Goal: Task Accomplishment & Management: Manage account settings

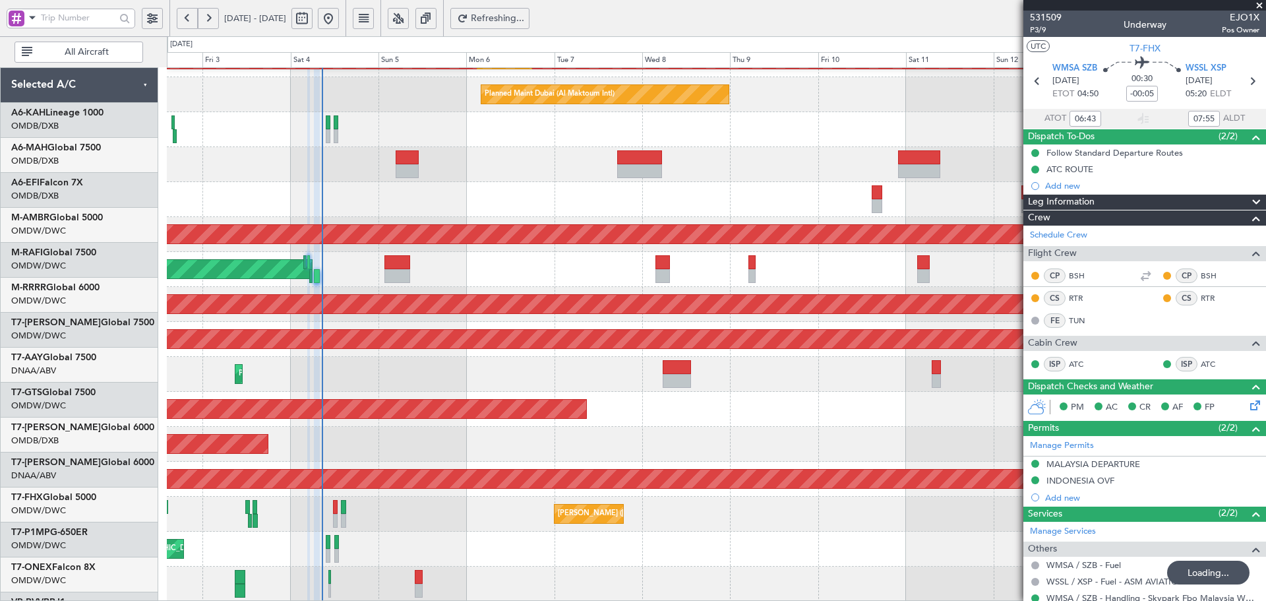
scroll to position [235, 0]
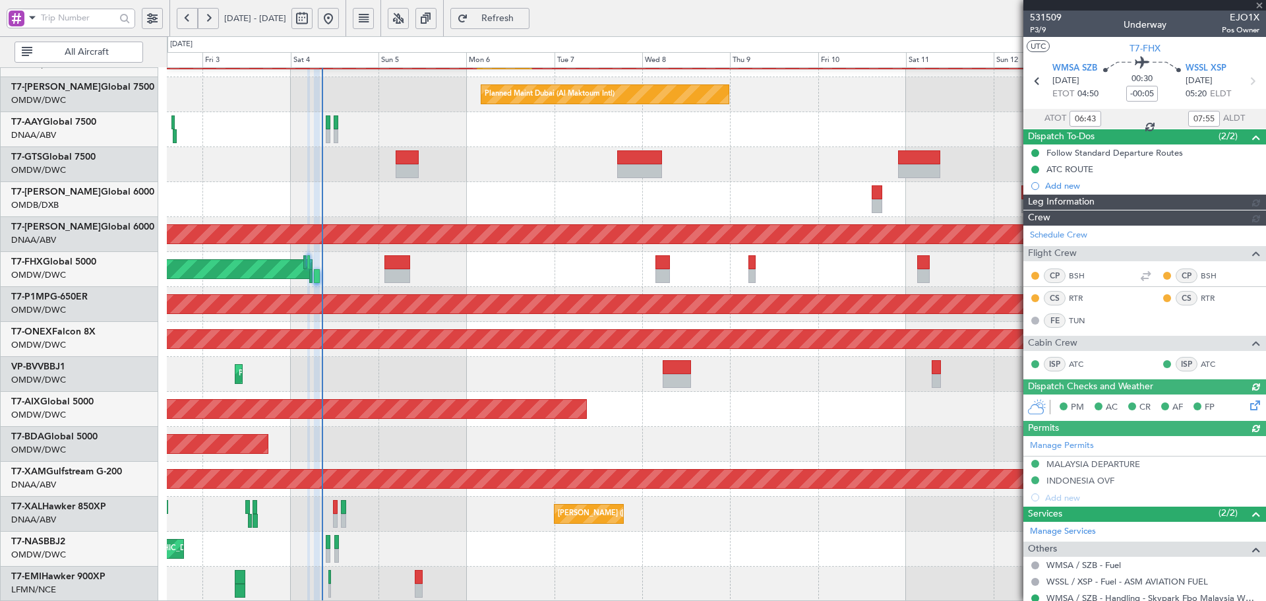
type input "[PERSON_NAME] ([PERSON_NAME])"
type input "7424"
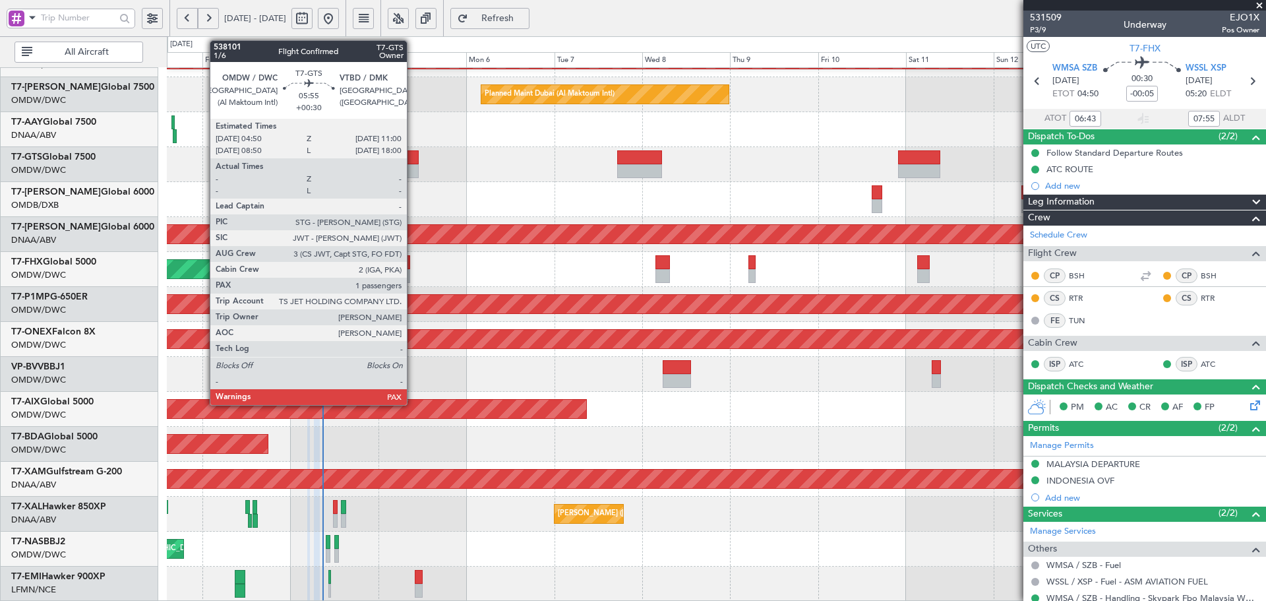
click at [413, 160] on div at bounding box center [407, 157] width 23 height 14
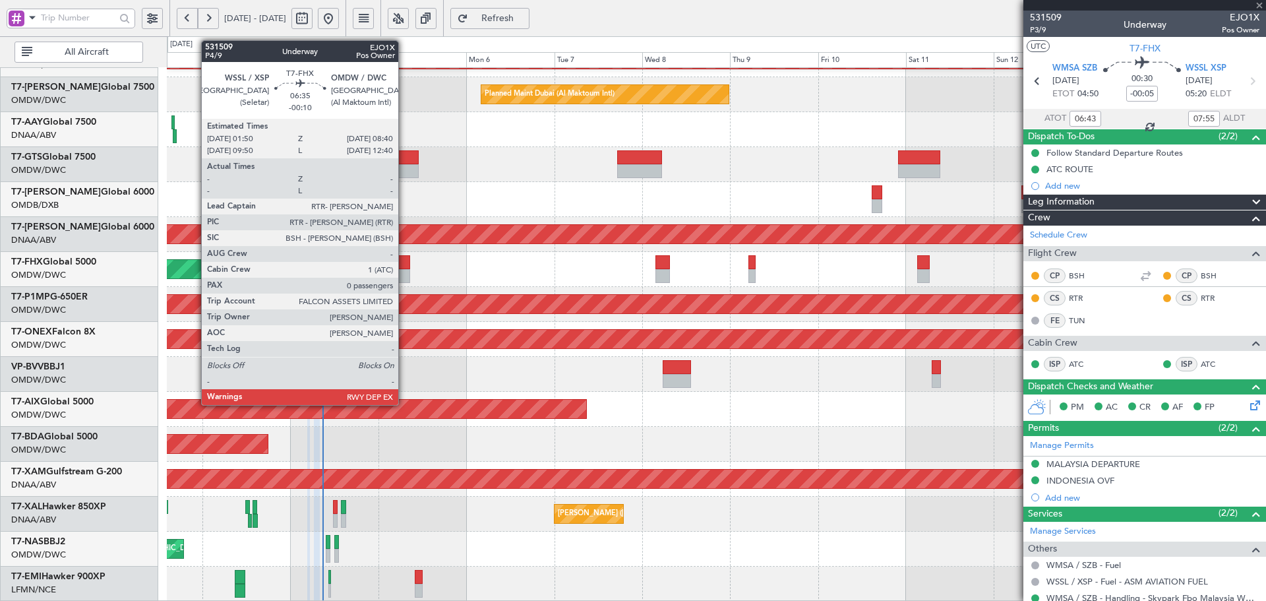
type input "+00:30"
type input "1"
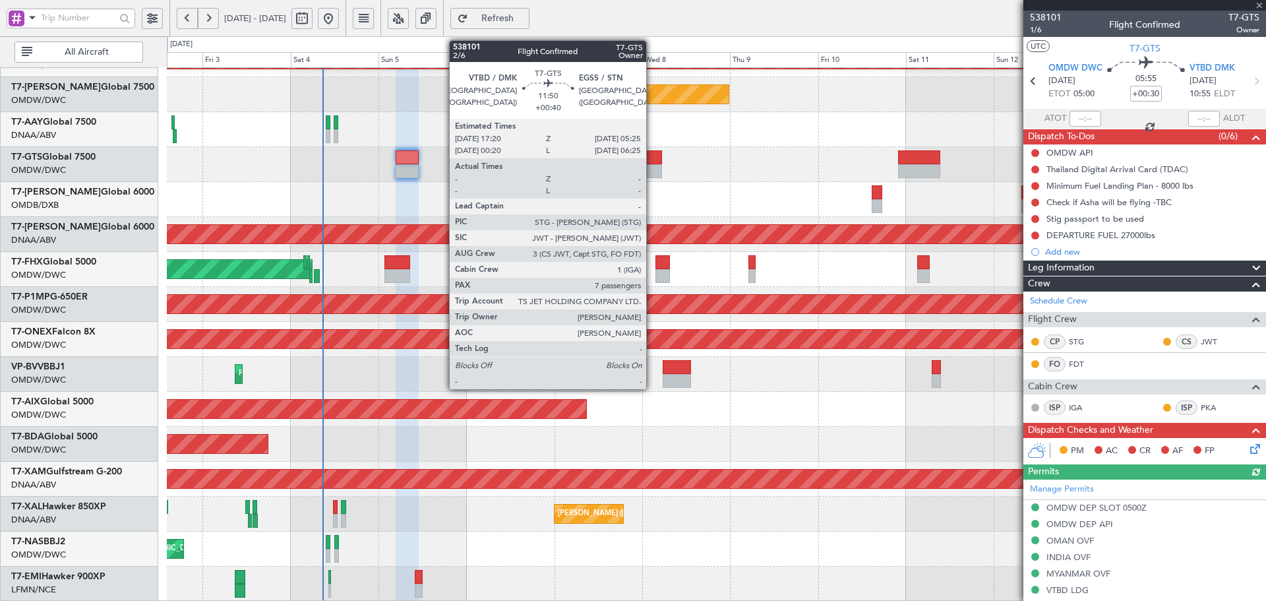
click at [652, 159] on div at bounding box center [639, 157] width 45 height 14
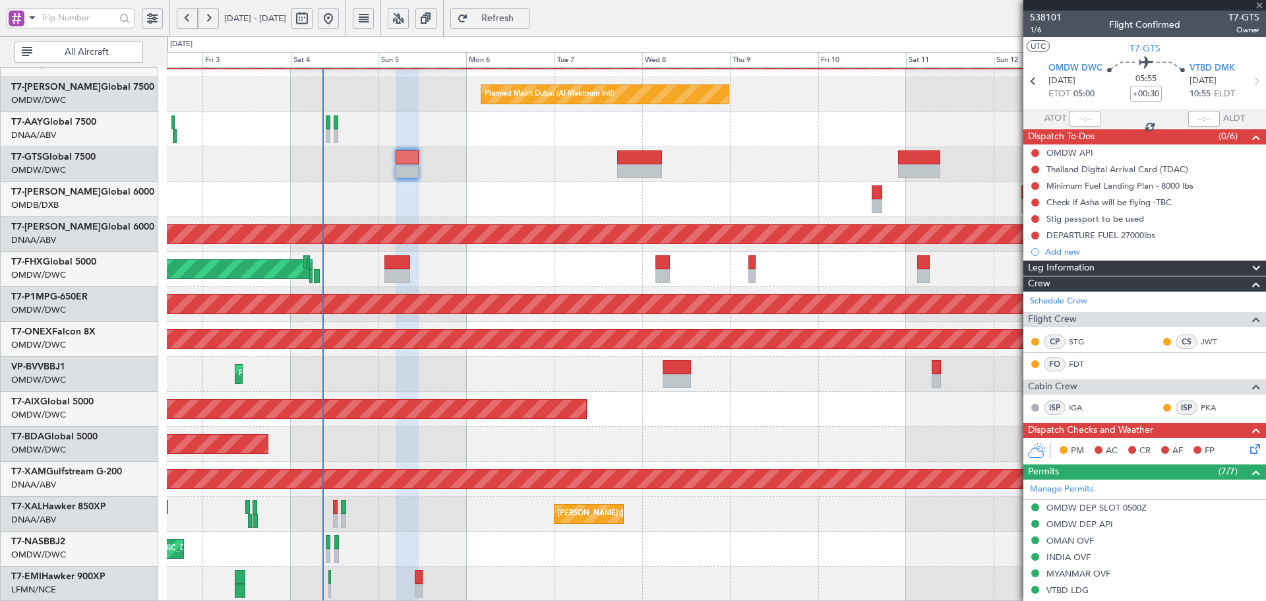
type input "+00:40"
type input "7"
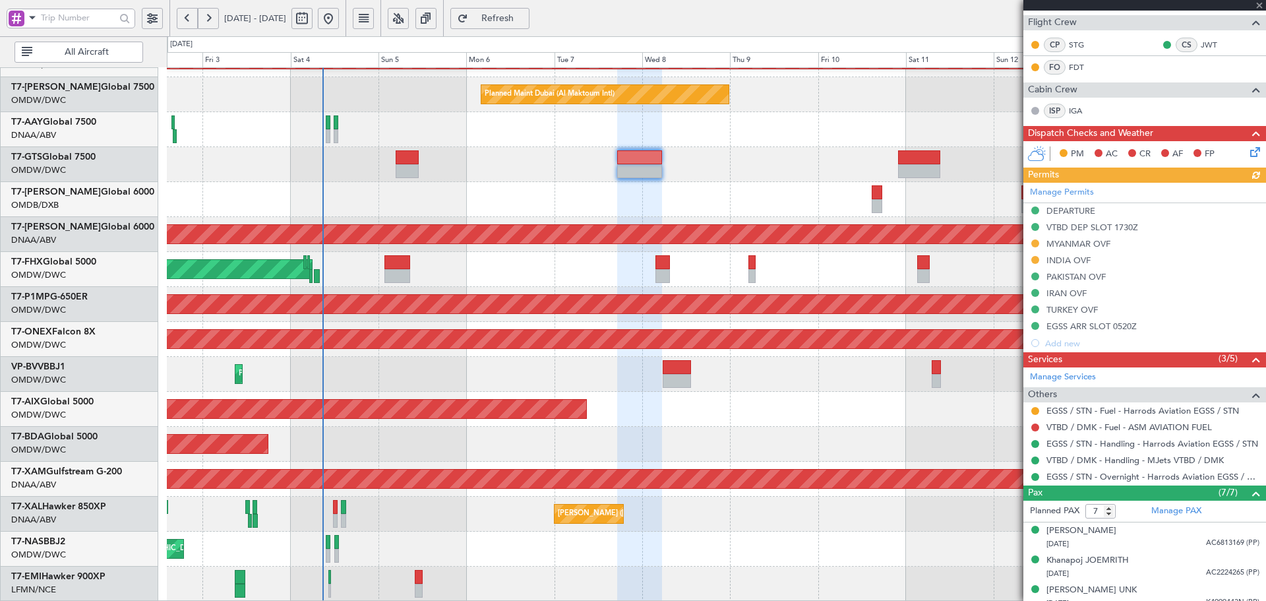
scroll to position [308, 0]
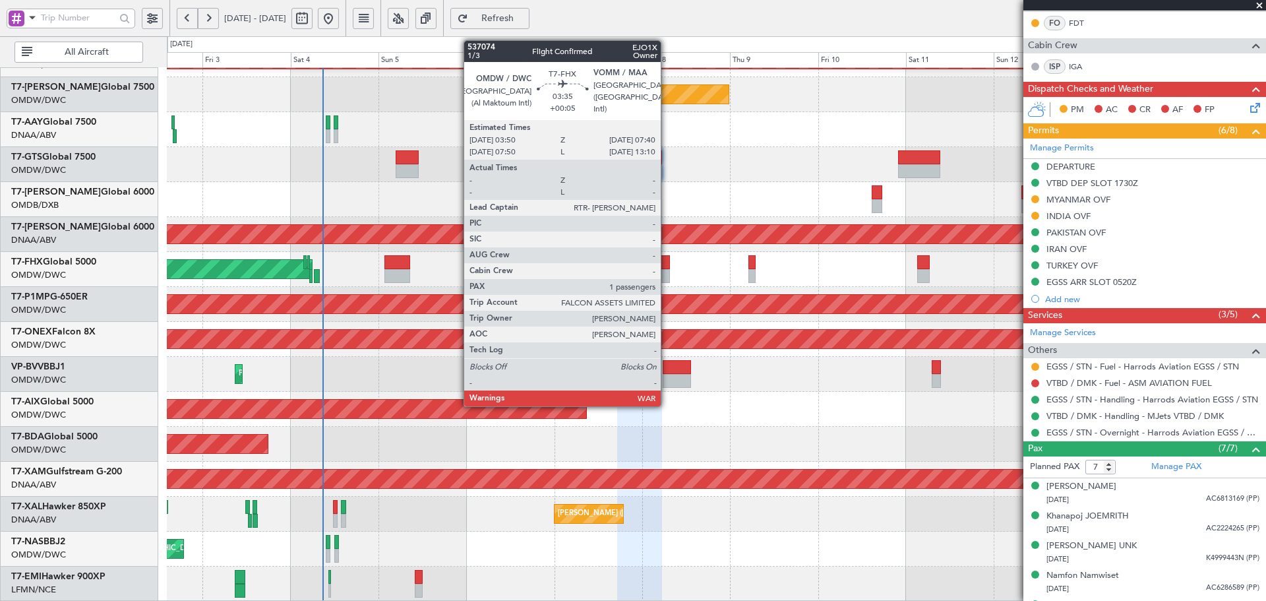
click at [667, 264] on div at bounding box center [663, 262] width 15 height 14
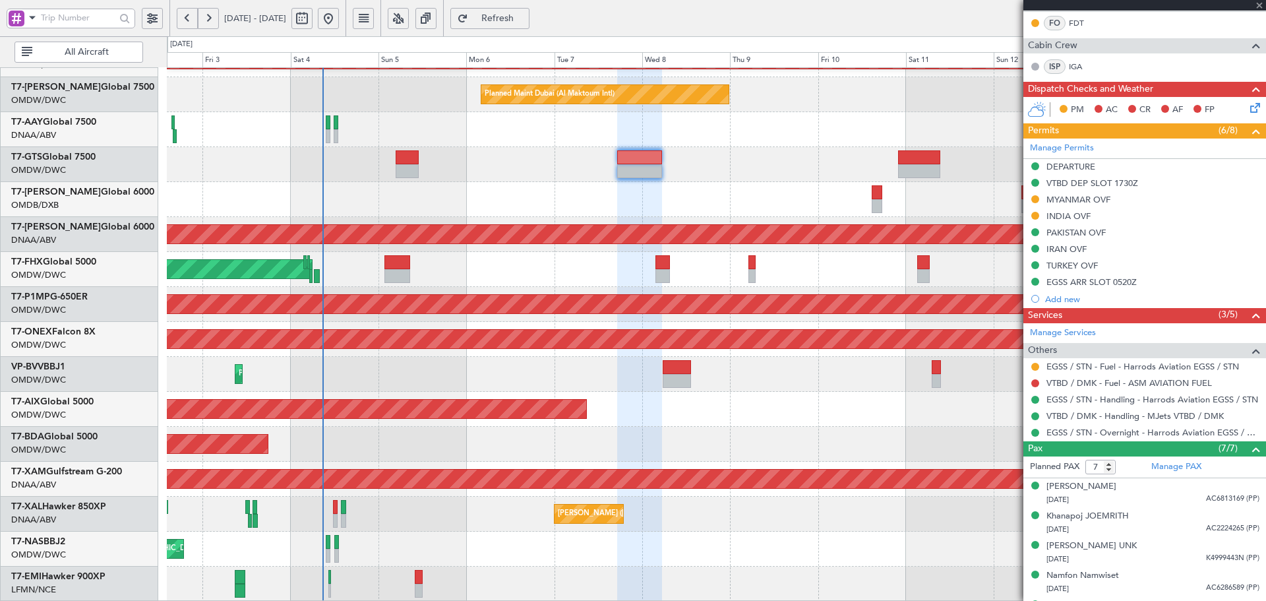
type input "+00:05"
type input "1"
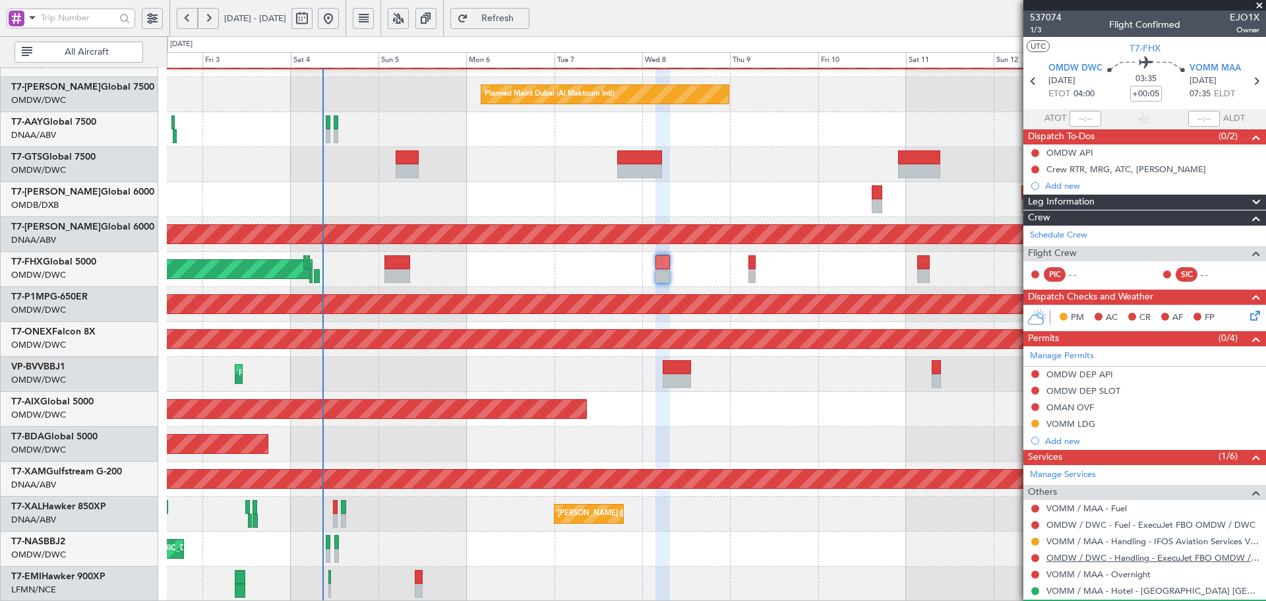
click at [1185, 558] on link "OMDW / DWC - Handling - ExecuJet FBO OMDW / DWC" at bounding box center [1153, 557] width 213 height 11
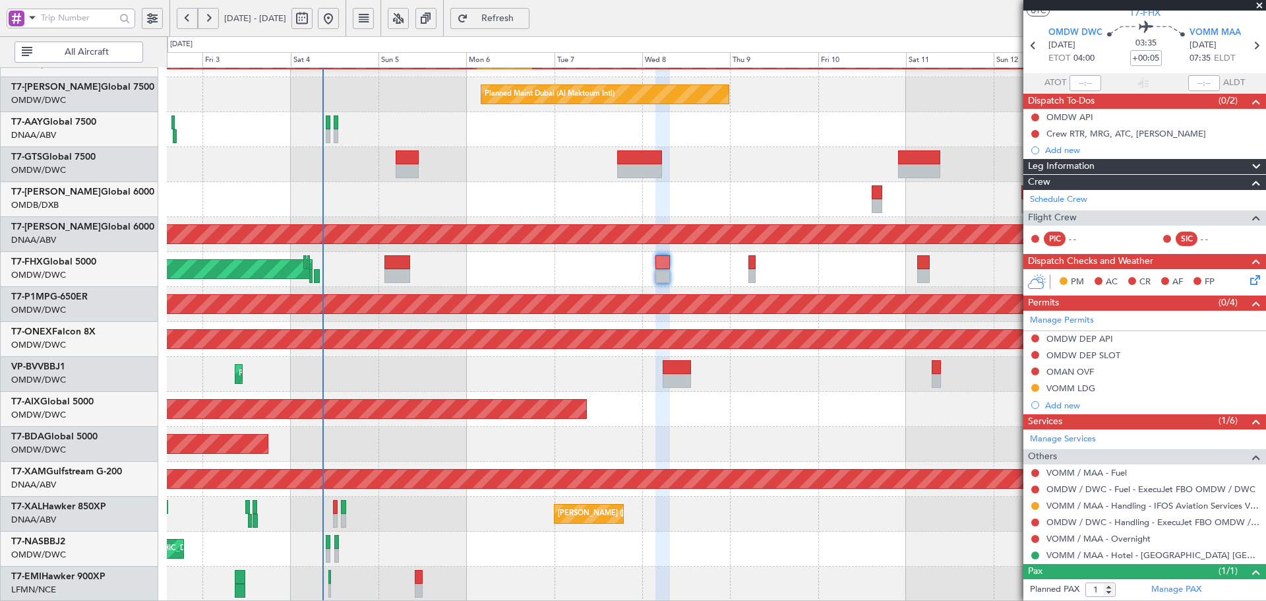
scroll to position [65, 0]
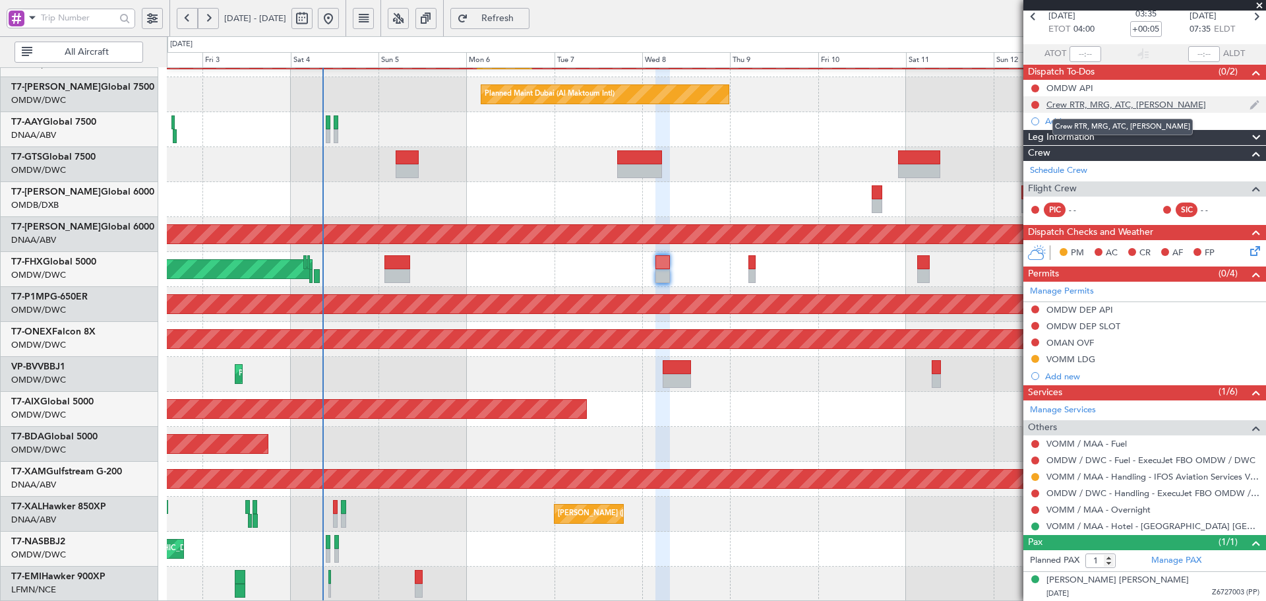
click at [1146, 104] on div "Crew RTR, MRG, ATC, [PERSON_NAME]" at bounding box center [1127, 104] width 160 height 11
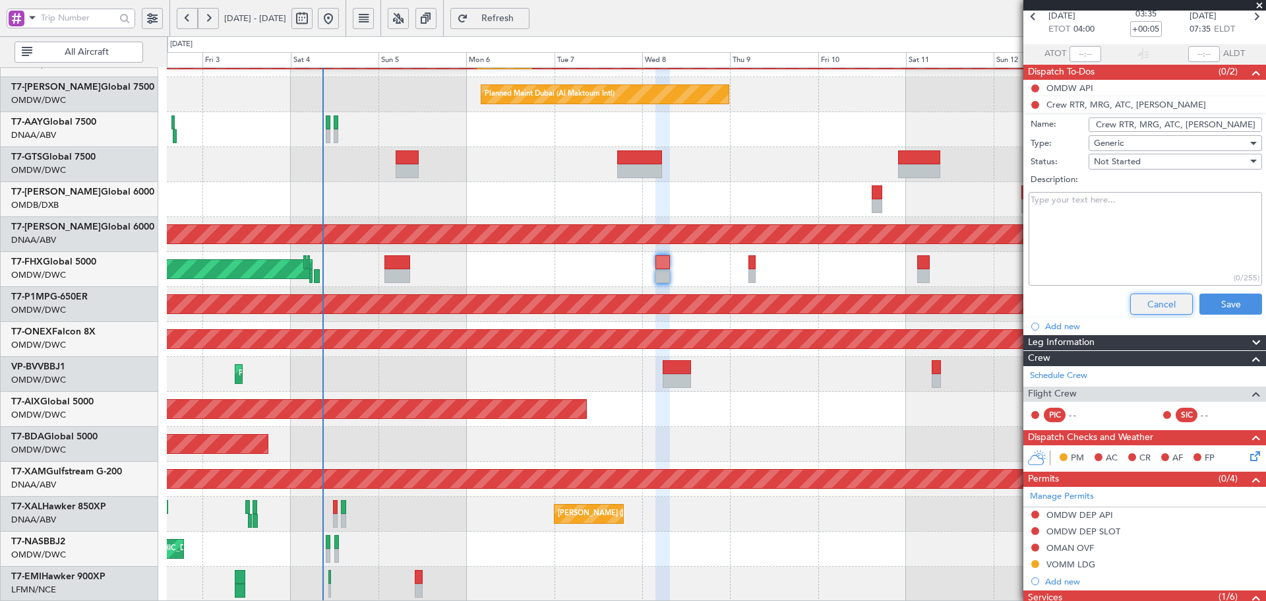
click at [1151, 303] on button "Cancel" at bounding box center [1161, 303] width 63 height 21
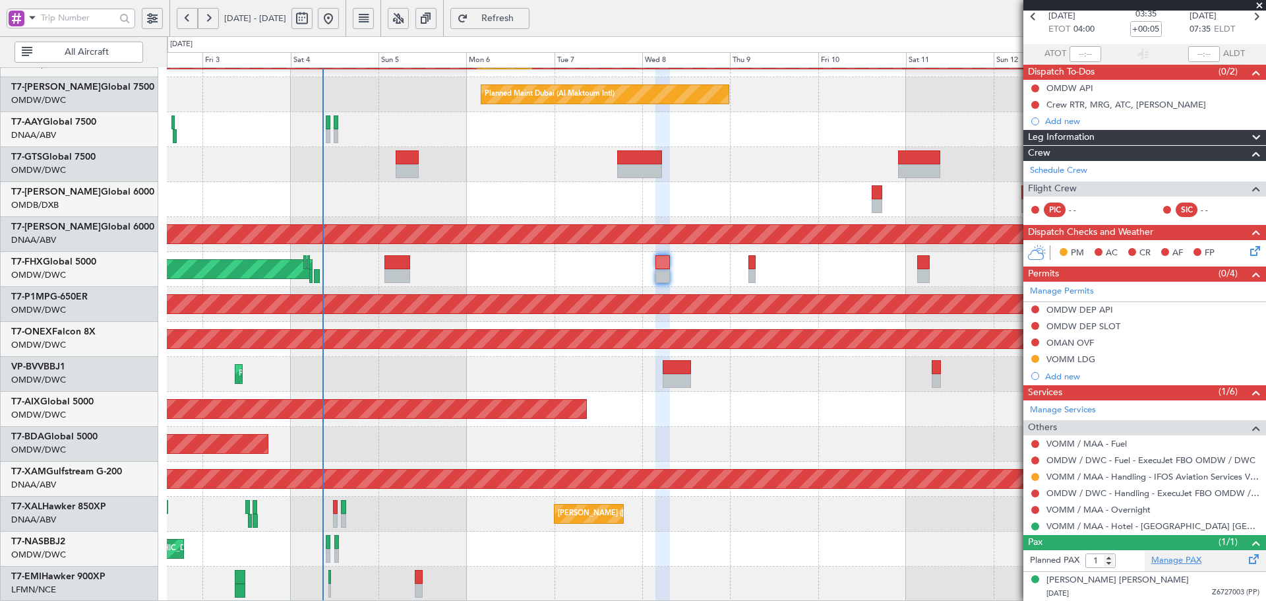
click at [1187, 561] on link "Manage PAX" at bounding box center [1176, 560] width 50 height 13
click at [1147, 493] on link "OMDW / DWC - Handling - ExecuJet FBO OMDW / DWC" at bounding box center [1153, 492] width 213 height 11
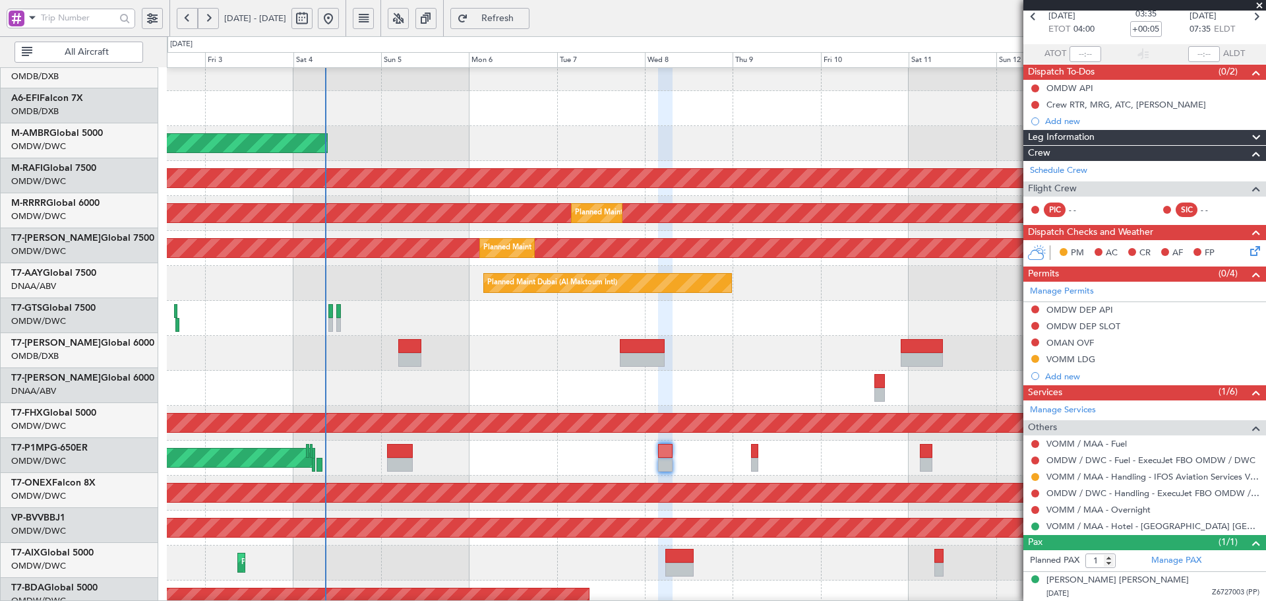
scroll to position [16, 0]
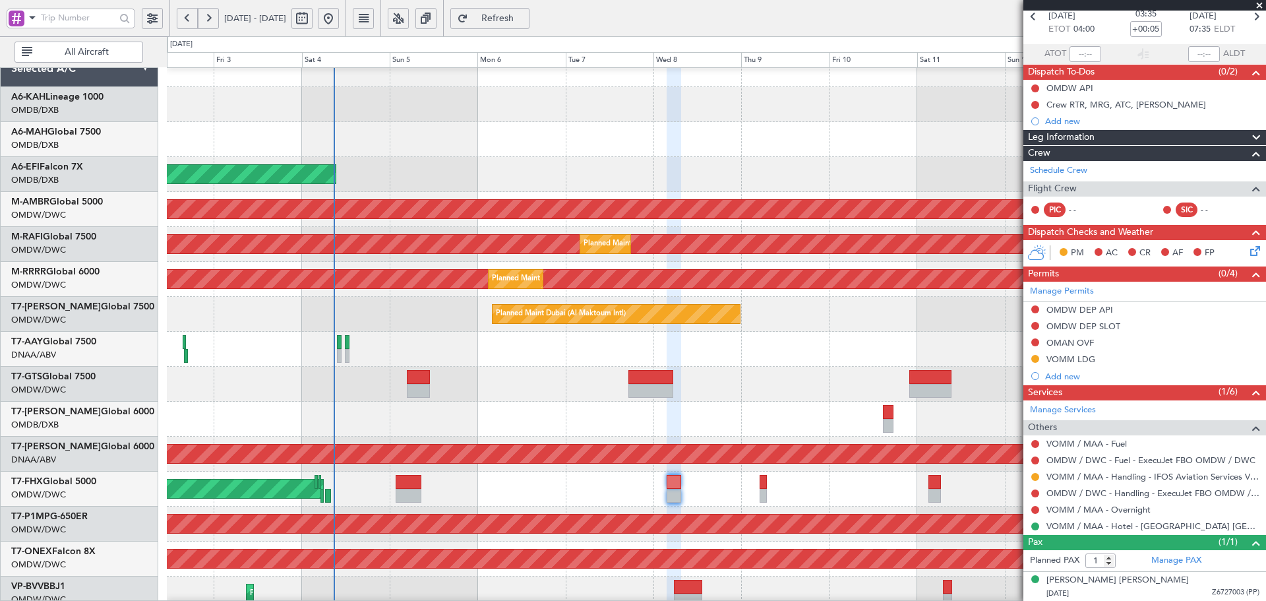
click at [466, 395] on div "Planned Maint Dubai (Al Maktoum Intl)" at bounding box center [716, 384] width 1099 height 35
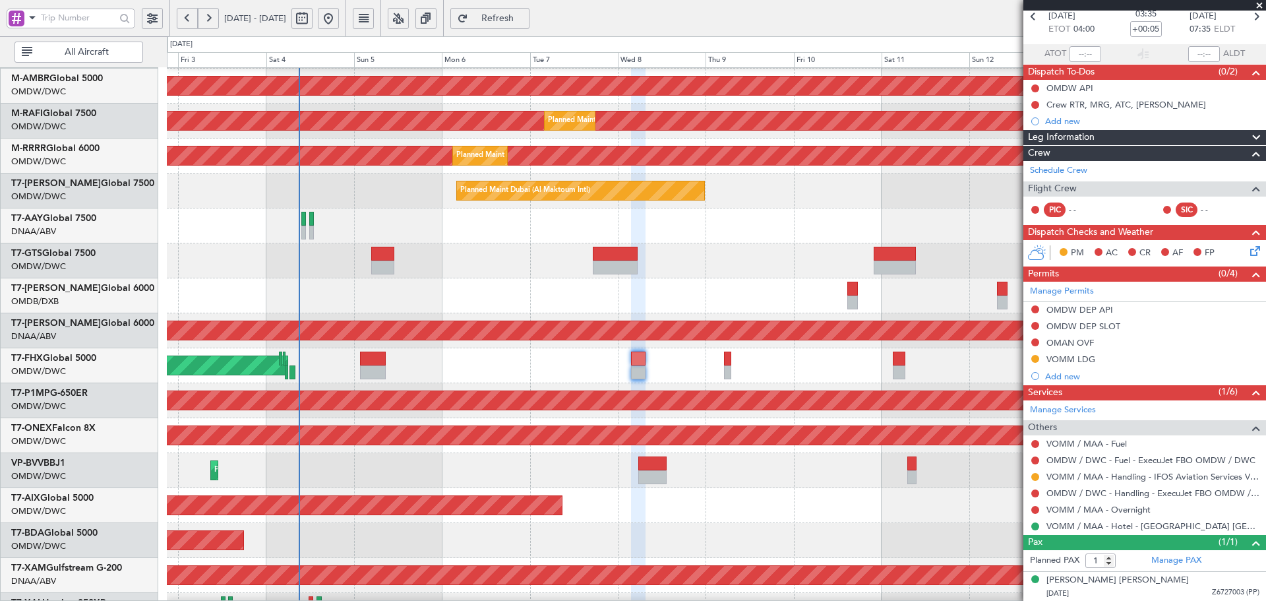
click at [519, 365] on div "Planned Maint [GEOGRAPHIC_DATA] ([GEOGRAPHIC_DATA])" at bounding box center [716, 365] width 1099 height 35
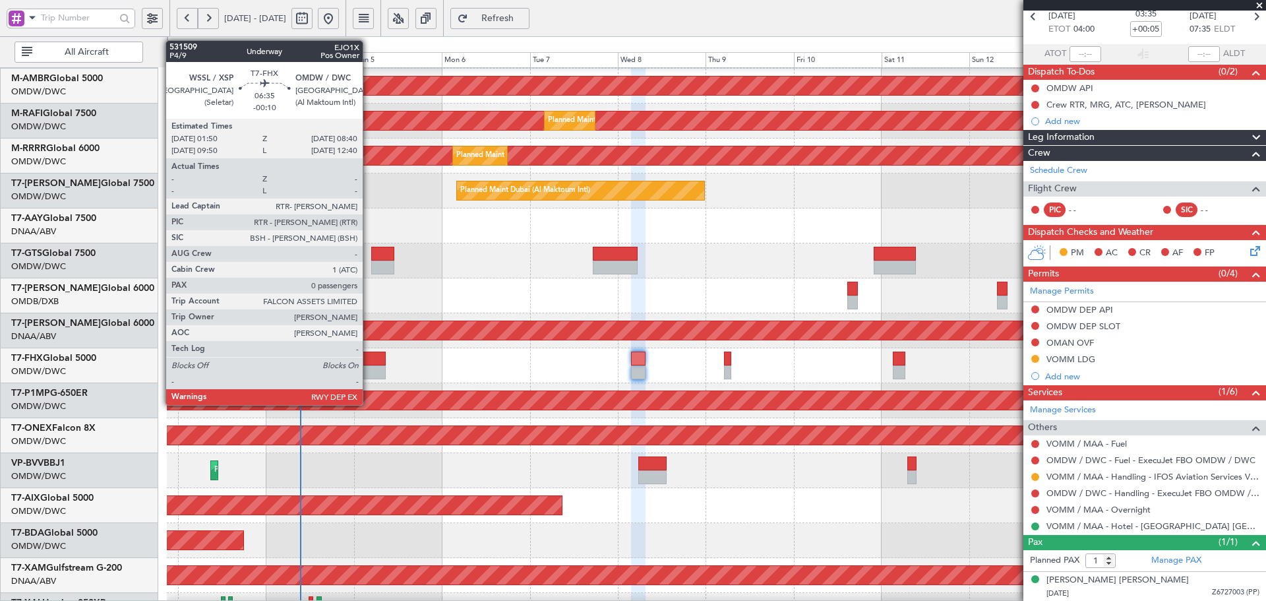
click at [369, 362] on div at bounding box center [372, 359] width 25 height 14
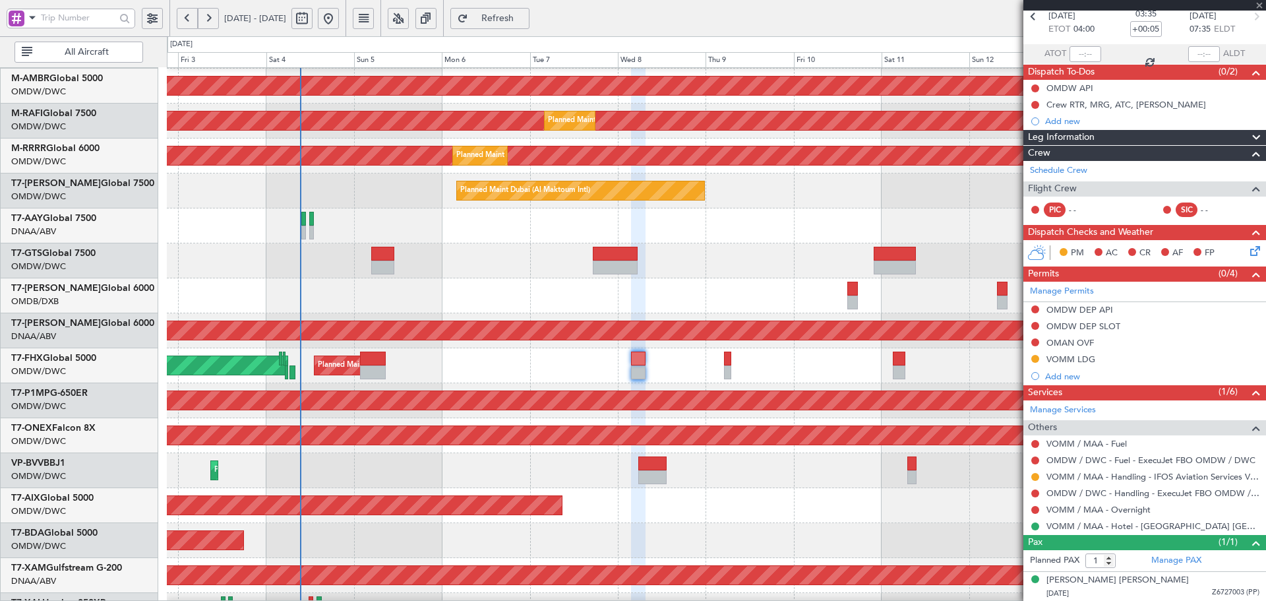
type input "-00:10"
type input "0"
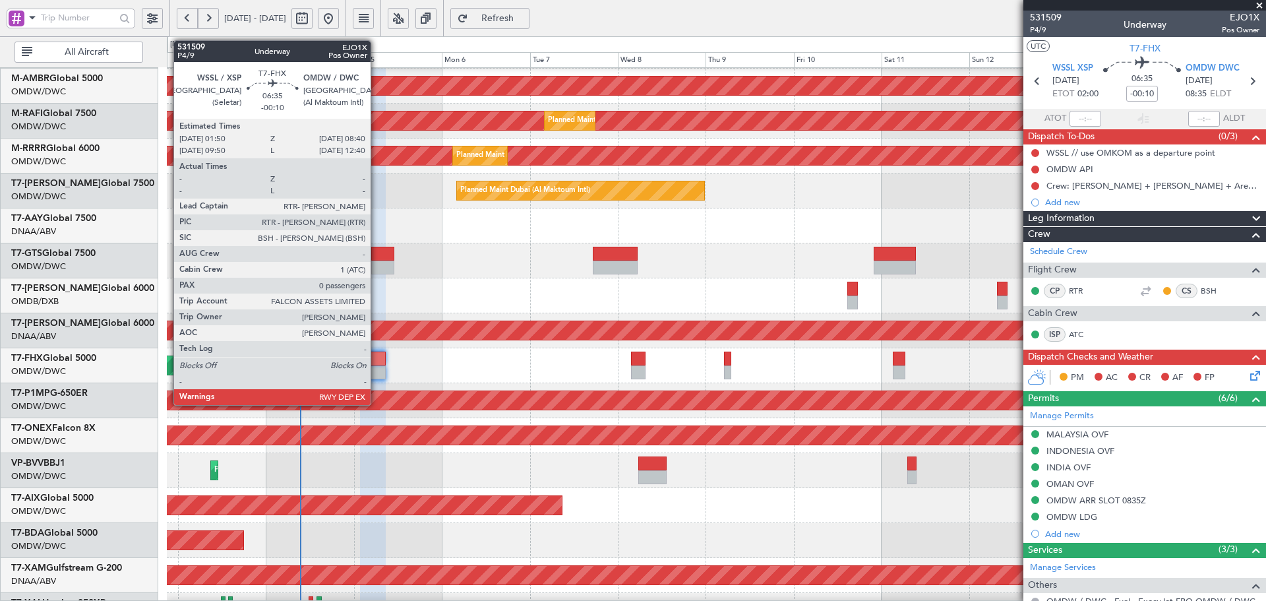
click at [376, 367] on div at bounding box center [372, 372] width 25 height 14
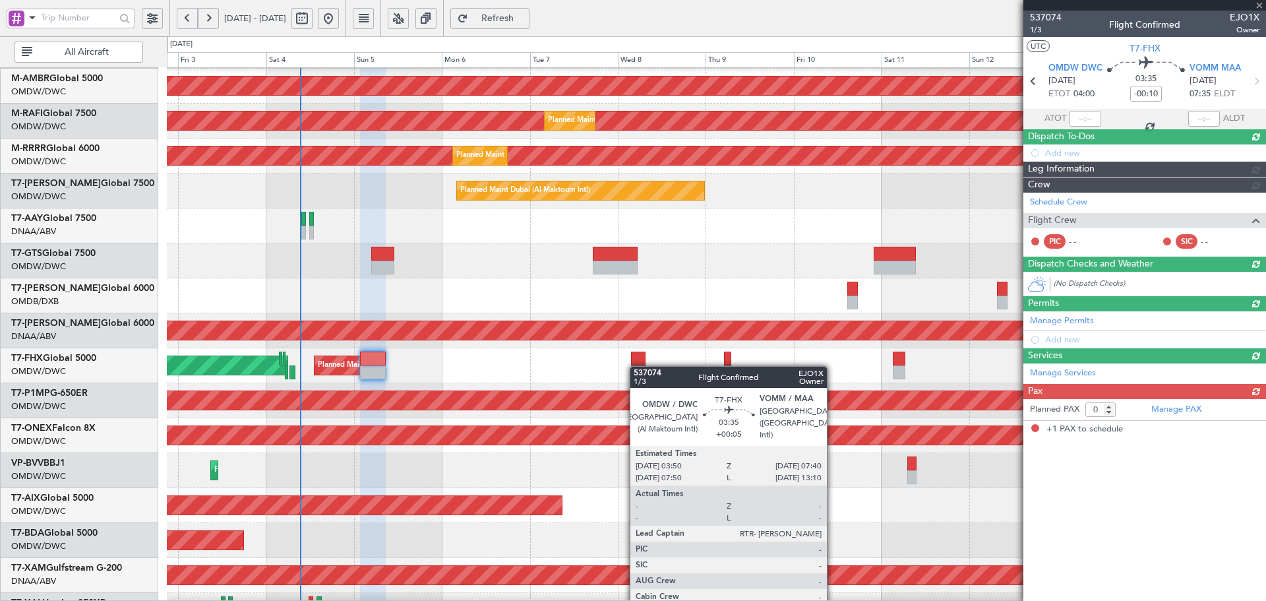
type input "+00:05"
type input "1"
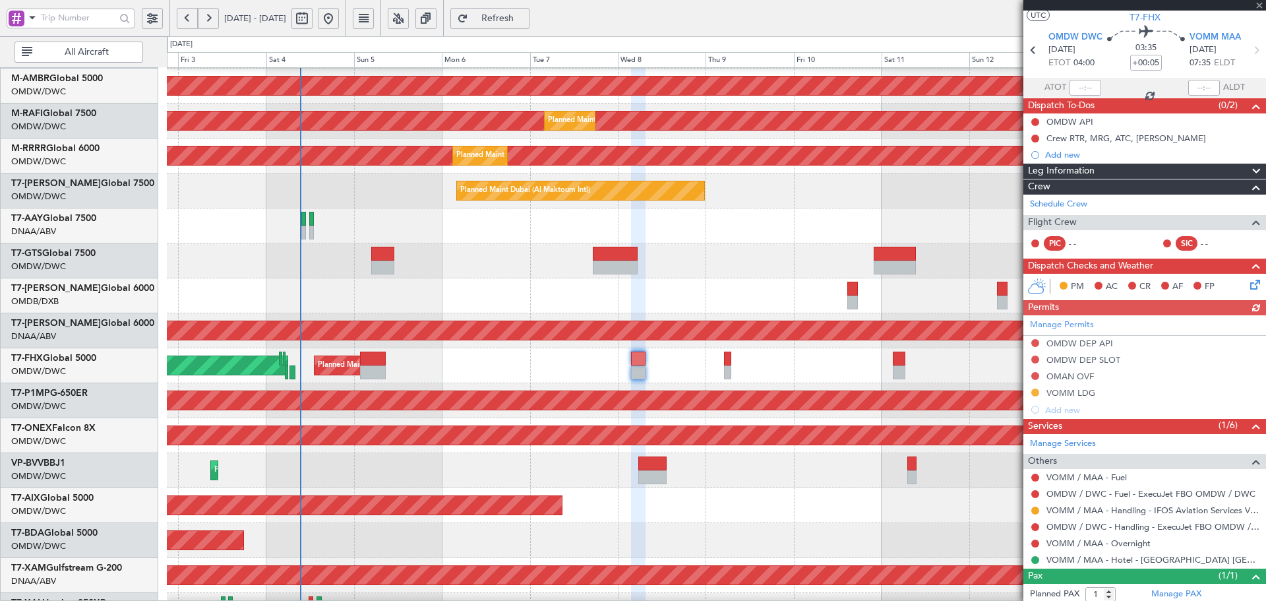
scroll to position [65, 0]
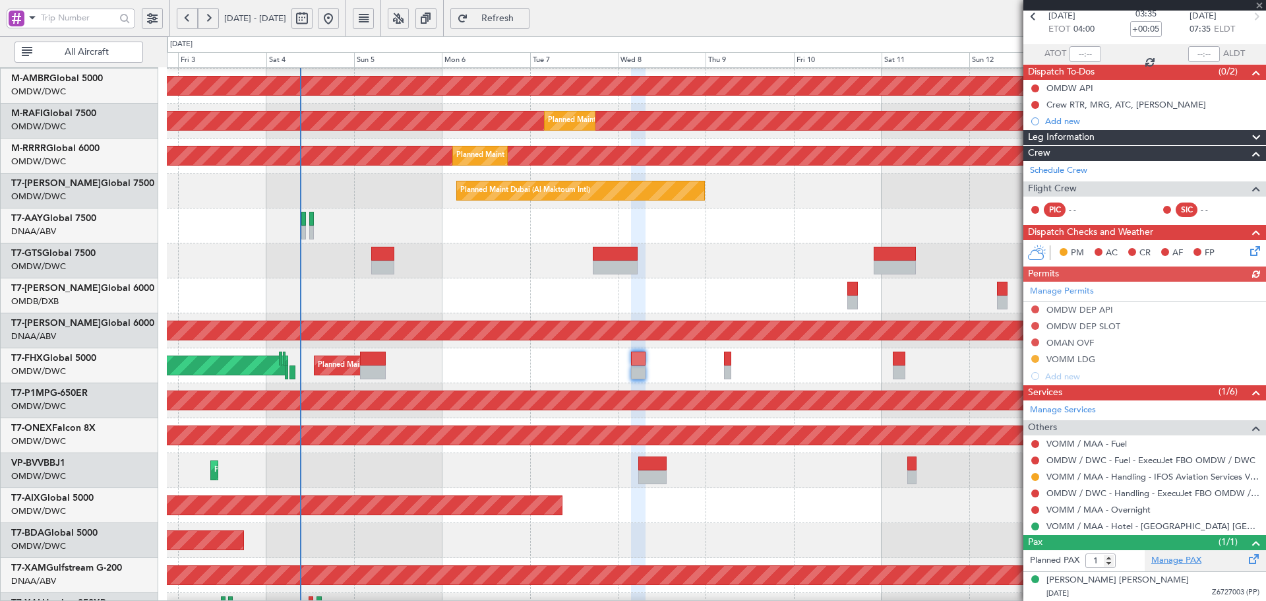
click at [1171, 562] on link "Manage PAX" at bounding box center [1176, 560] width 50 height 13
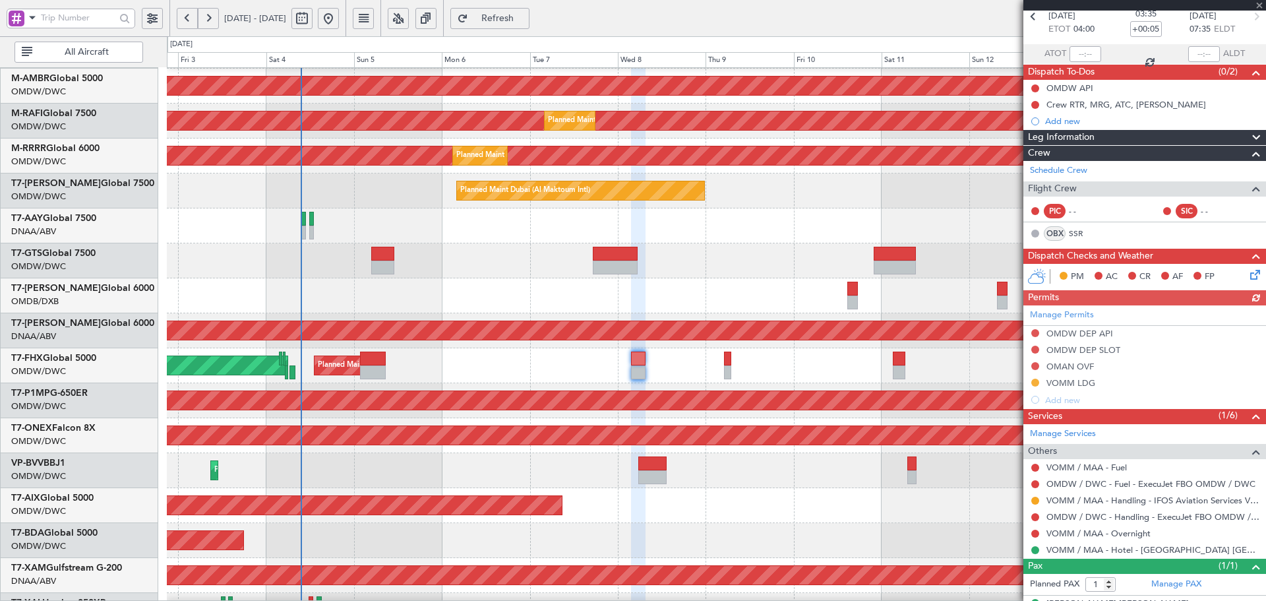
click at [525, 16] on span "Refresh" at bounding box center [498, 18] width 54 height 9
click at [523, 15] on span "Refresh" at bounding box center [498, 18] width 54 height 9
click at [1073, 232] on link "SSR" at bounding box center [1084, 234] width 30 height 12
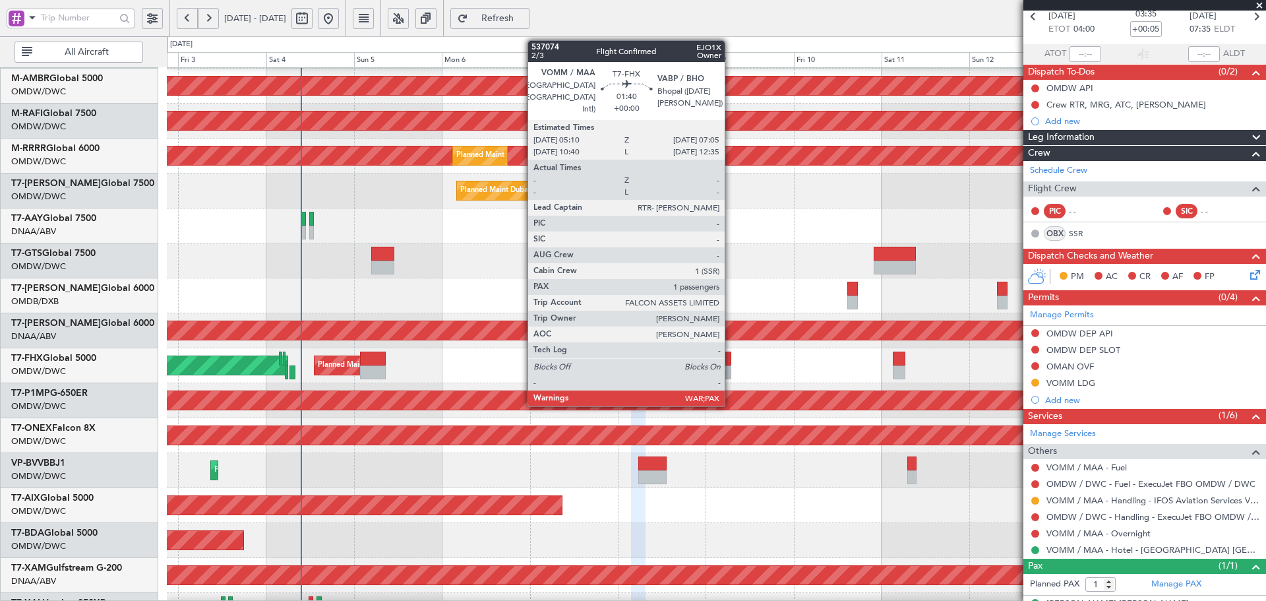
click at [731, 358] on div at bounding box center [727, 359] width 7 height 14
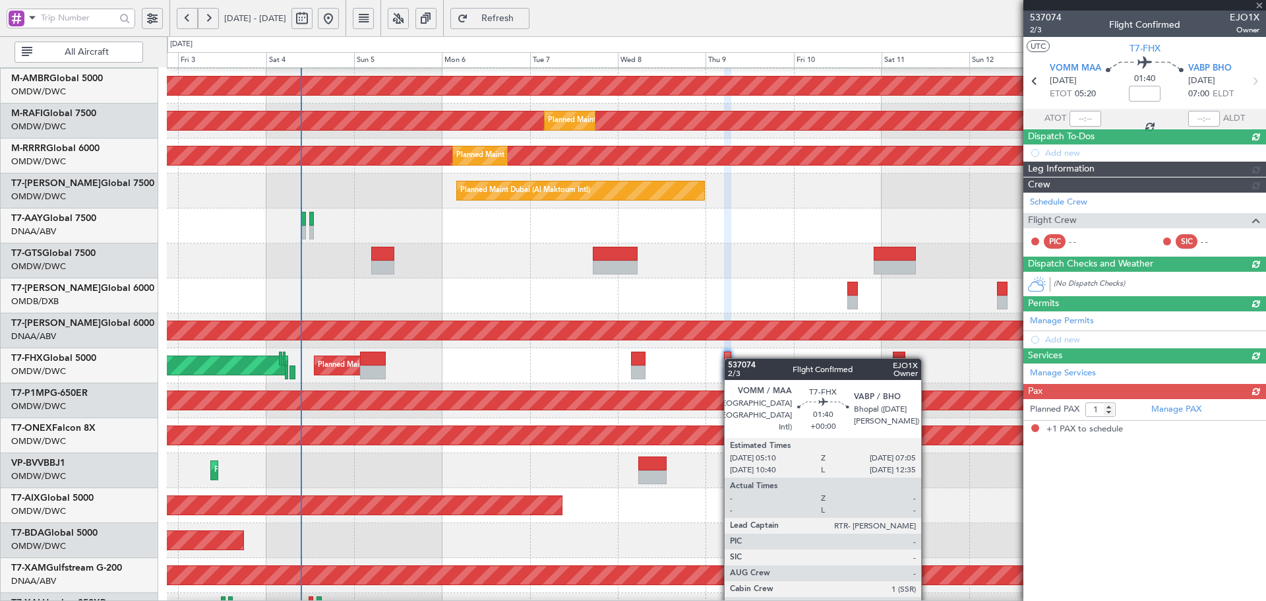
scroll to position [0, 0]
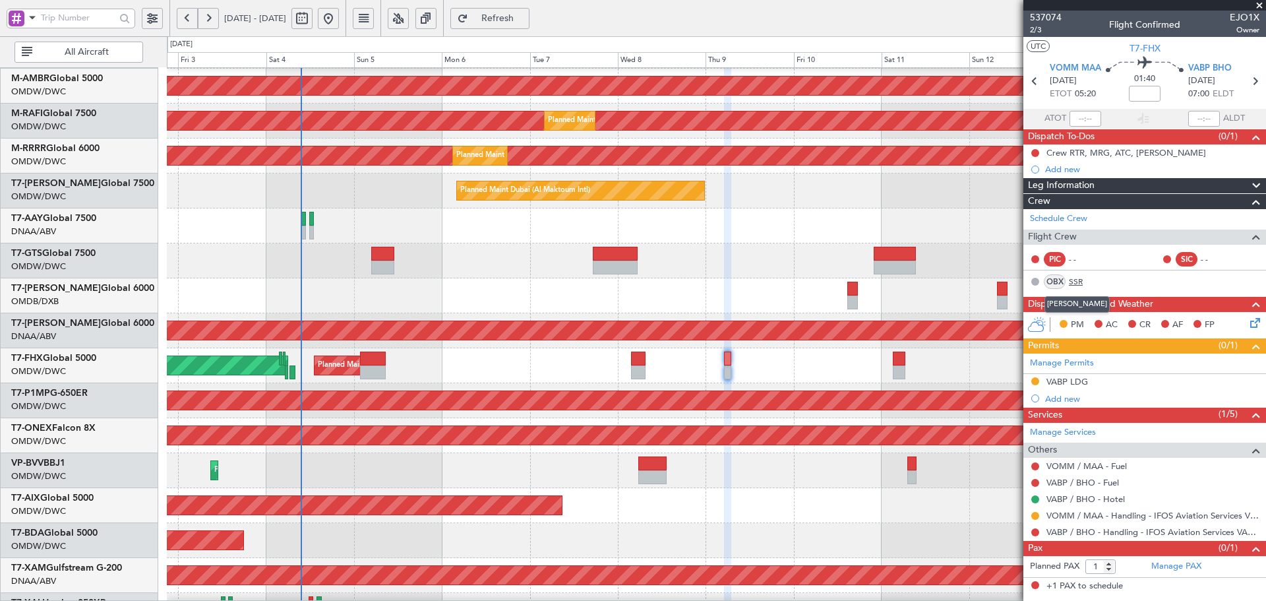
click at [1074, 279] on link "SSR" at bounding box center [1084, 282] width 30 height 12
click at [525, 17] on span "Refresh" at bounding box center [498, 18] width 54 height 9
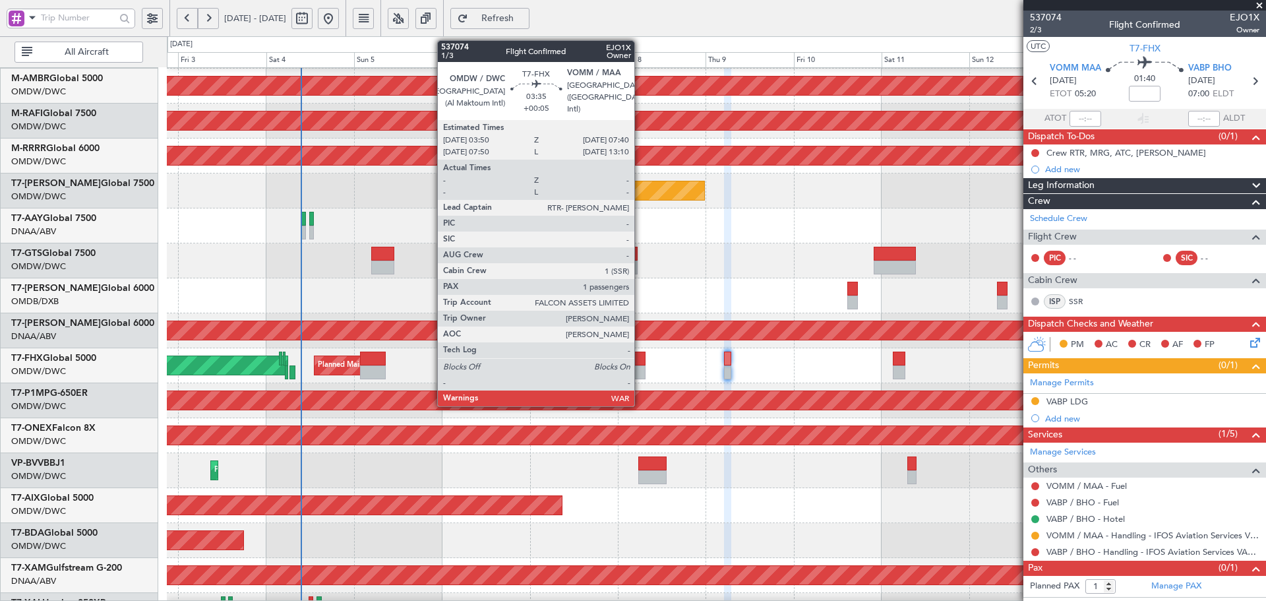
click at [640, 361] on div at bounding box center [638, 359] width 15 height 14
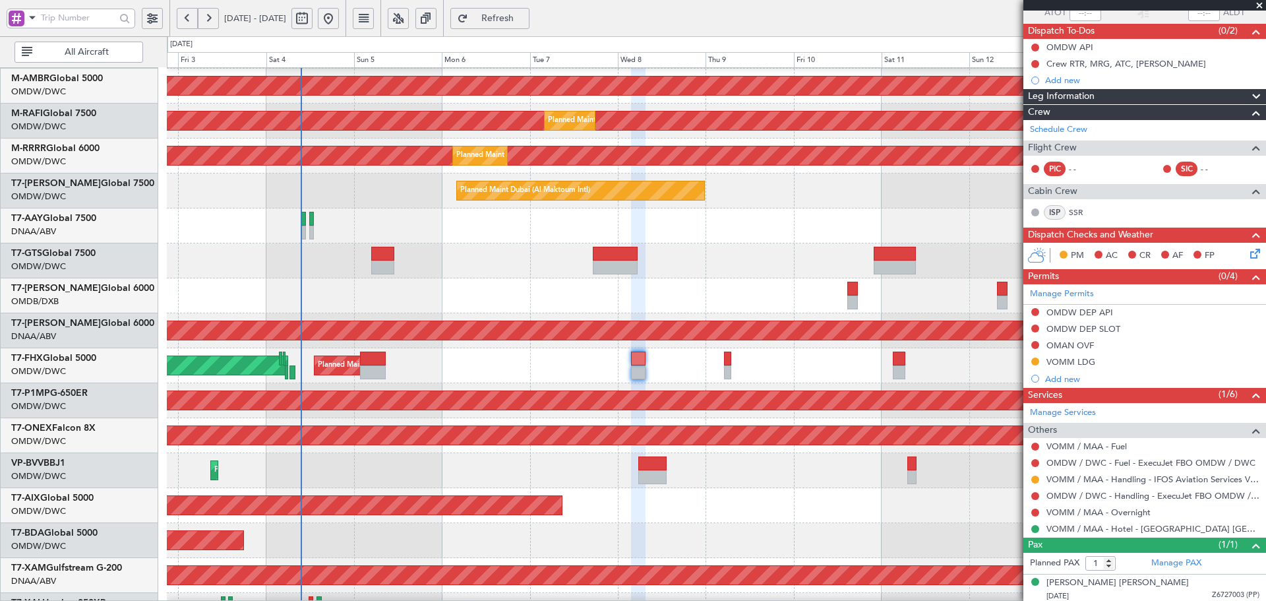
scroll to position [108, 0]
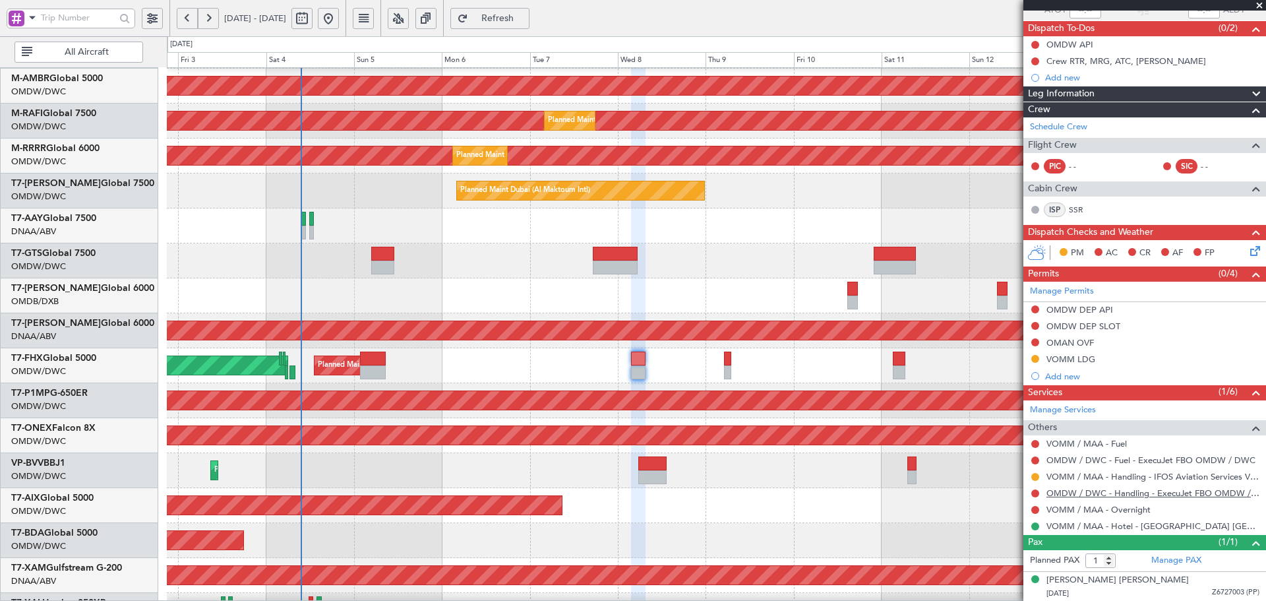
click at [1166, 491] on link "OMDW / DWC - Handling - ExecuJet FBO OMDW / DWC" at bounding box center [1153, 492] width 213 height 11
click at [525, 14] on span "Refresh" at bounding box center [498, 18] width 54 height 9
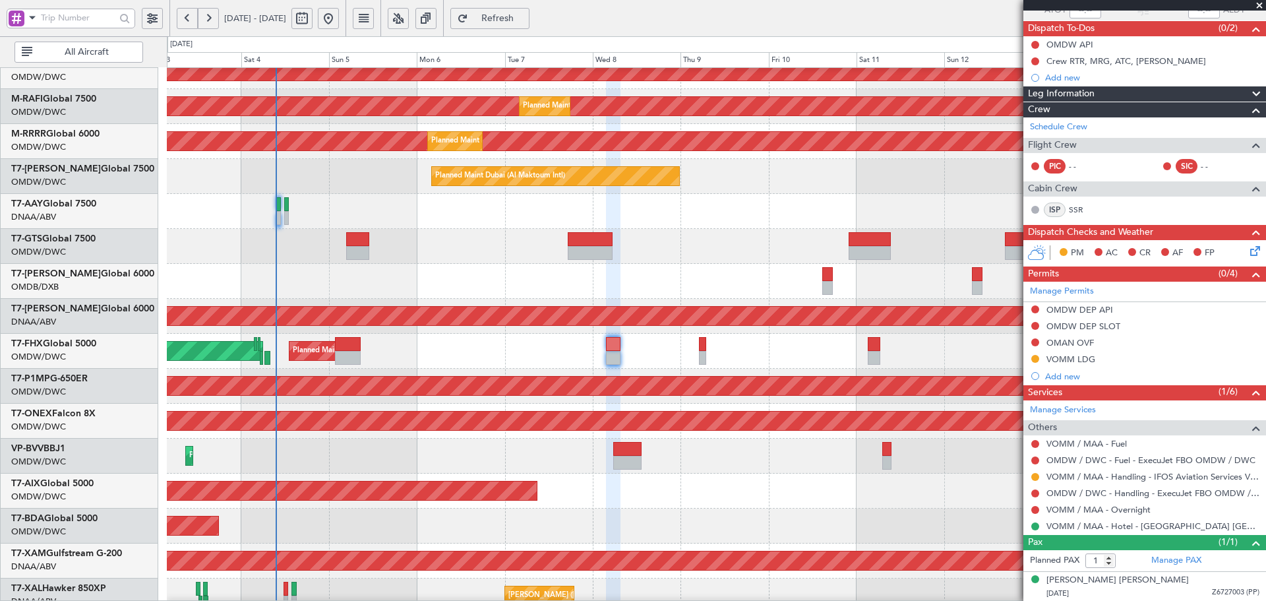
click at [505, 369] on div "Planned Maint Savannah (Savannah/hilton Head Intl)" at bounding box center [716, 386] width 1099 height 35
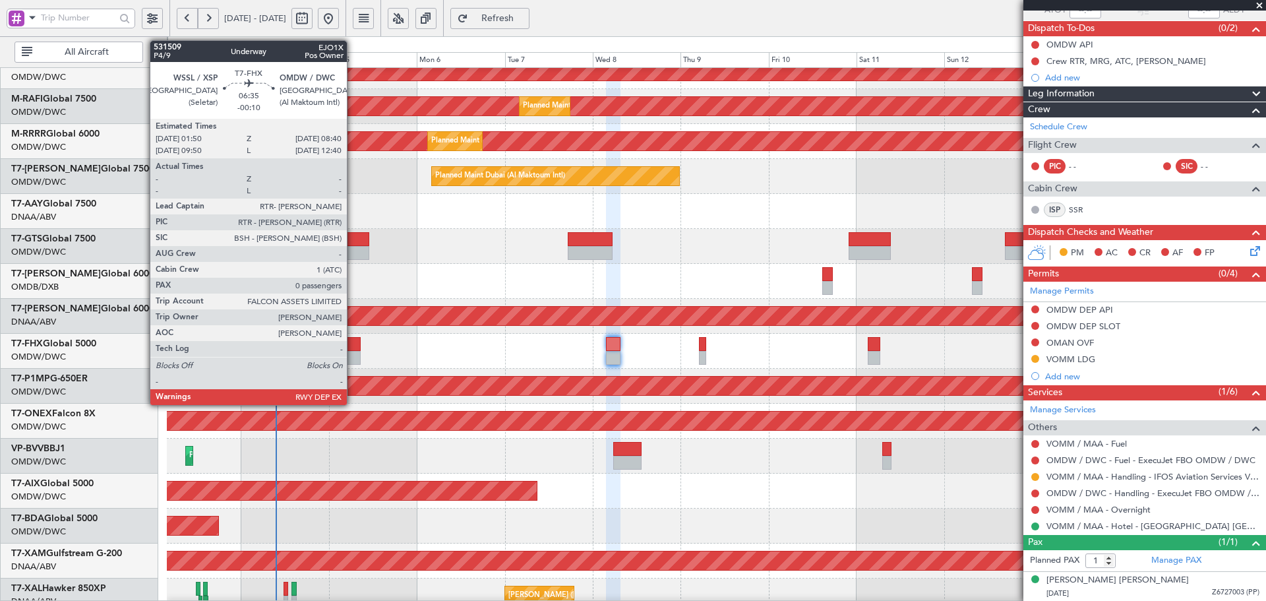
click at [352, 347] on div at bounding box center [347, 344] width 25 height 14
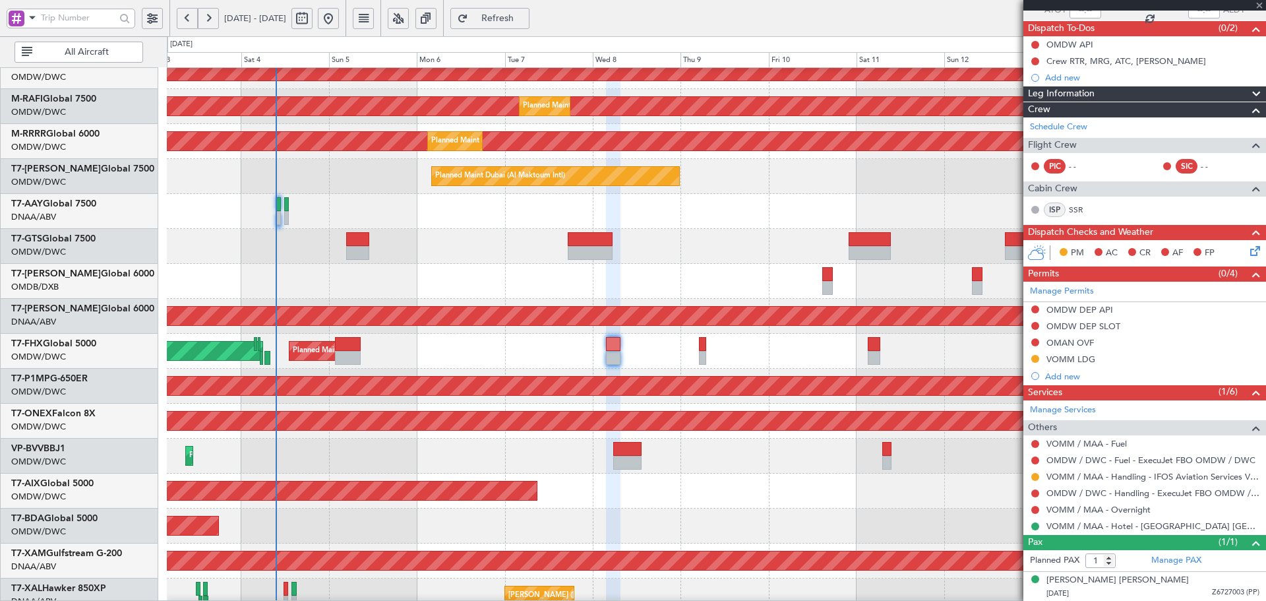
type input "-00:10"
type input "0"
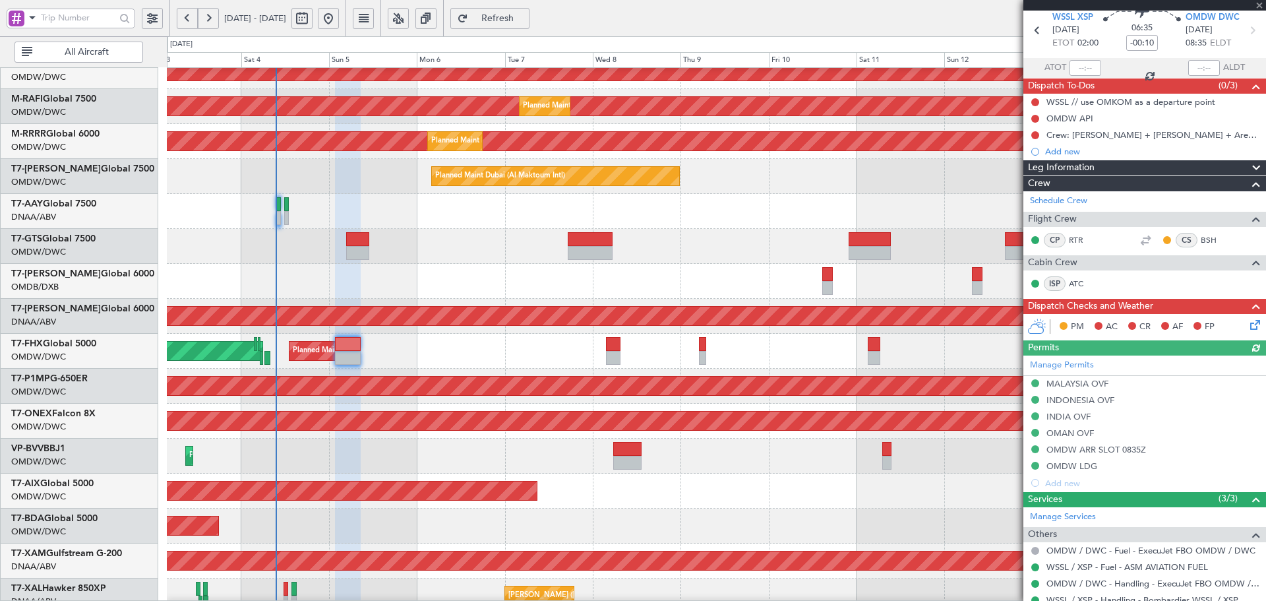
scroll to position [95, 0]
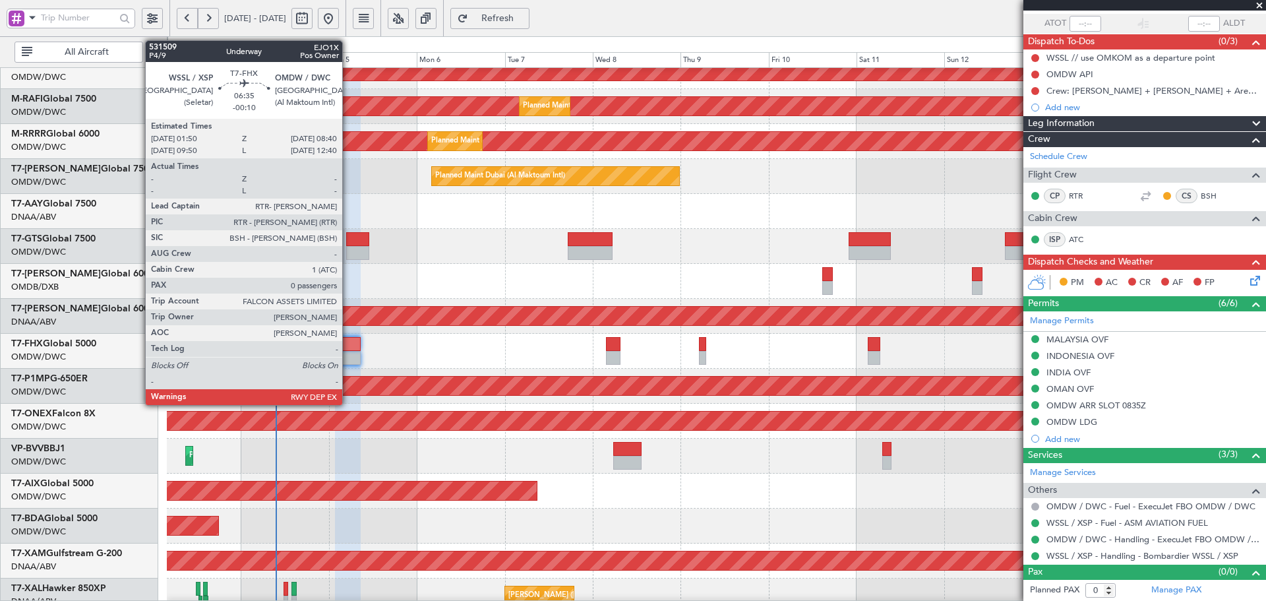
click at [348, 347] on div at bounding box center [347, 344] width 25 height 14
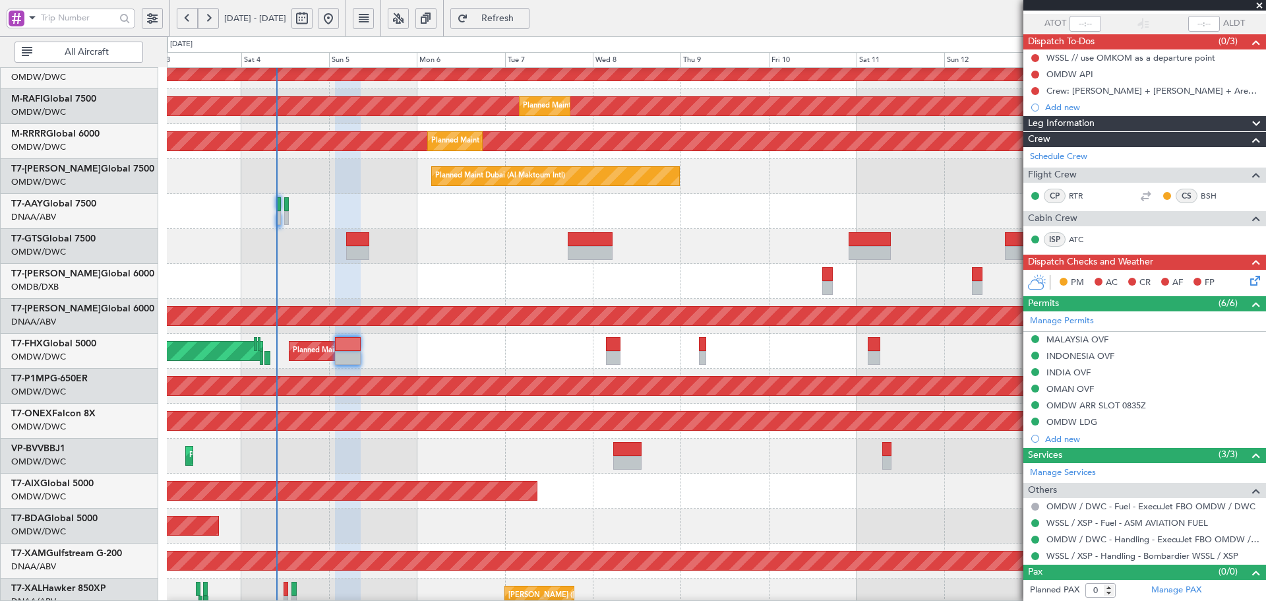
click at [525, 22] on span "Refresh" at bounding box center [498, 18] width 54 height 9
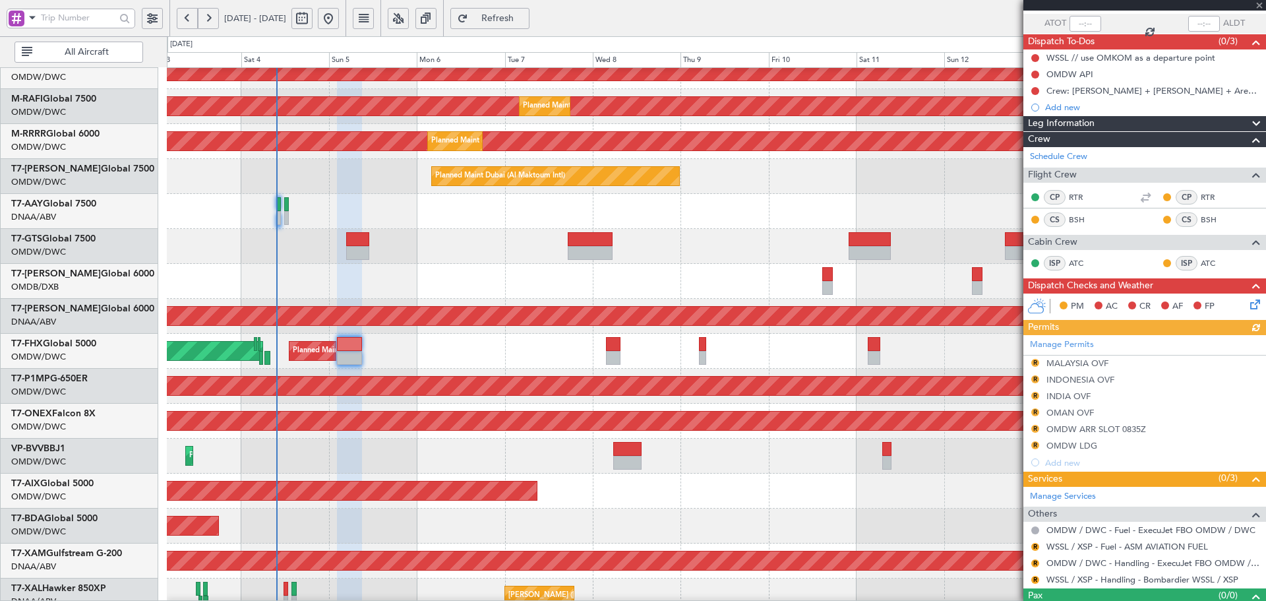
click at [1035, 363] on div "Manage Permits R MALAYSIA OVF R INDONESIA OVF R INDIA OVF R OMAN OVF R OMDW ARR…" at bounding box center [1145, 403] width 243 height 136
click at [1036, 362] on button "R" at bounding box center [1035, 363] width 8 height 8
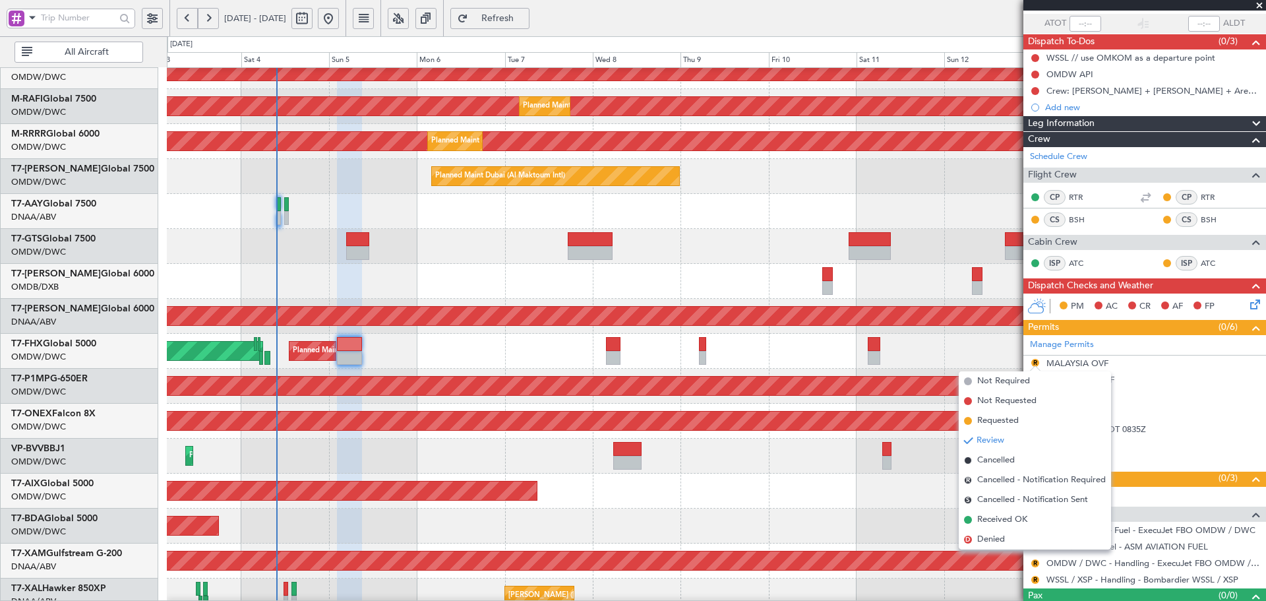
drag, startPoint x: 991, startPoint y: 514, endPoint x: 1022, endPoint y: 437, distance: 83.5
click at [992, 512] on li "Received OK" at bounding box center [1035, 520] width 152 height 20
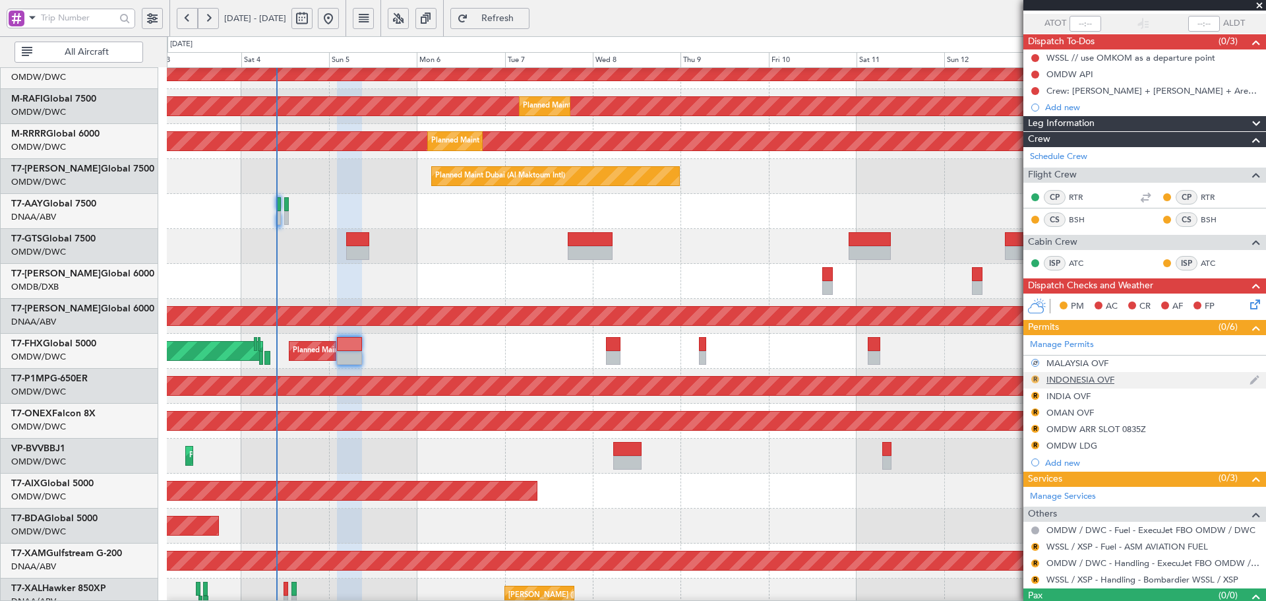
click at [1033, 378] on button "R" at bounding box center [1035, 379] width 8 height 8
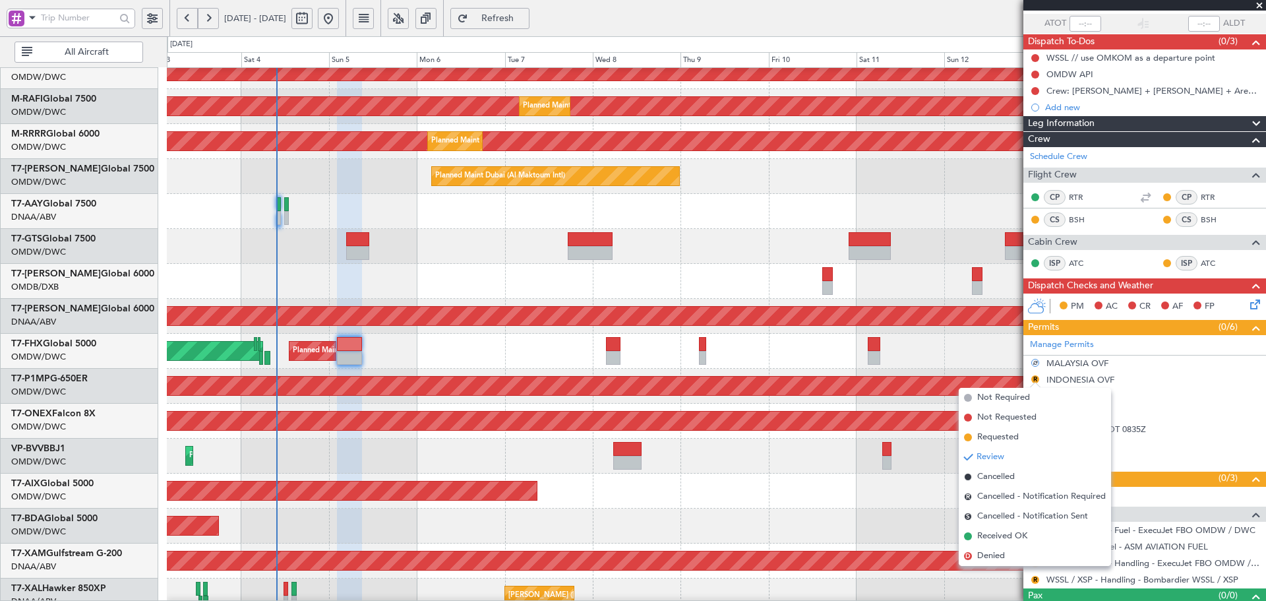
drag, startPoint x: 999, startPoint y: 537, endPoint x: 1018, endPoint y: 477, distance: 62.8
click at [1002, 528] on li "Received OK" at bounding box center [1035, 536] width 152 height 20
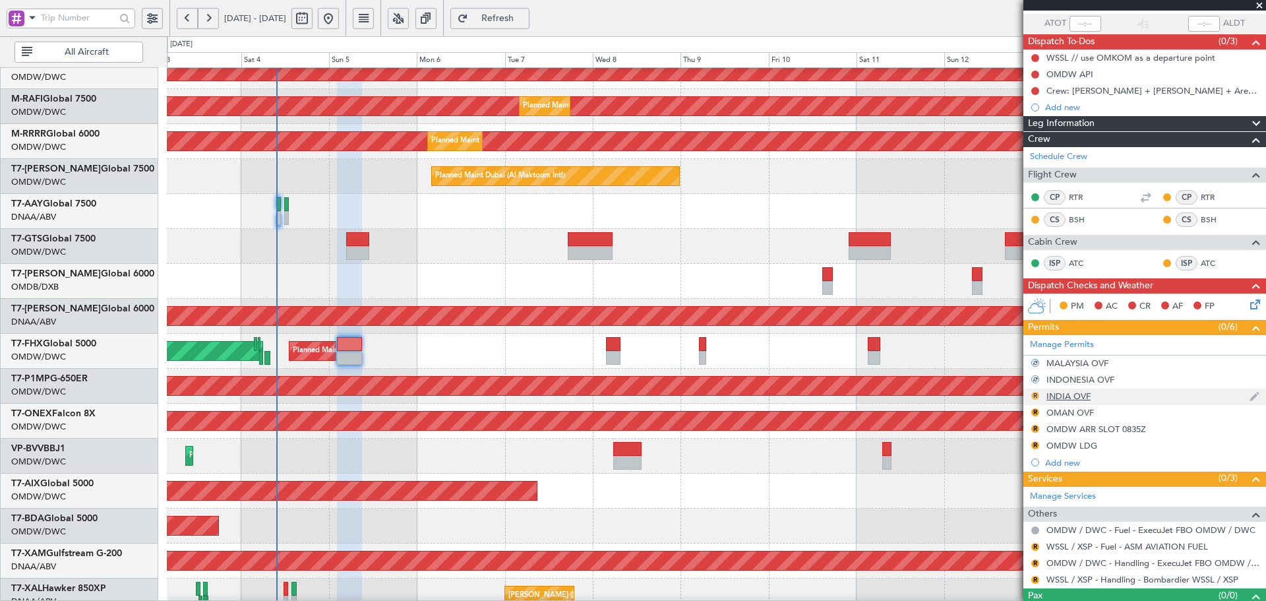
click at [1035, 392] on button "R" at bounding box center [1035, 396] width 8 height 8
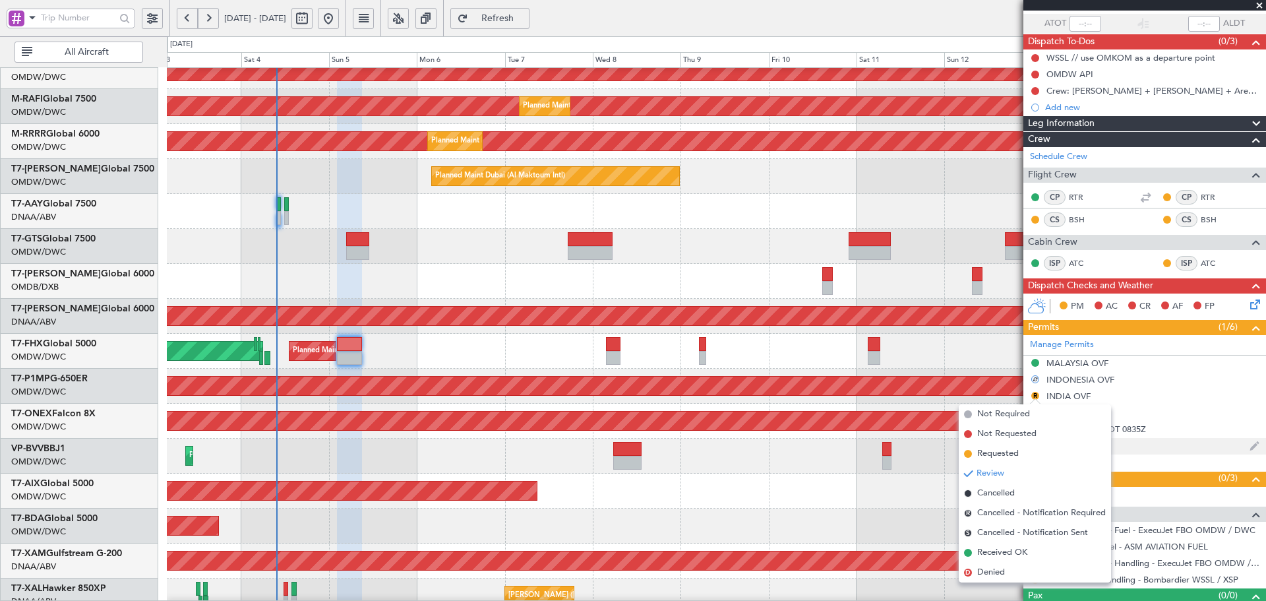
drag, startPoint x: 990, startPoint y: 554, endPoint x: 1049, endPoint y: 444, distance: 124.8
click at [991, 551] on span "Received OK" at bounding box center [1002, 552] width 50 height 13
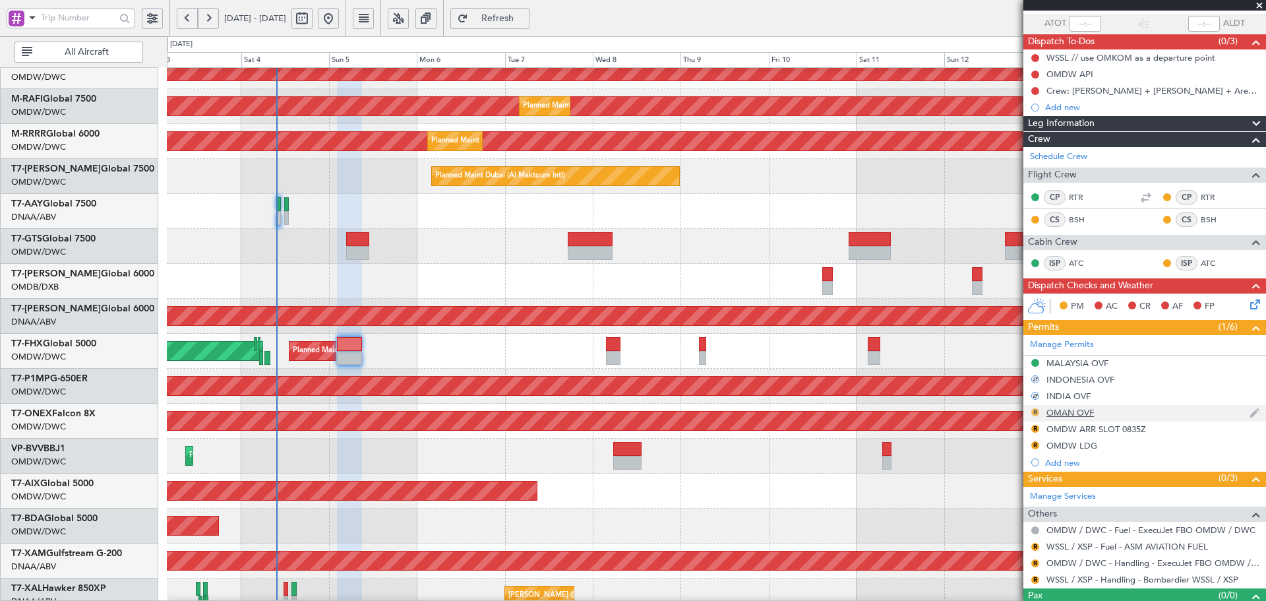
click at [1038, 412] on button "R" at bounding box center [1035, 412] width 8 height 8
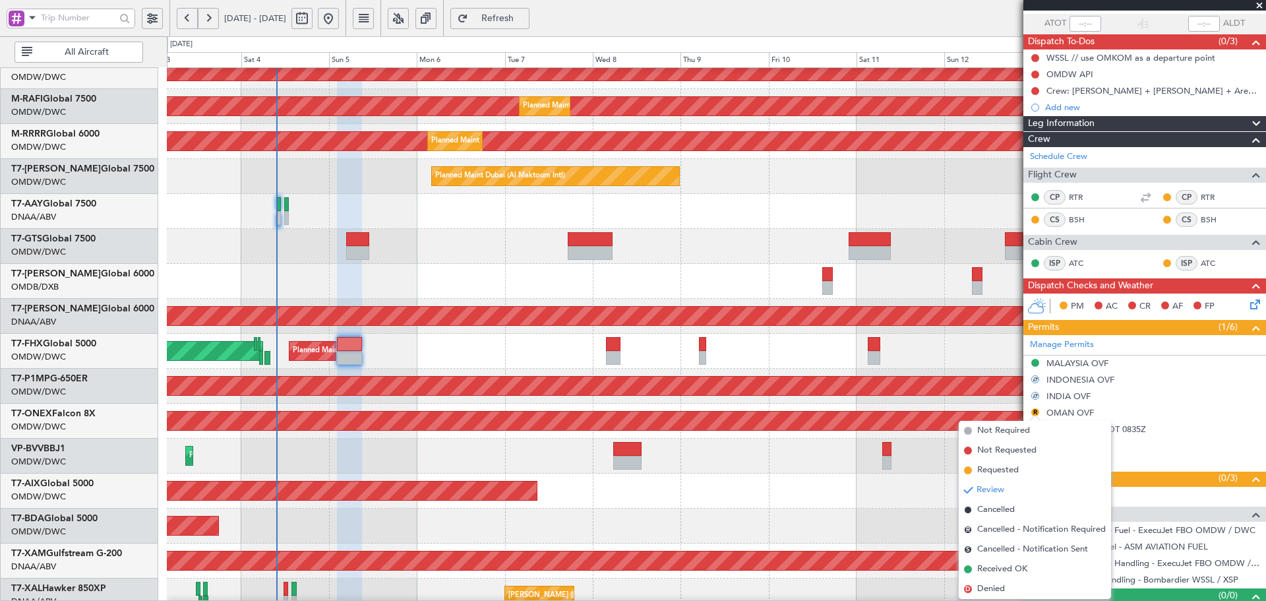
drag, startPoint x: 996, startPoint y: 572, endPoint x: 1006, endPoint y: 550, distance: 24.2
click at [996, 570] on span "Received OK" at bounding box center [1002, 569] width 50 height 13
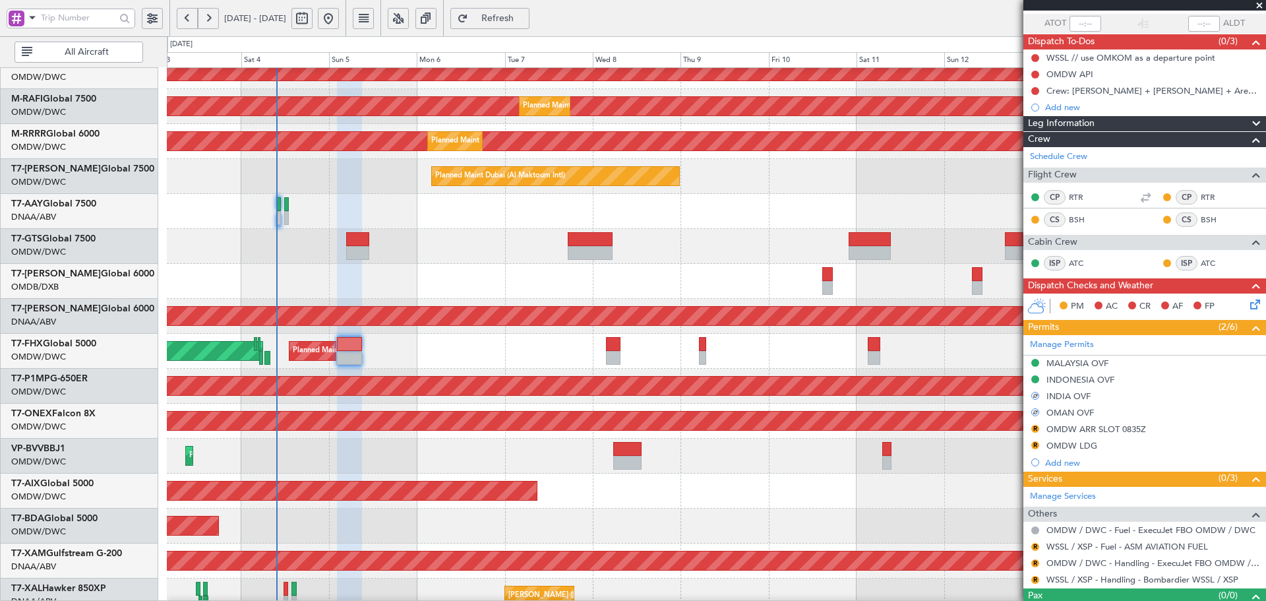
click at [1035, 428] on button "R" at bounding box center [1035, 429] width 8 height 8
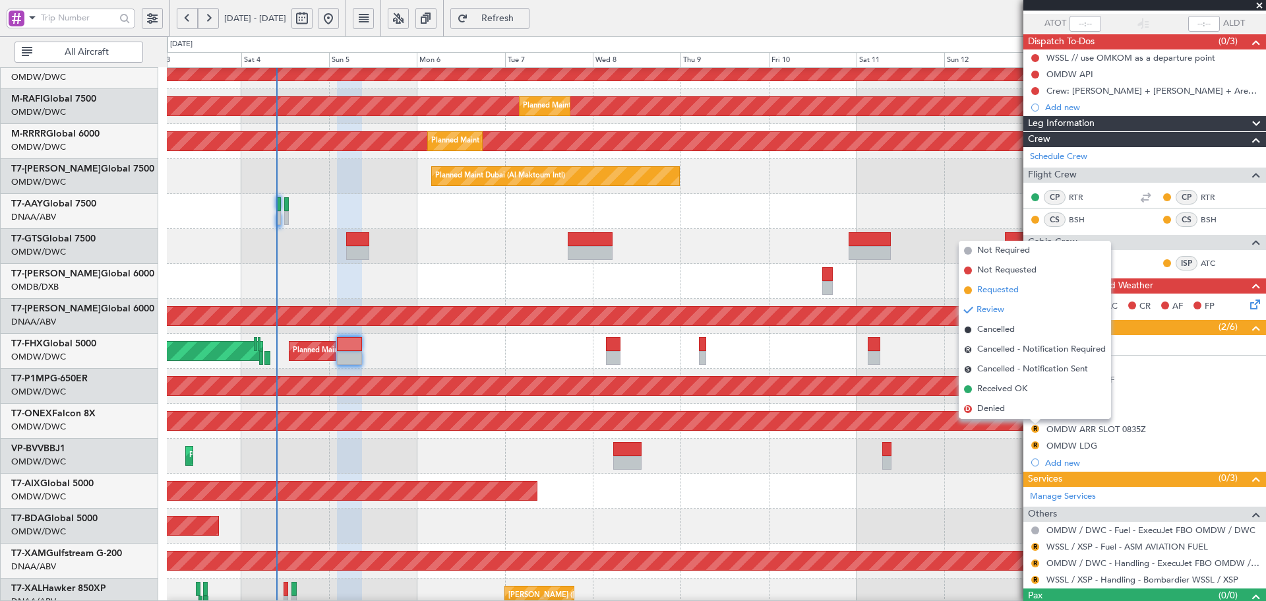
click at [986, 286] on span "Requested" at bounding box center [998, 290] width 42 height 13
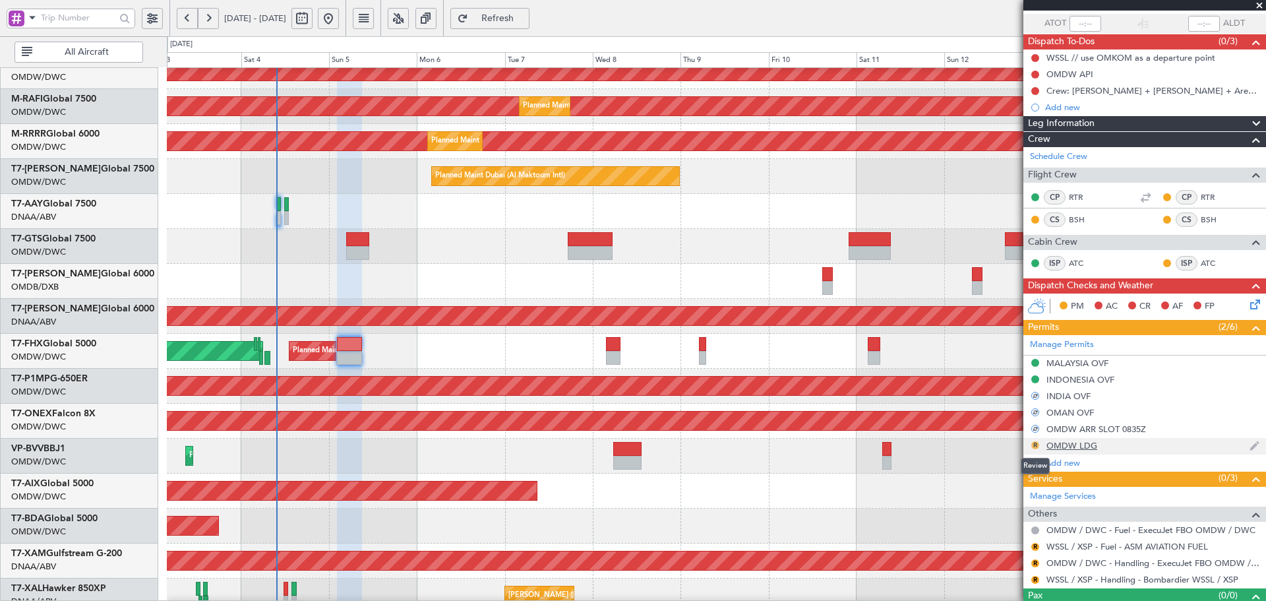
click at [1033, 444] on button "R" at bounding box center [1035, 445] width 8 height 8
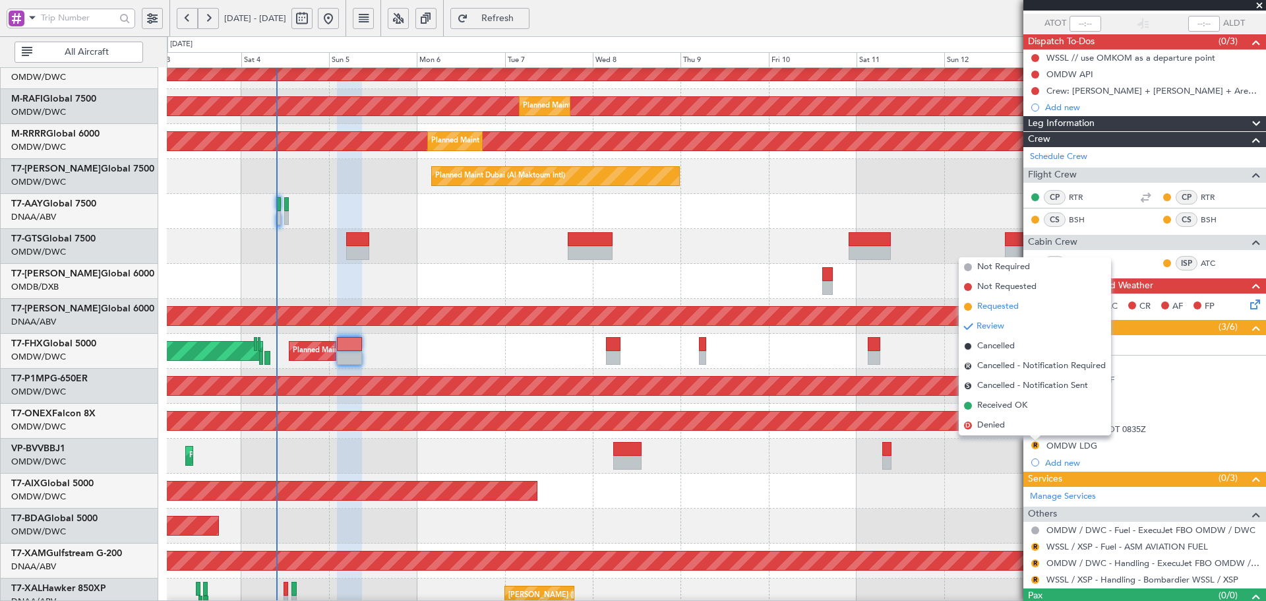
click at [1000, 307] on span "Requested" at bounding box center [998, 306] width 42 height 13
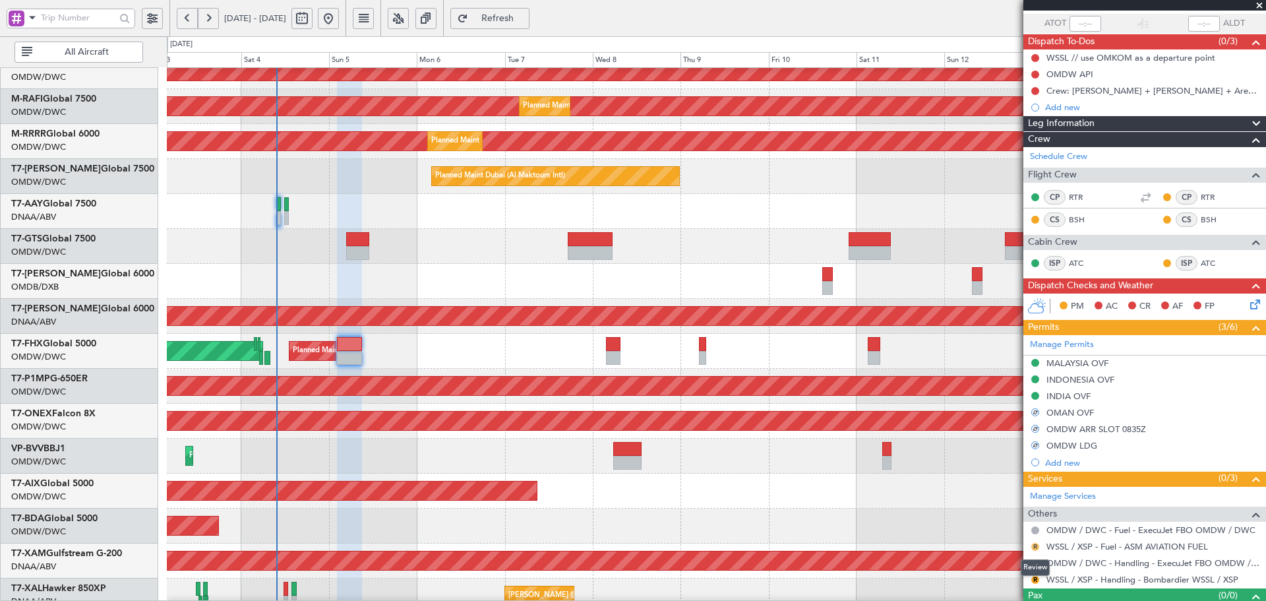
click at [1037, 545] on button "R" at bounding box center [1035, 547] width 8 height 8
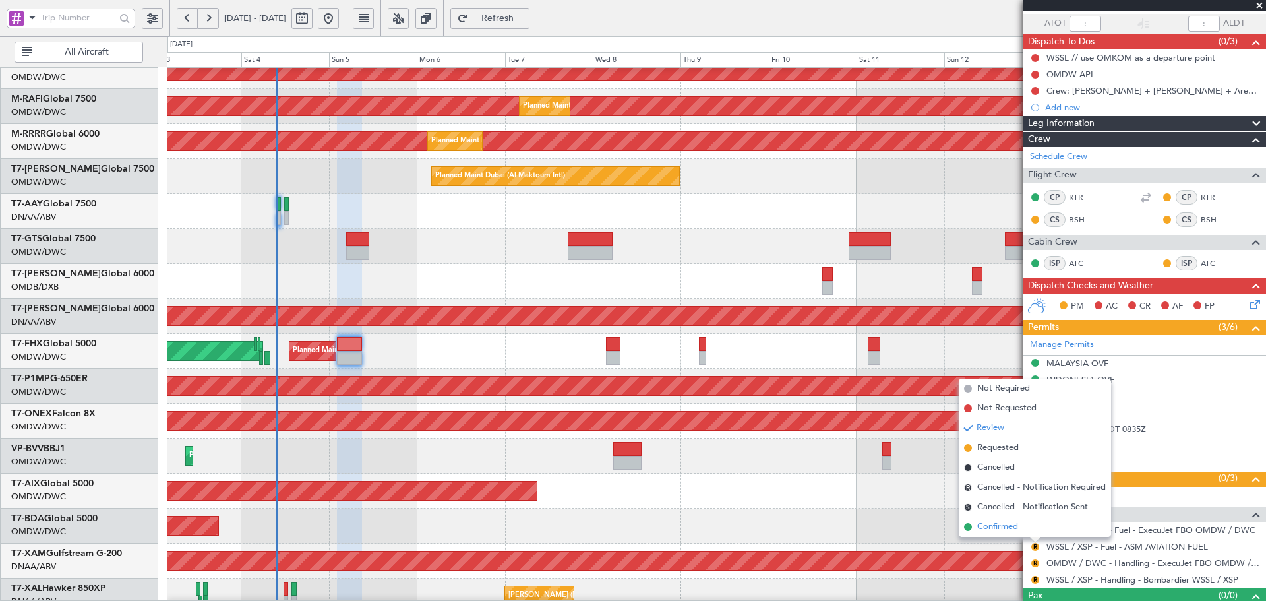
click at [1015, 526] on span "Confirmed" at bounding box center [997, 526] width 41 height 13
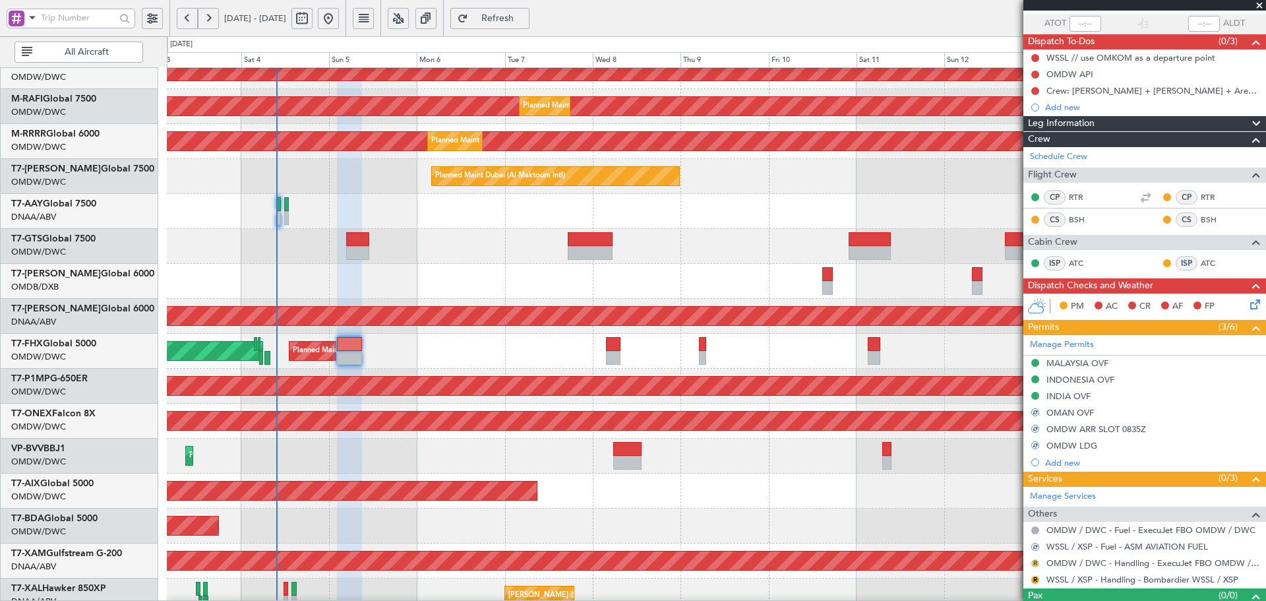
click at [1035, 562] on button "R" at bounding box center [1035, 563] width 8 height 8
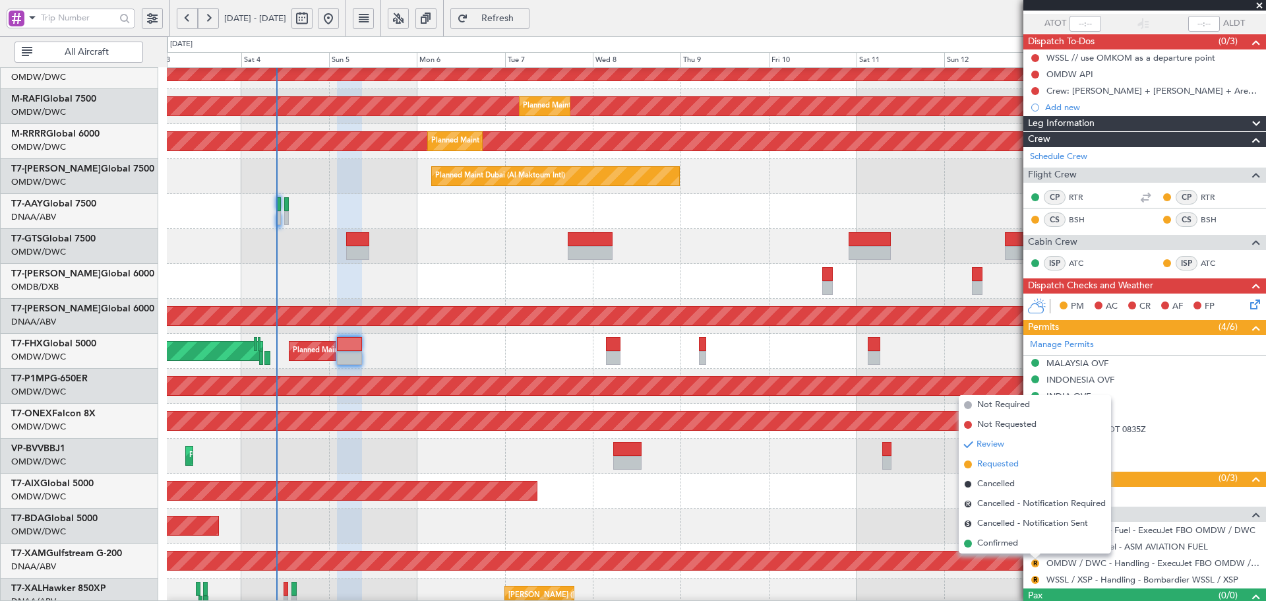
click at [994, 463] on span "Requested" at bounding box center [998, 464] width 42 height 13
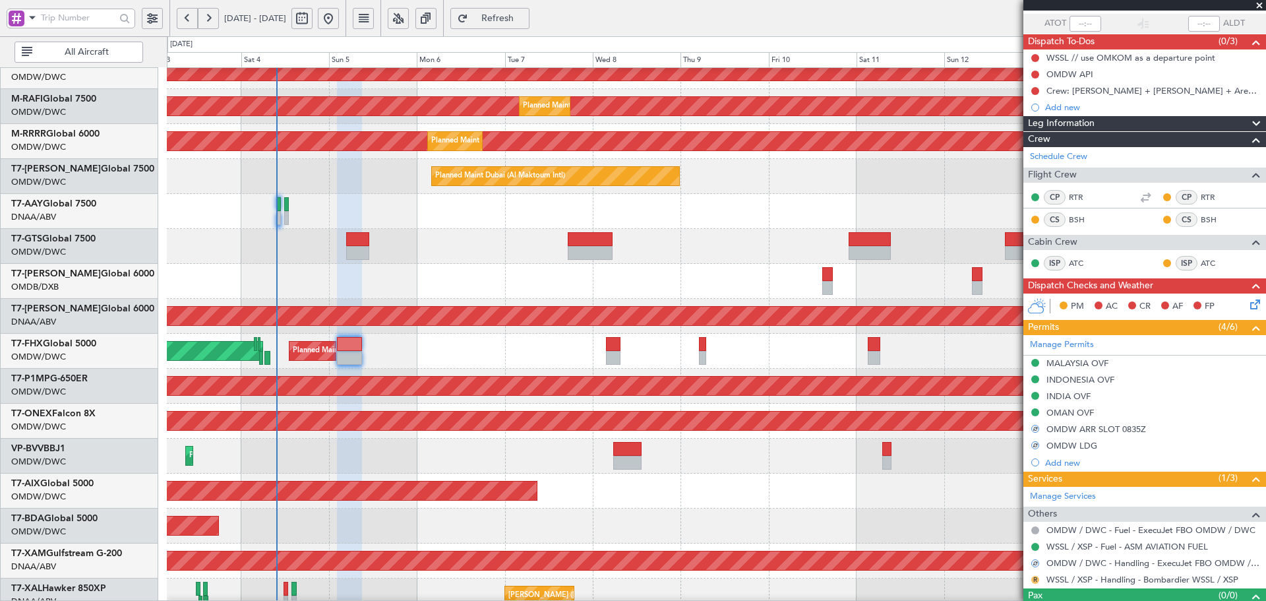
click at [1037, 580] on button "R" at bounding box center [1035, 580] width 8 height 8
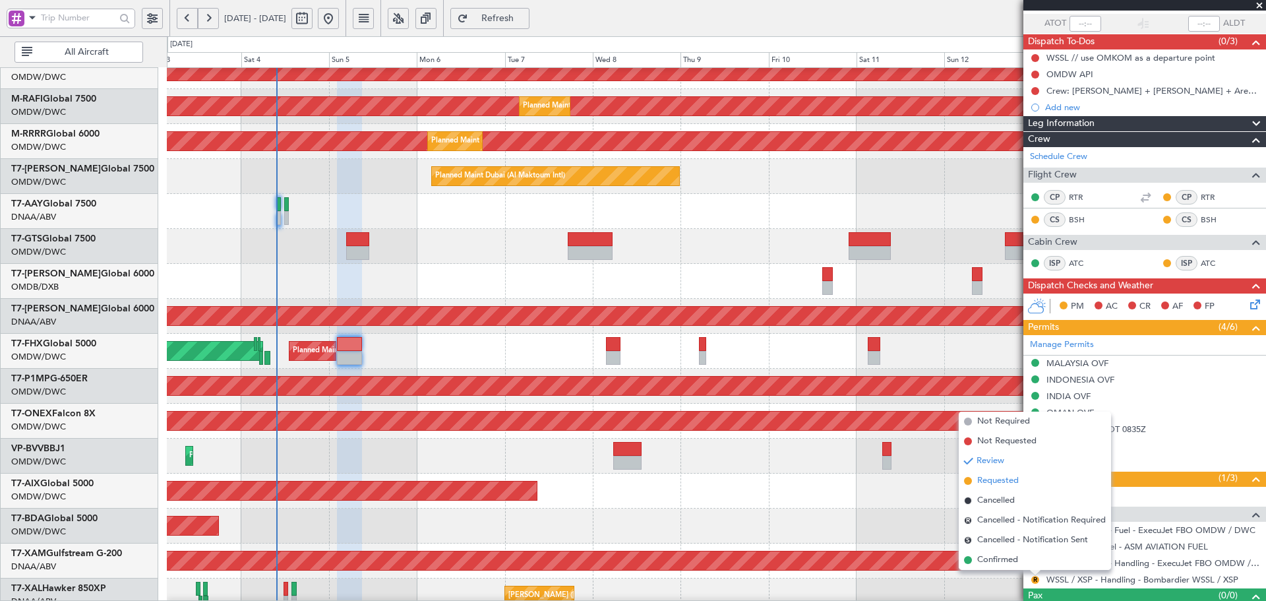
click at [1001, 477] on span "Requested" at bounding box center [998, 480] width 42 height 13
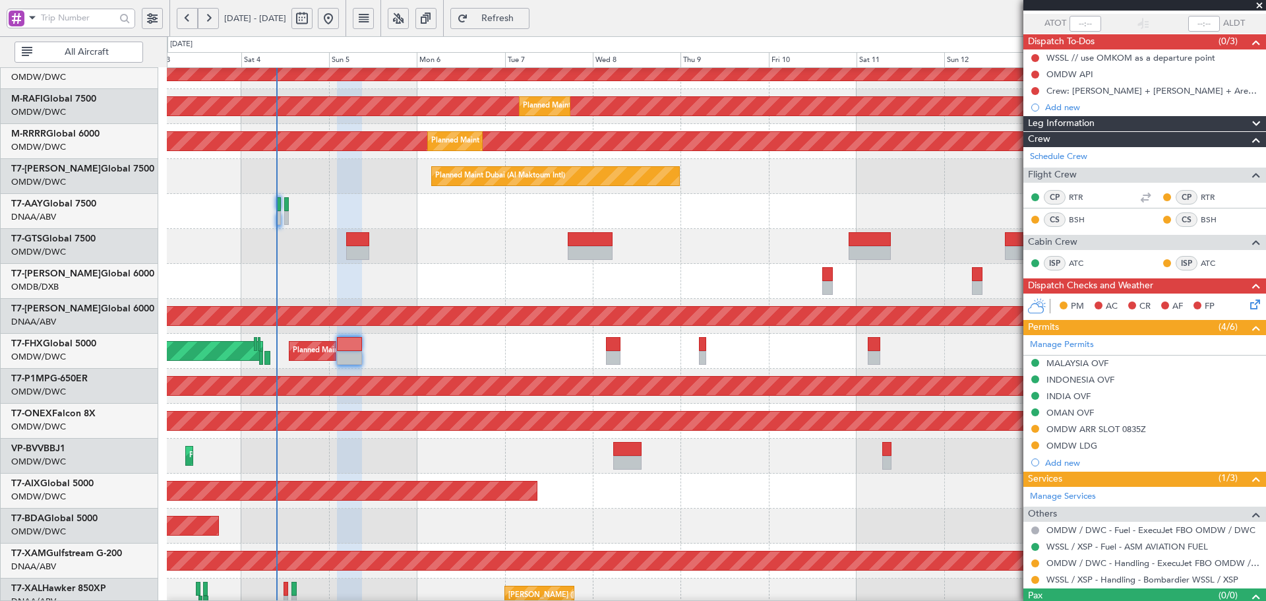
click at [517, 17] on span "Refresh" at bounding box center [498, 18] width 54 height 9
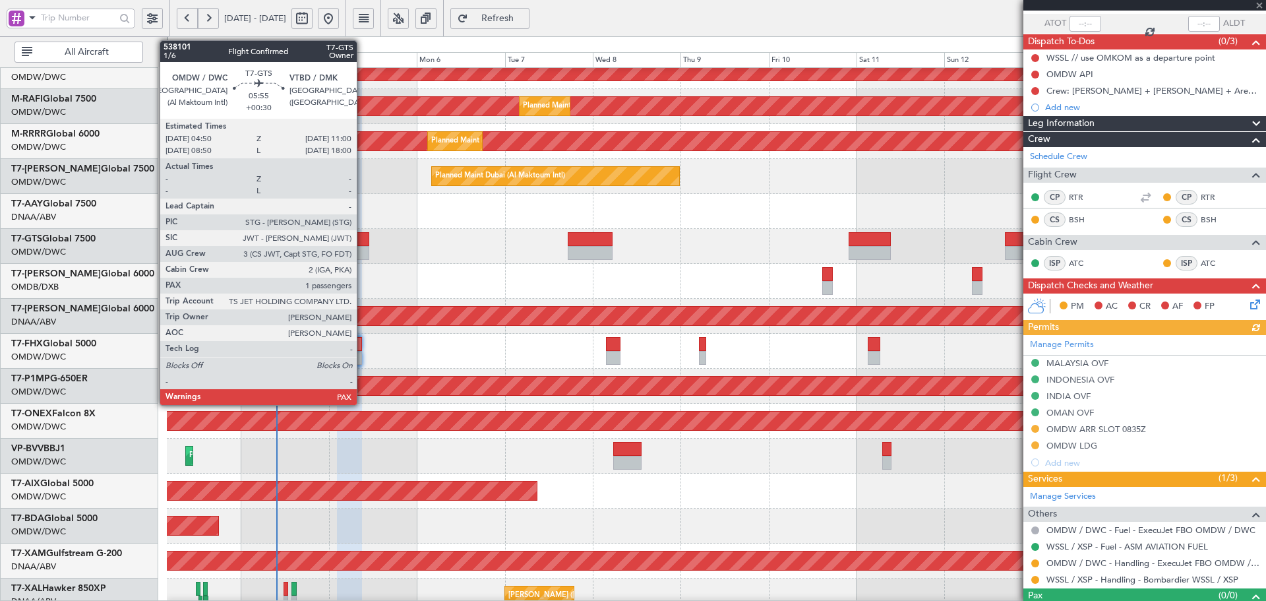
click at [363, 244] on div at bounding box center [357, 239] width 23 height 14
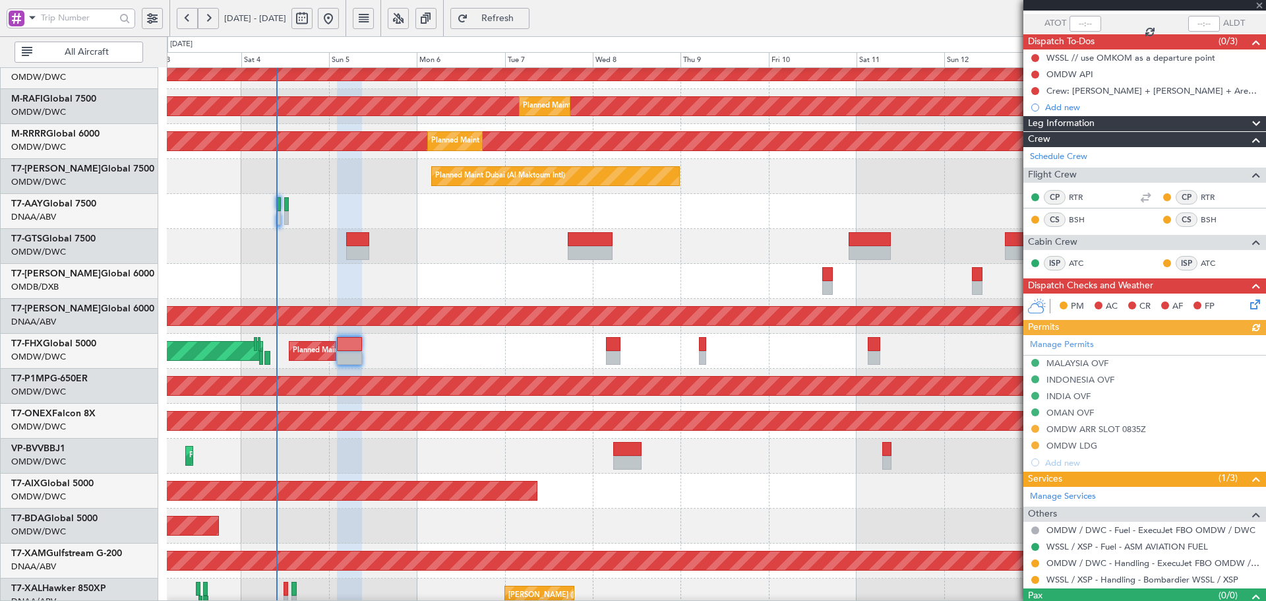
type input "+00:30"
type input "1"
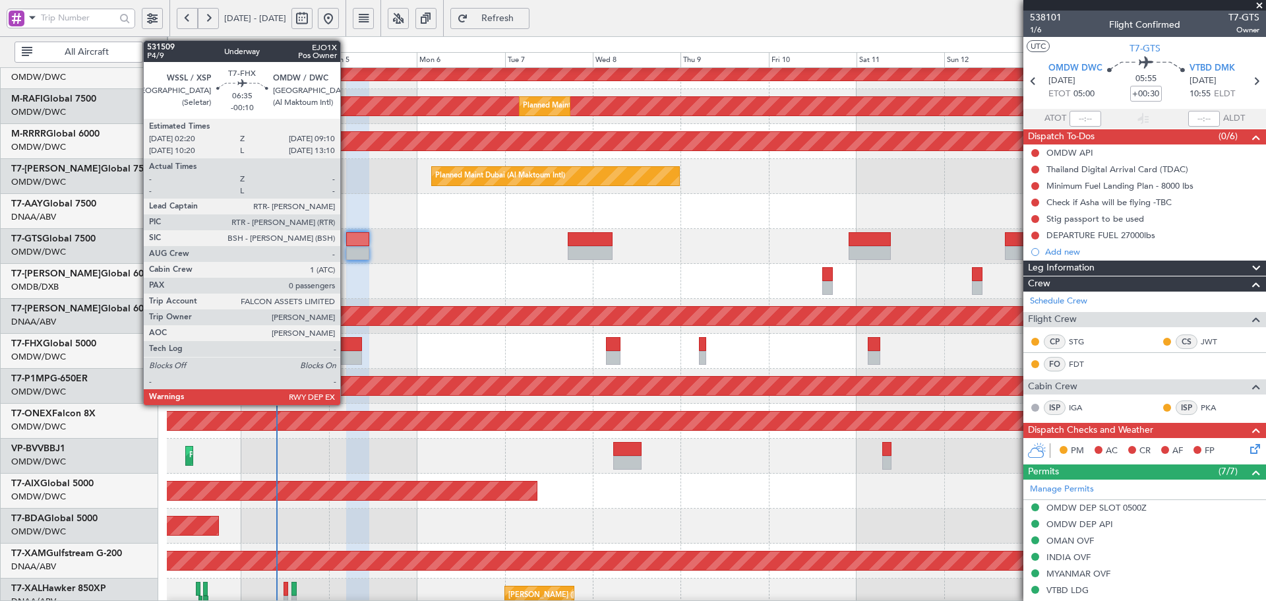
click at [348, 353] on div at bounding box center [349, 358] width 25 height 14
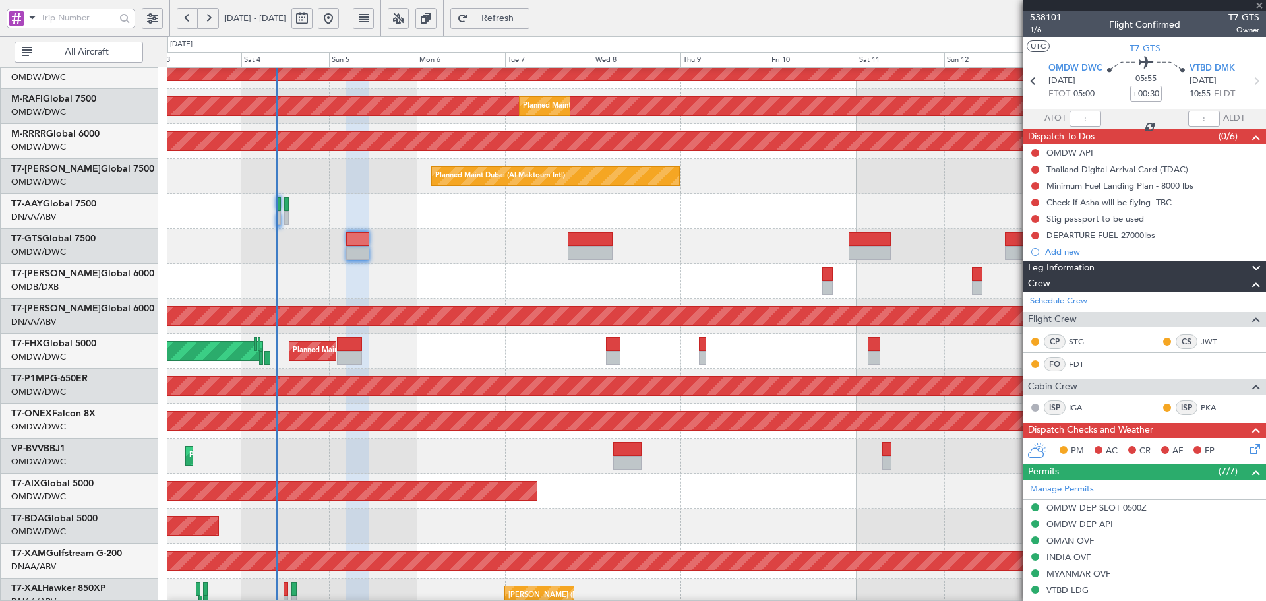
type input "-00:10"
type input "0"
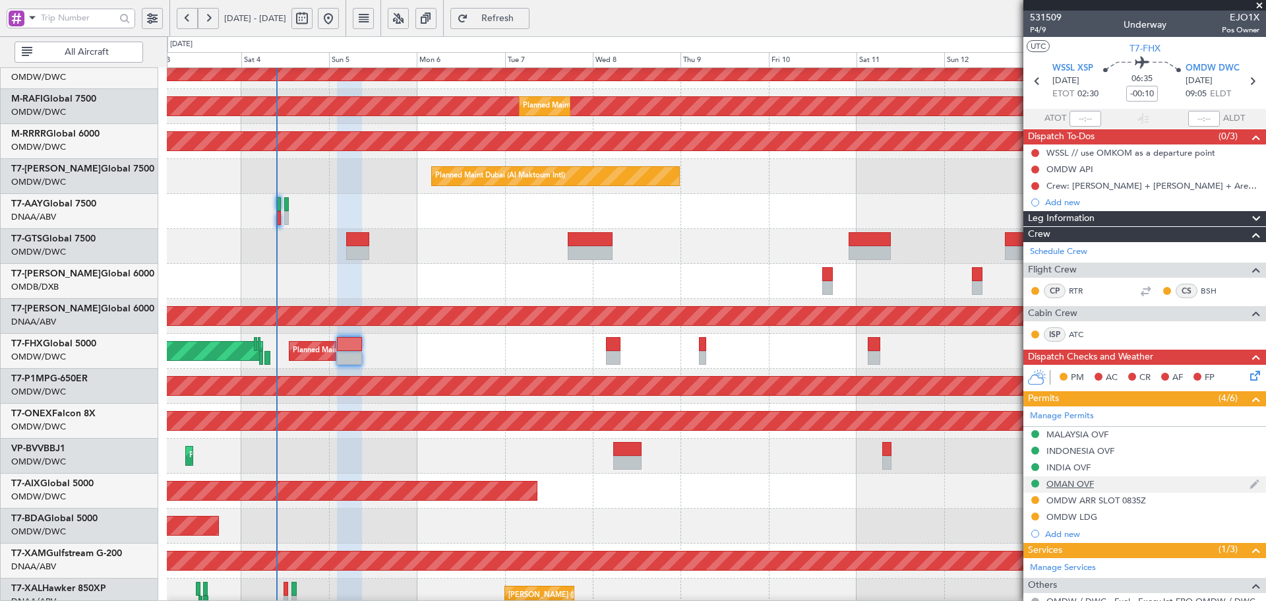
scroll to position [88, 0]
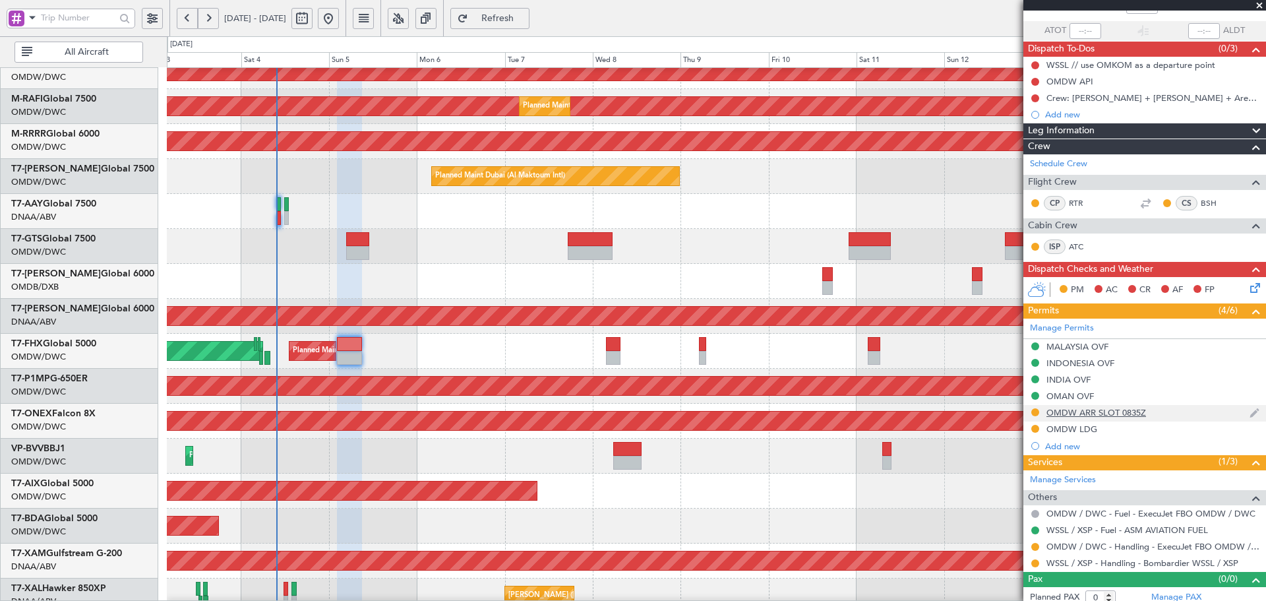
click at [1122, 412] on div "OMDW ARR SLOT 0835Z" at bounding box center [1097, 412] width 100 height 11
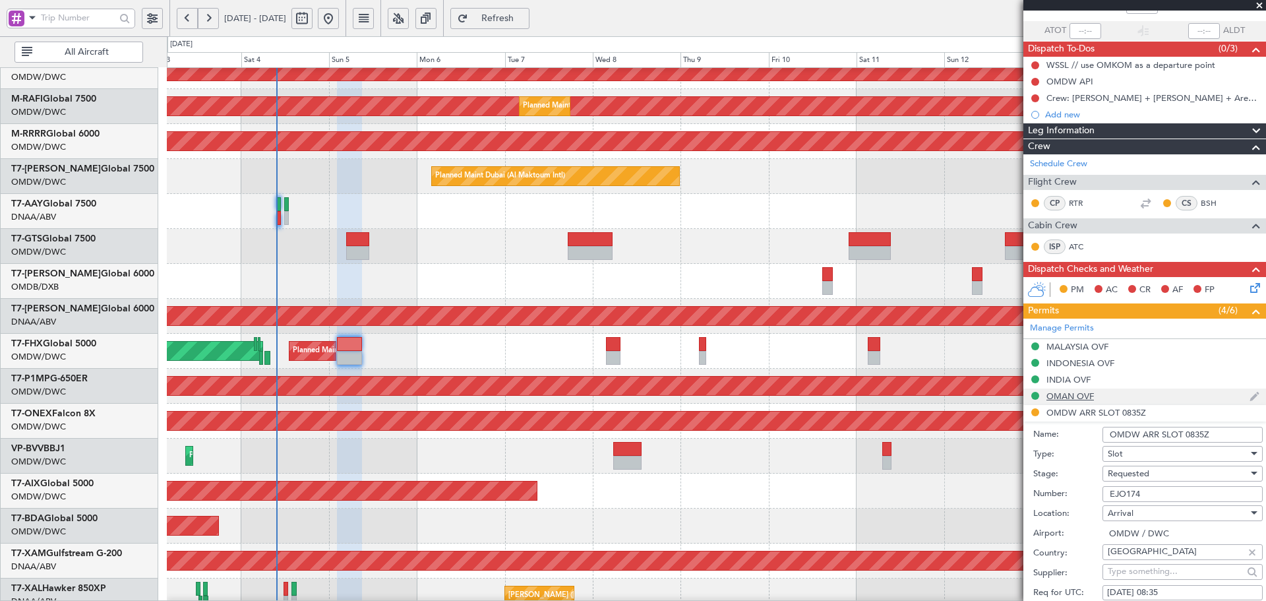
scroll to position [0, 0]
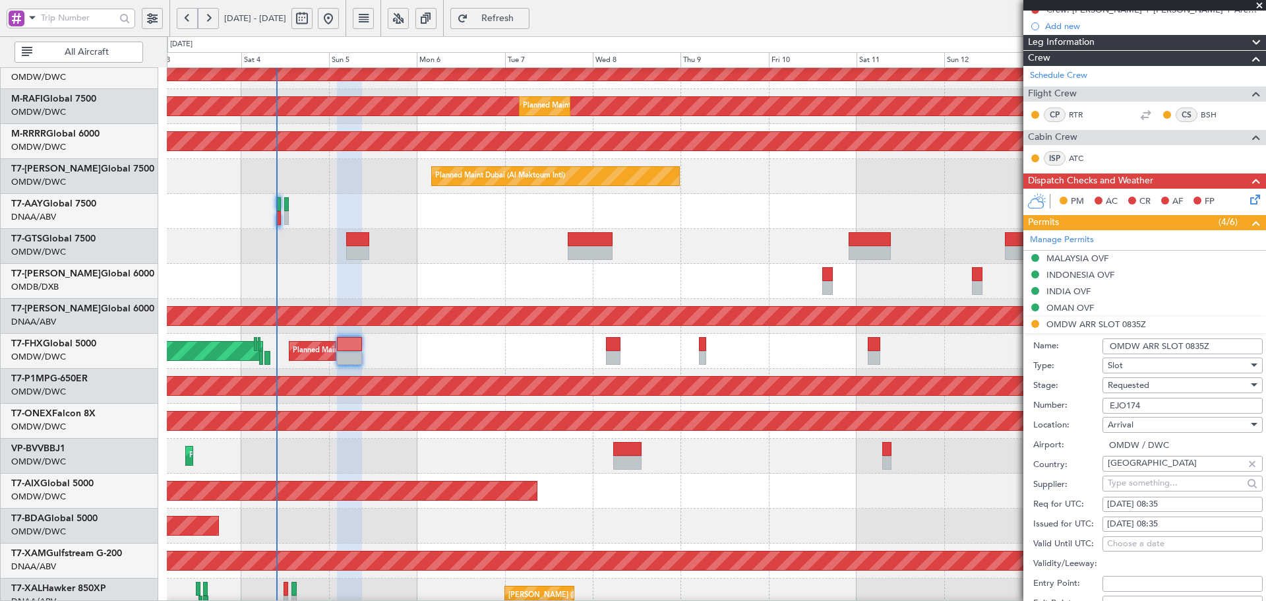
click at [1167, 501] on div "[DATE] 08:35" at bounding box center [1182, 504] width 151 height 13
select select "10"
select select "2025"
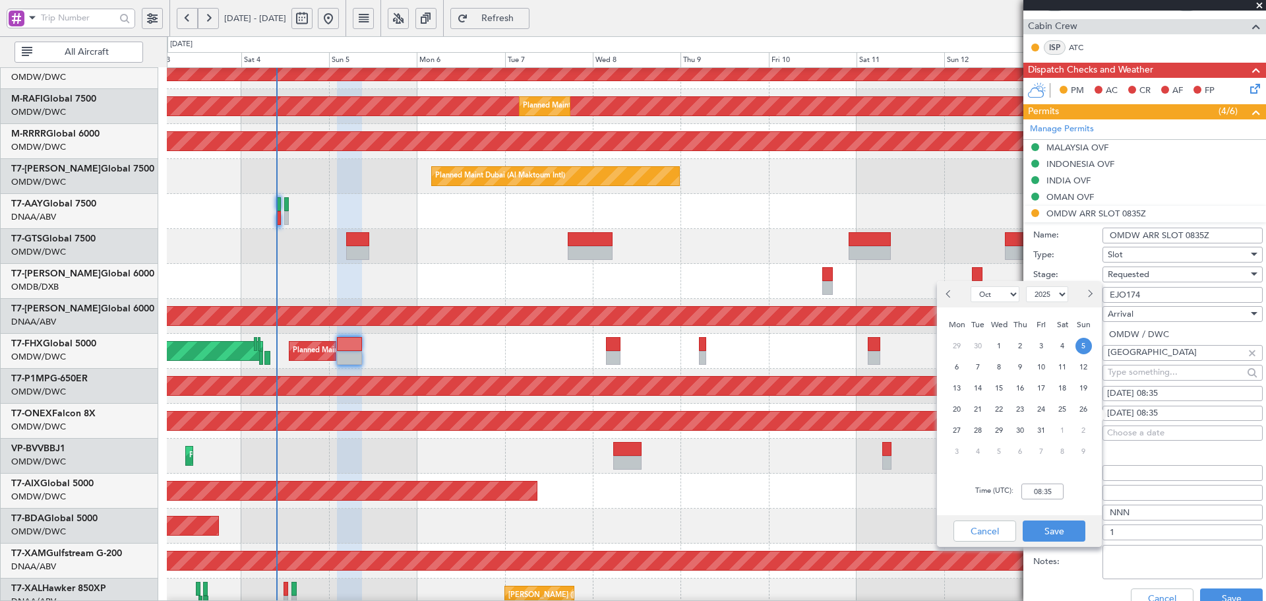
scroll to position [308, 0]
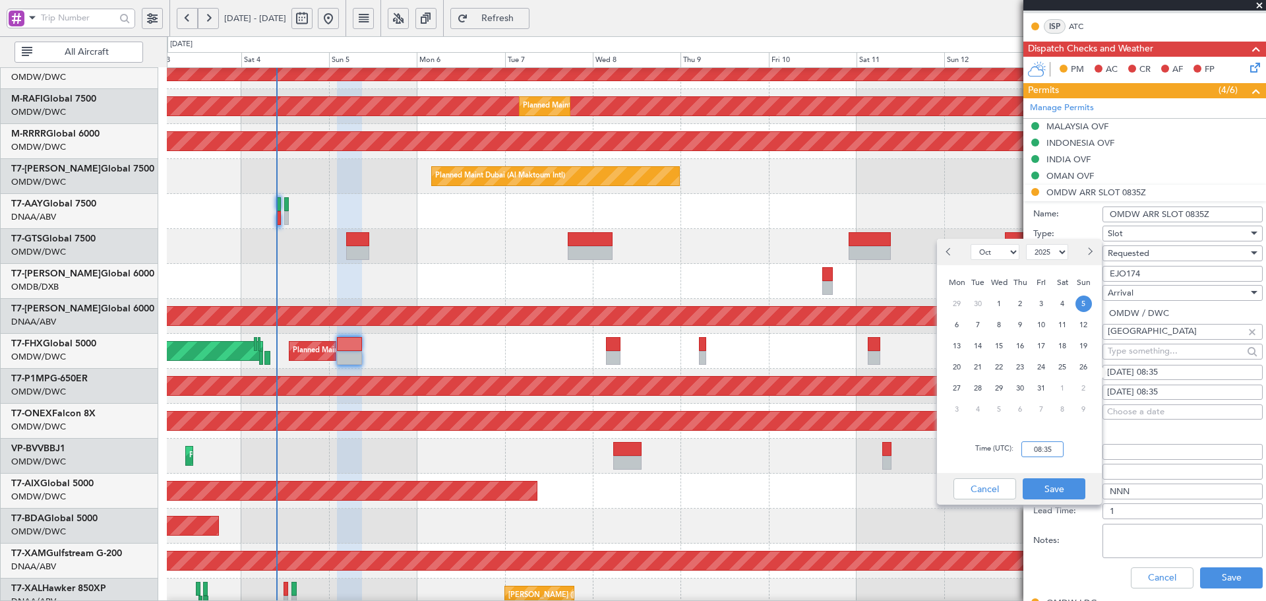
click at [1048, 454] on input "08:35" at bounding box center [1043, 449] width 42 height 16
type input "09:00"
click at [1065, 484] on button "Save" at bounding box center [1054, 488] width 63 height 21
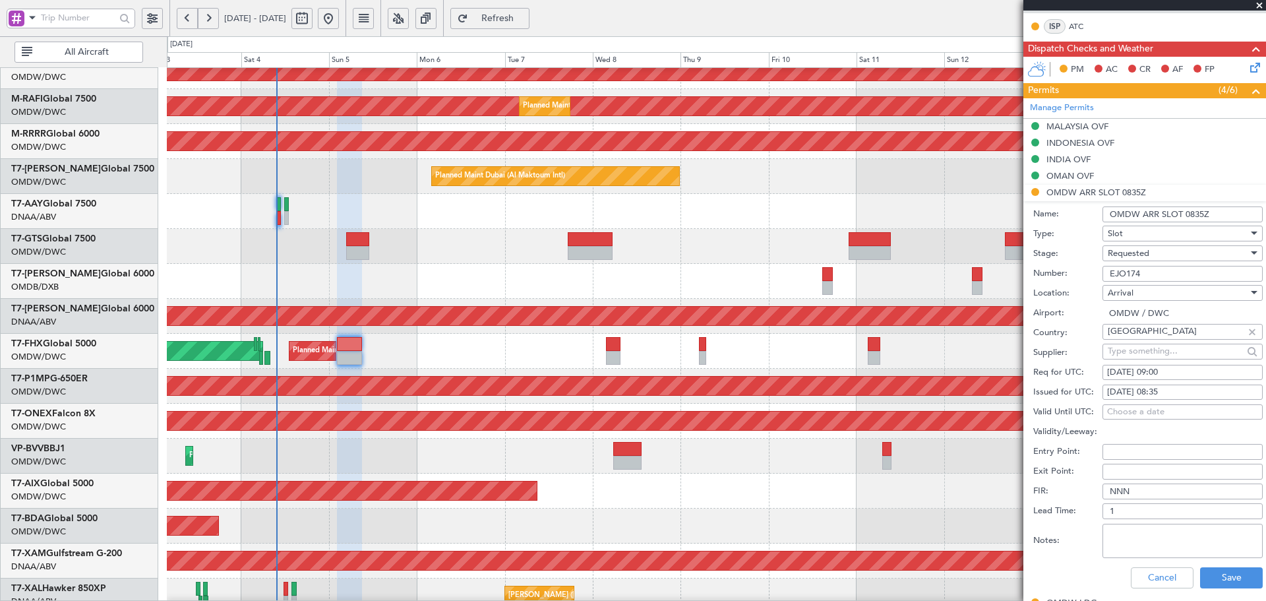
click at [1163, 391] on div "[DATE] 08:35" at bounding box center [1182, 392] width 151 height 13
select select "10"
select select "2025"
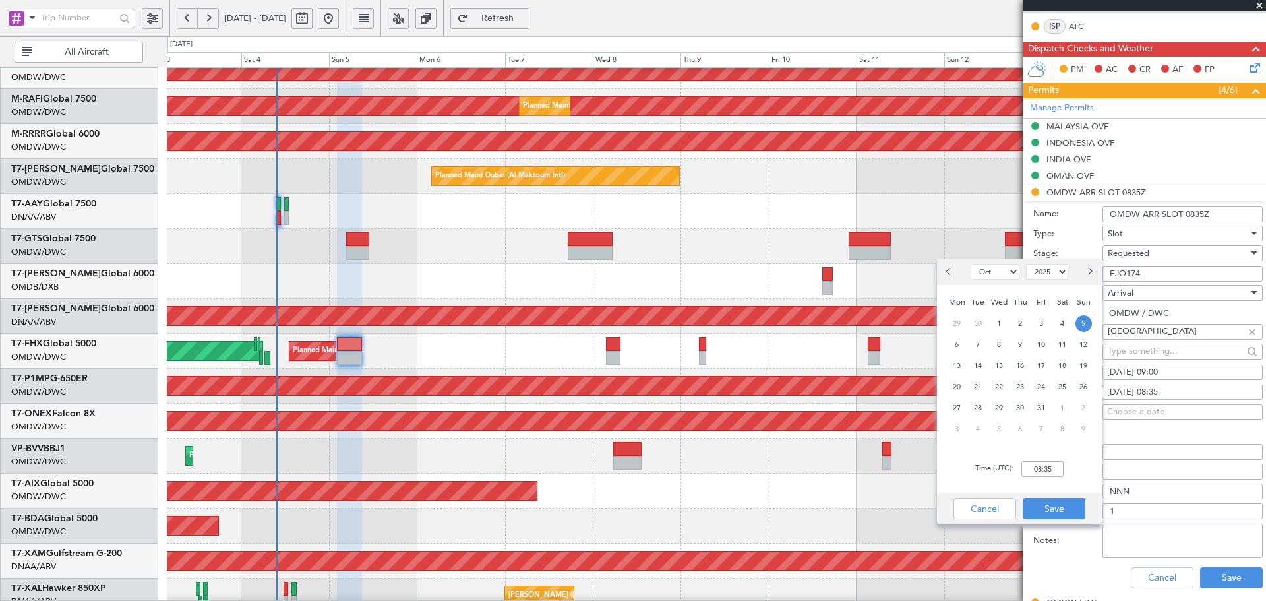
click at [1041, 460] on div "Time (UTC): 08:35" at bounding box center [1019, 468] width 165 height 47
click at [1045, 473] on input "08:35" at bounding box center [1043, 469] width 42 height 16
type input "09:00"
click at [1060, 506] on button "Save" at bounding box center [1054, 508] width 63 height 21
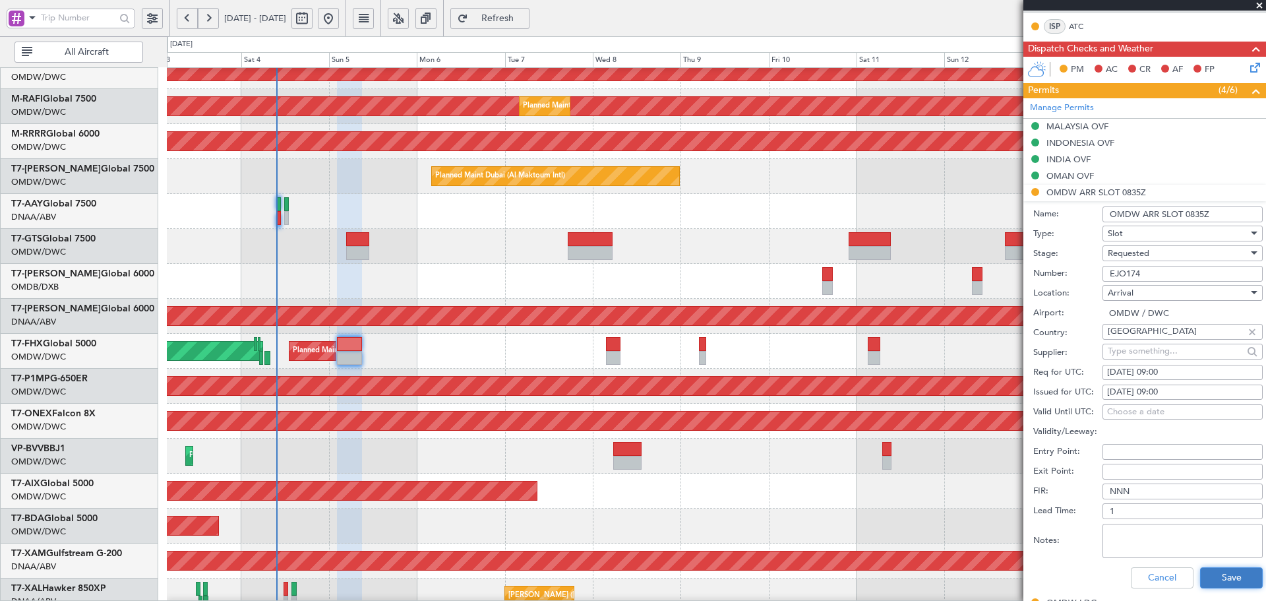
click at [1233, 574] on button "Save" at bounding box center [1231, 577] width 63 height 21
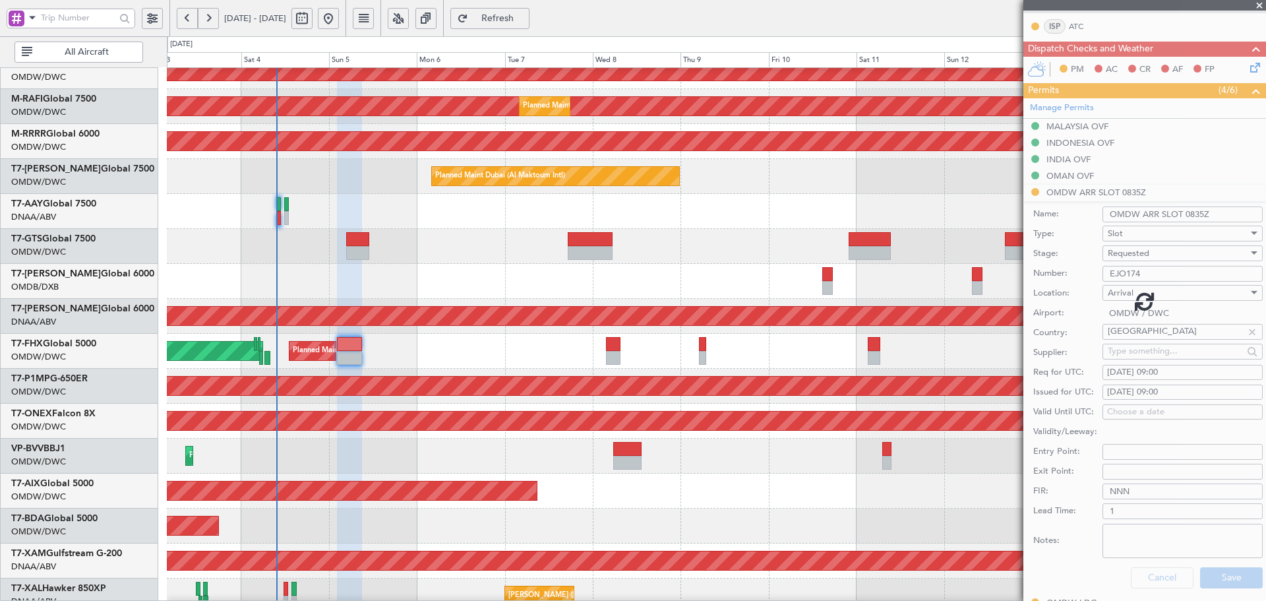
scroll to position [95, 0]
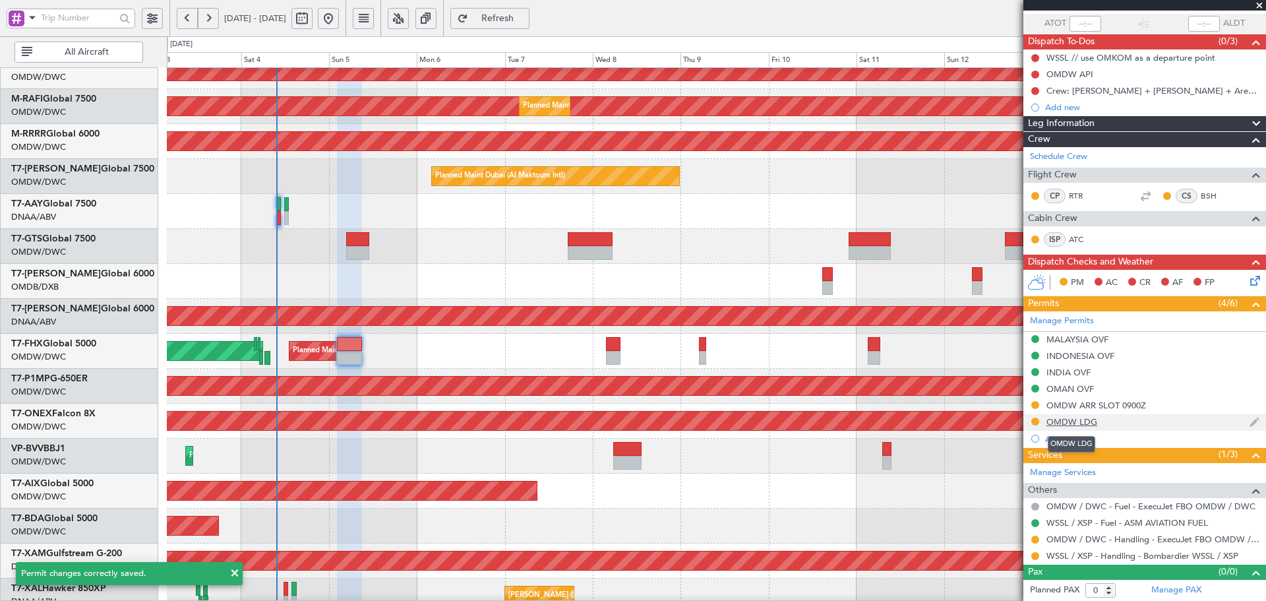
click at [1063, 422] on div "OMDW LDG" at bounding box center [1072, 421] width 51 height 11
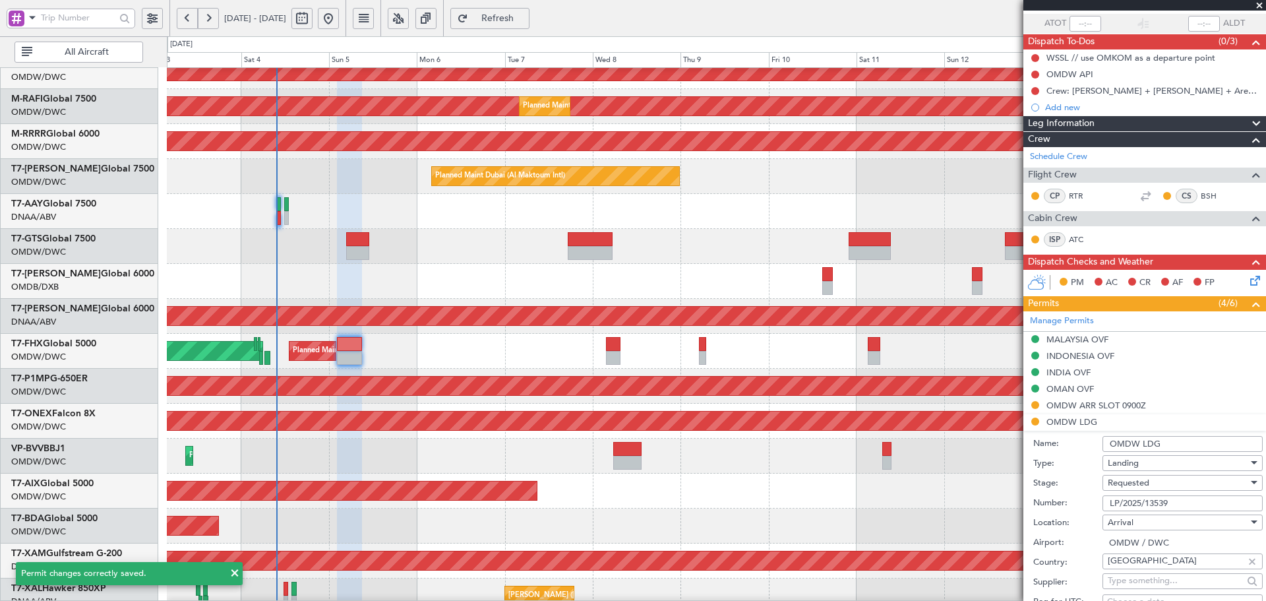
scroll to position [308, 0]
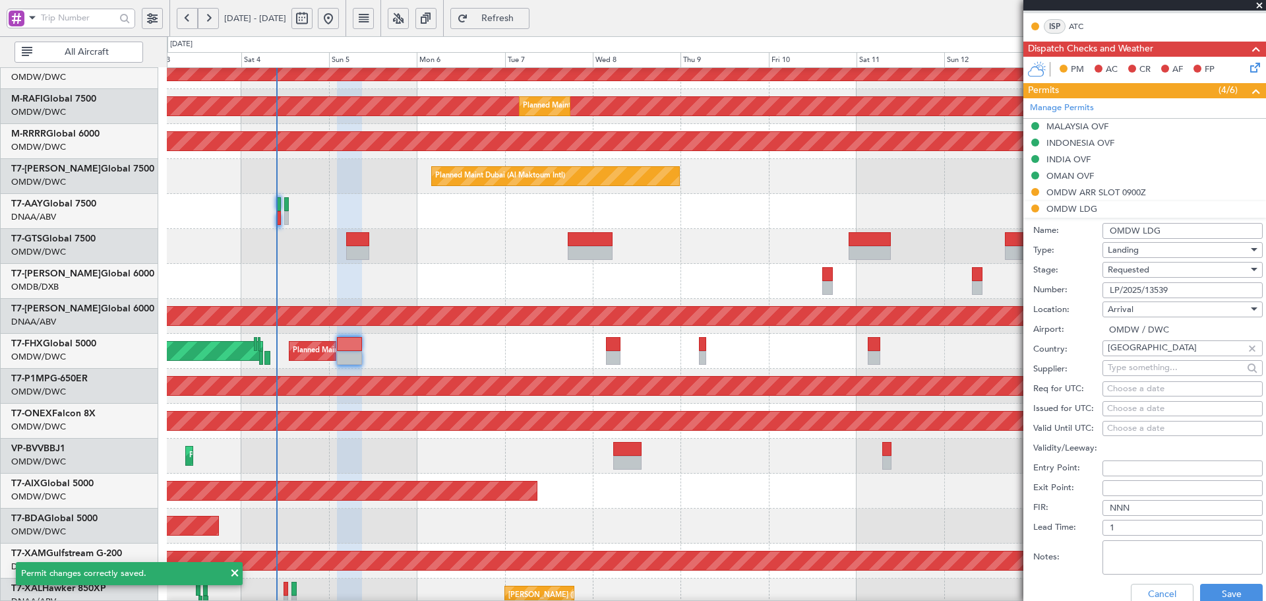
drag, startPoint x: 1174, startPoint y: 291, endPoint x: 1016, endPoint y: 299, distance: 157.8
click at [1016, 299] on fb-app "[DATE] - [DATE] Refresh Quick Links All Aircraft Planned Maint [GEOGRAPHIC_DATA…" at bounding box center [633, 308] width 1266 height 585
click at [1140, 272] on span "Requested" at bounding box center [1129, 270] width 42 height 12
click at [1142, 366] on span "Received OK" at bounding box center [1178, 369] width 138 height 20
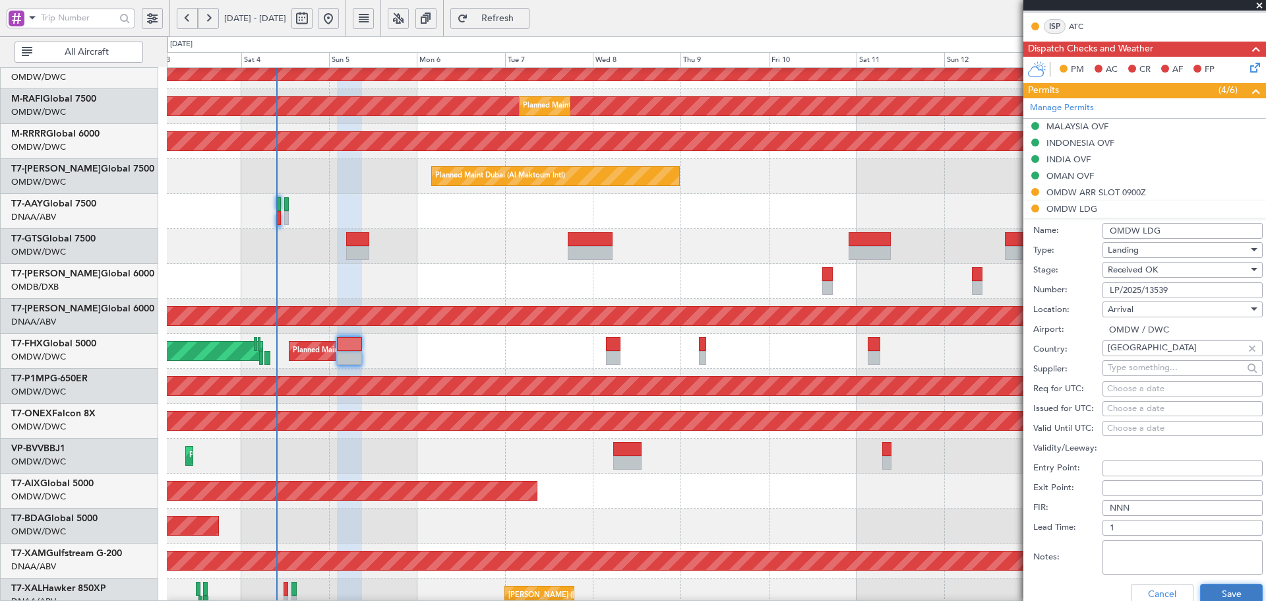
click at [1231, 593] on button "Save" at bounding box center [1231, 594] width 63 height 21
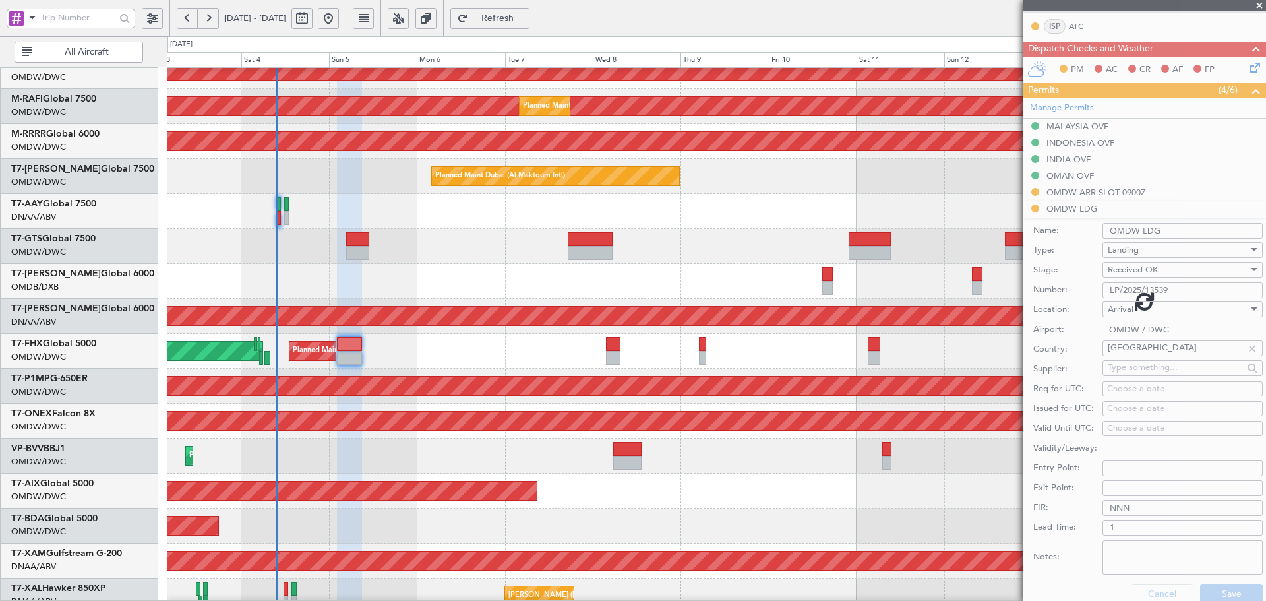
scroll to position [95, 0]
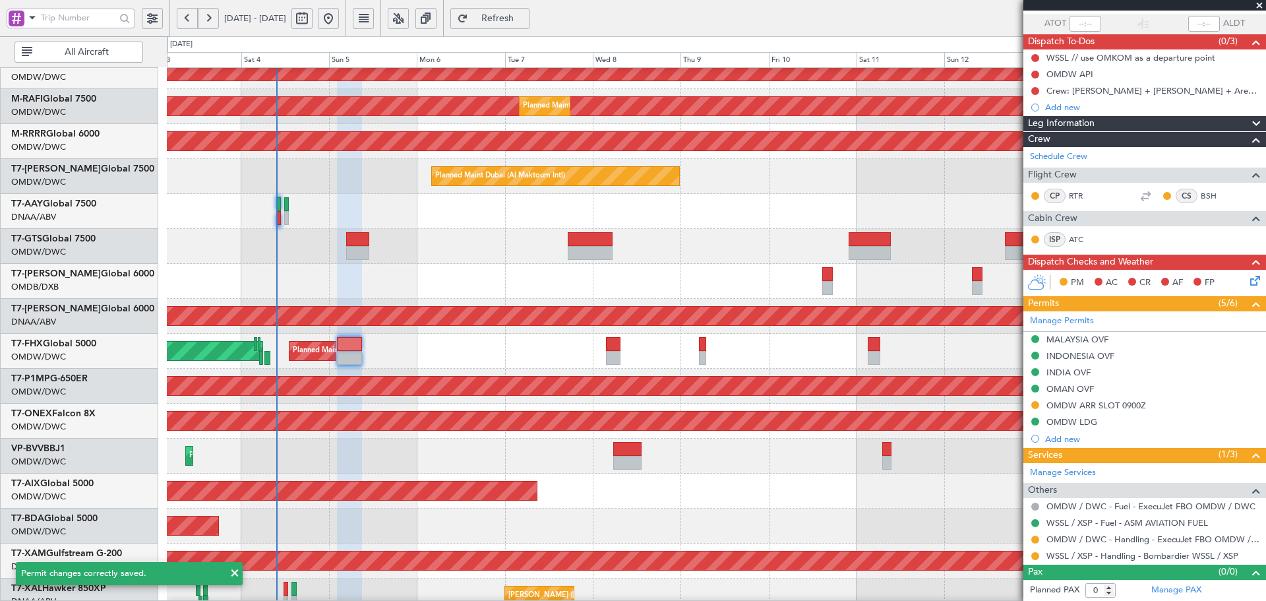
drag, startPoint x: 1033, startPoint y: 404, endPoint x: 1030, endPoint y: 427, distance: 22.7
click at [1034, 404] on button at bounding box center [1035, 405] width 8 height 8
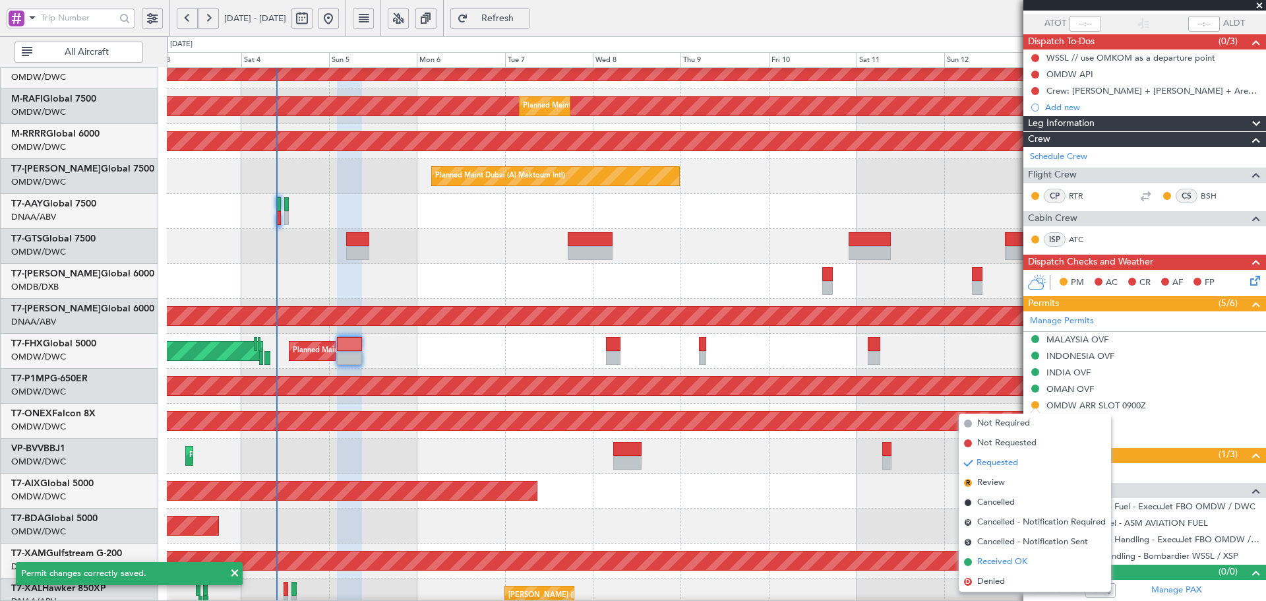
click at [979, 566] on span "Received OK" at bounding box center [1002, 561] width 50 height 13
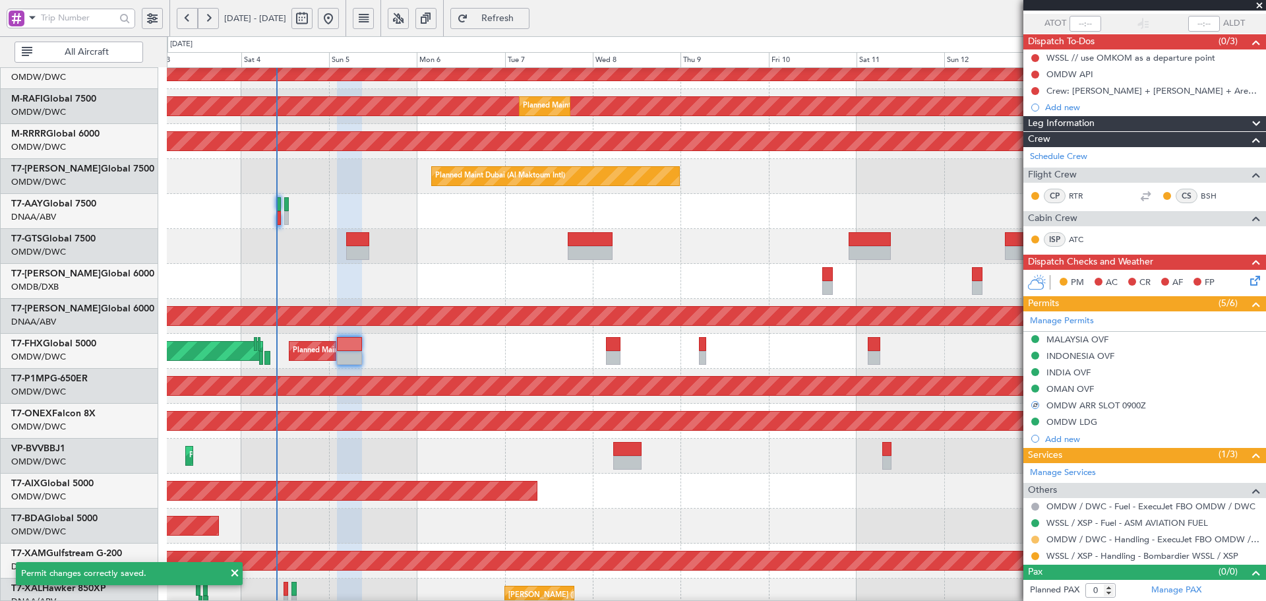
click at [1037, 541] on button at bounding box center [1035, 539] width 8 height 8
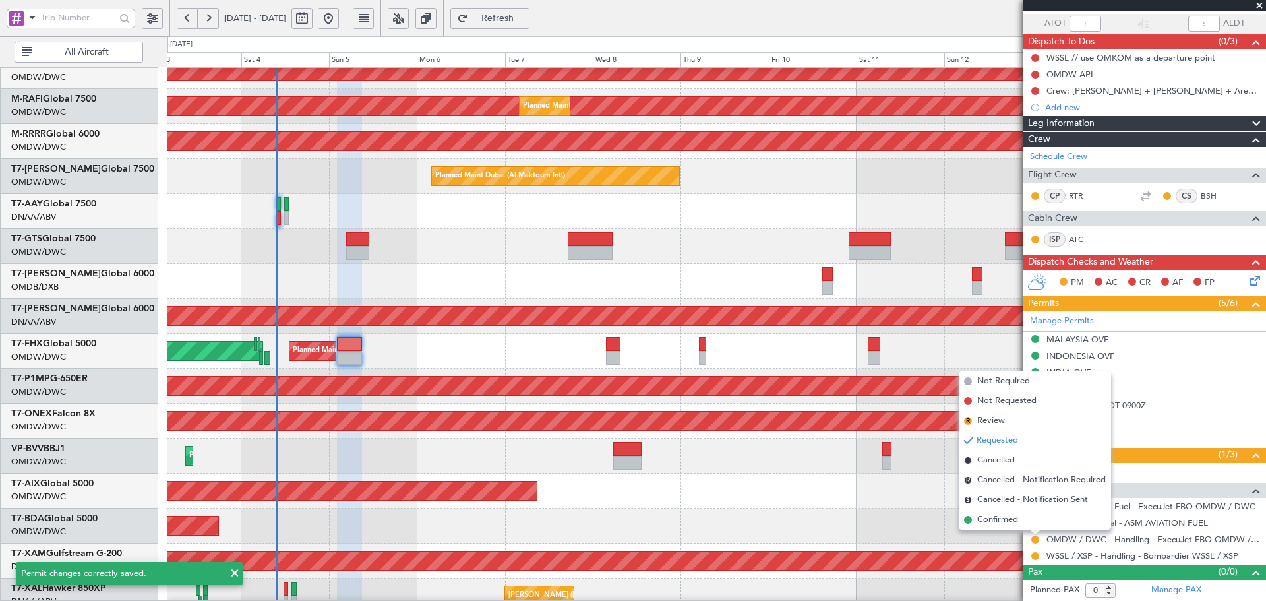
drag, startPoint x: 979, startPoint y: 520, endPoint x: 733, endPoint y: 562, distance: 248.9
click at [979, 520] on span "Confirmed" at bounding box center [997, 519] width 41 height 13
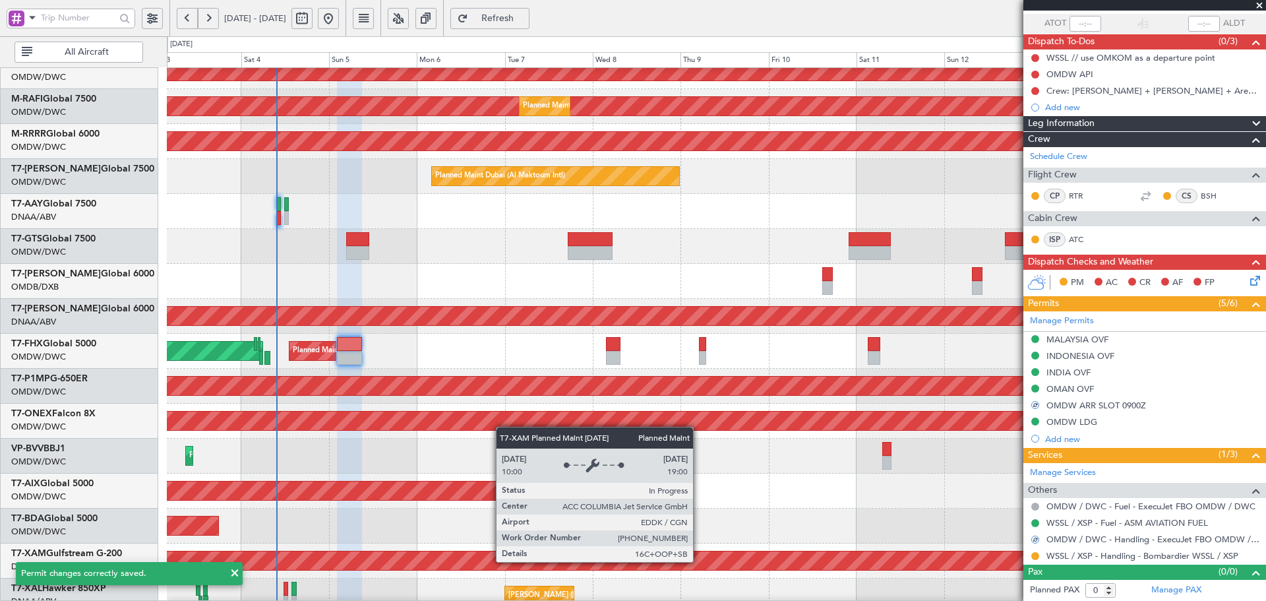
click at [699, 561] on div "Planned Maint Cologne-[GEOGRAPHIC_DATA]" at bounding box center [716, 560] width 3295 height 18
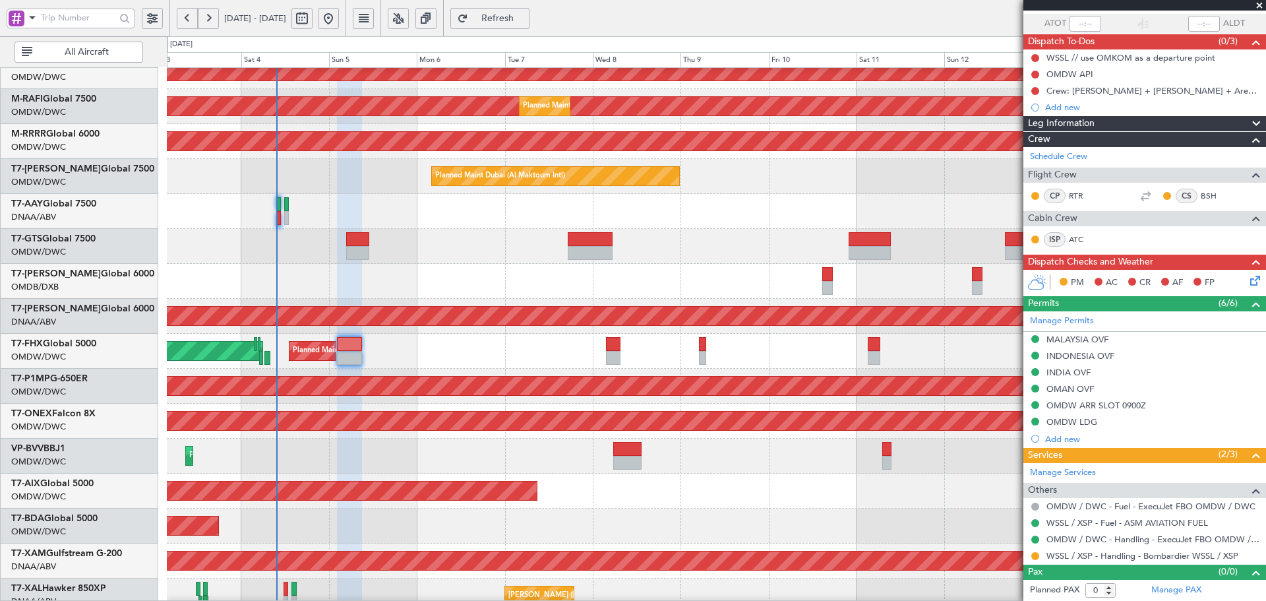
click at [521, 19] on span "Refresh" at bounding box center [498, 18] width 54 height 9
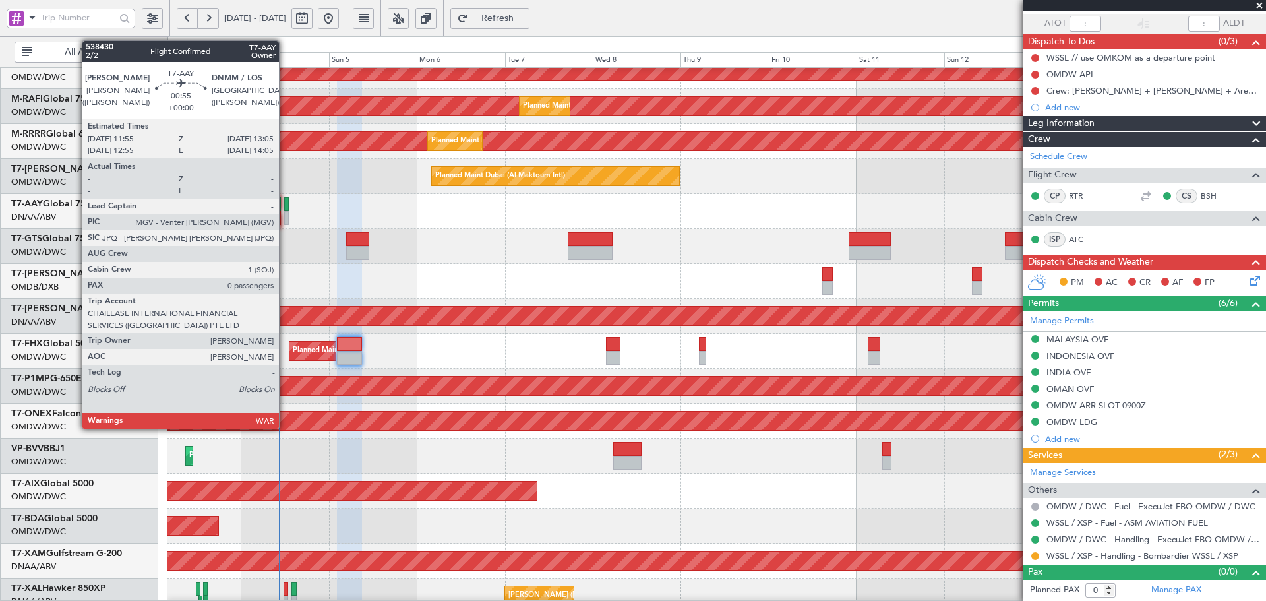
click at [285, 204] on div at bounding box center [286, 204] width 5 height 14
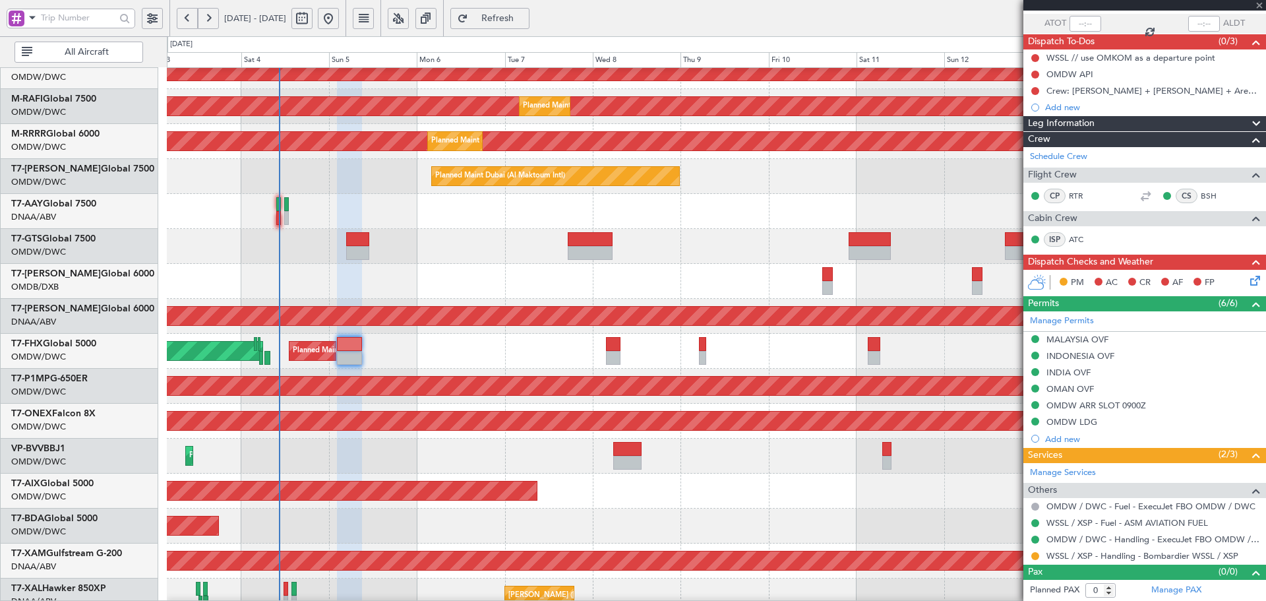
scroll to position [0, 0]
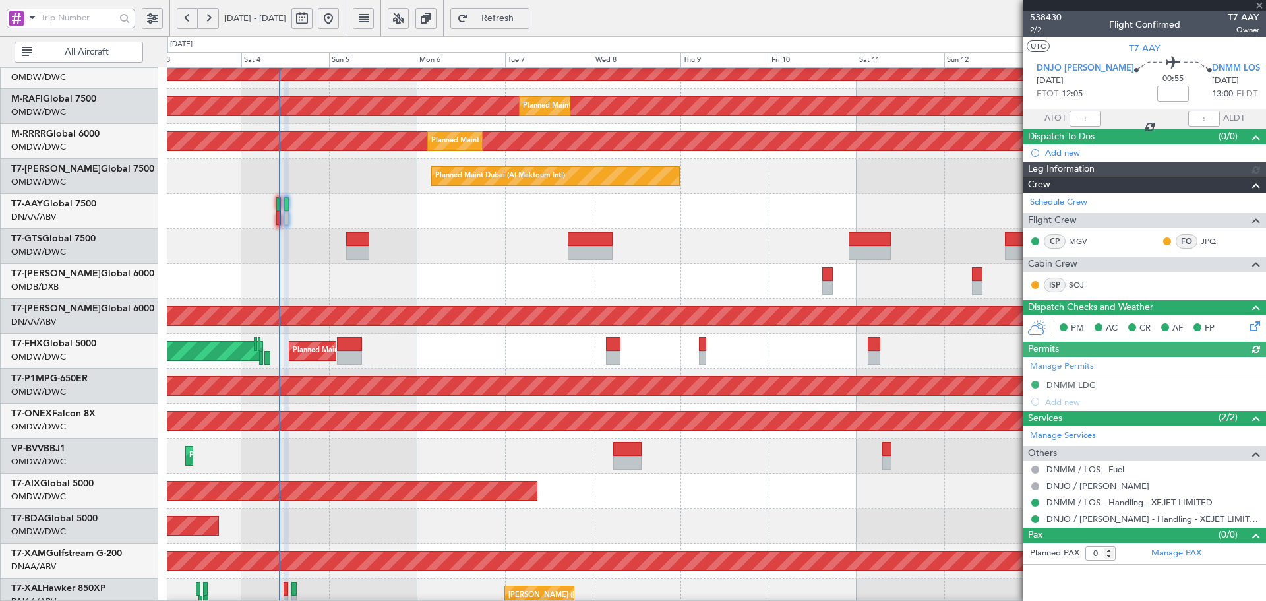
type input "[PERSON_NAME] (ANI)"
type input "7453"
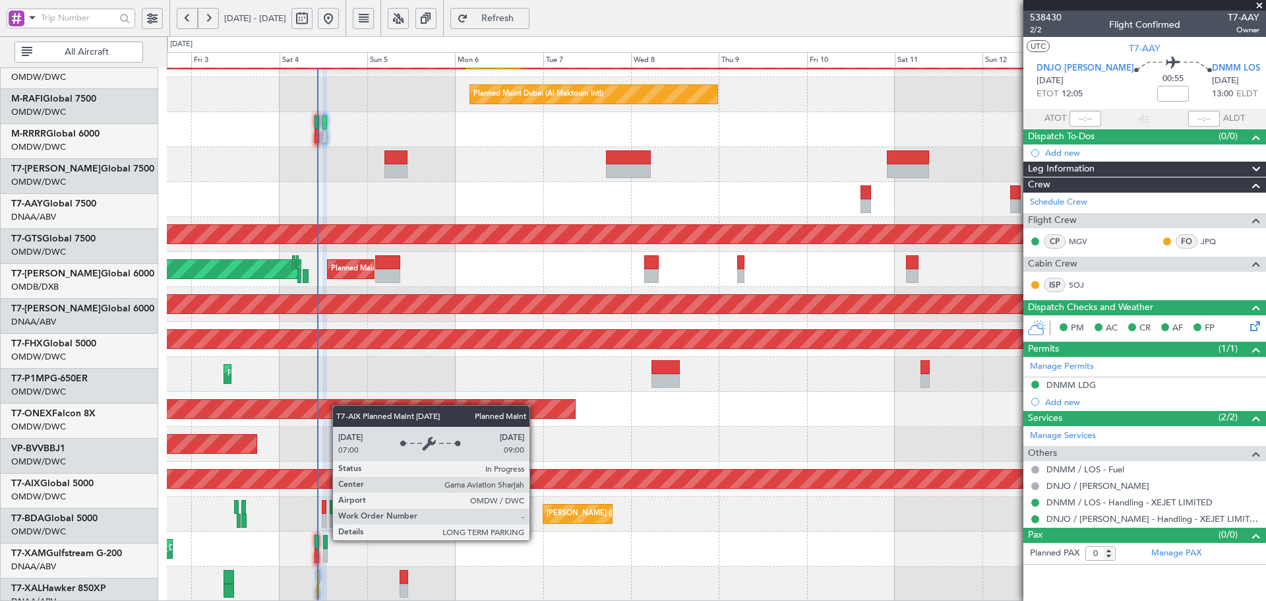
scroll to position [235, 0]
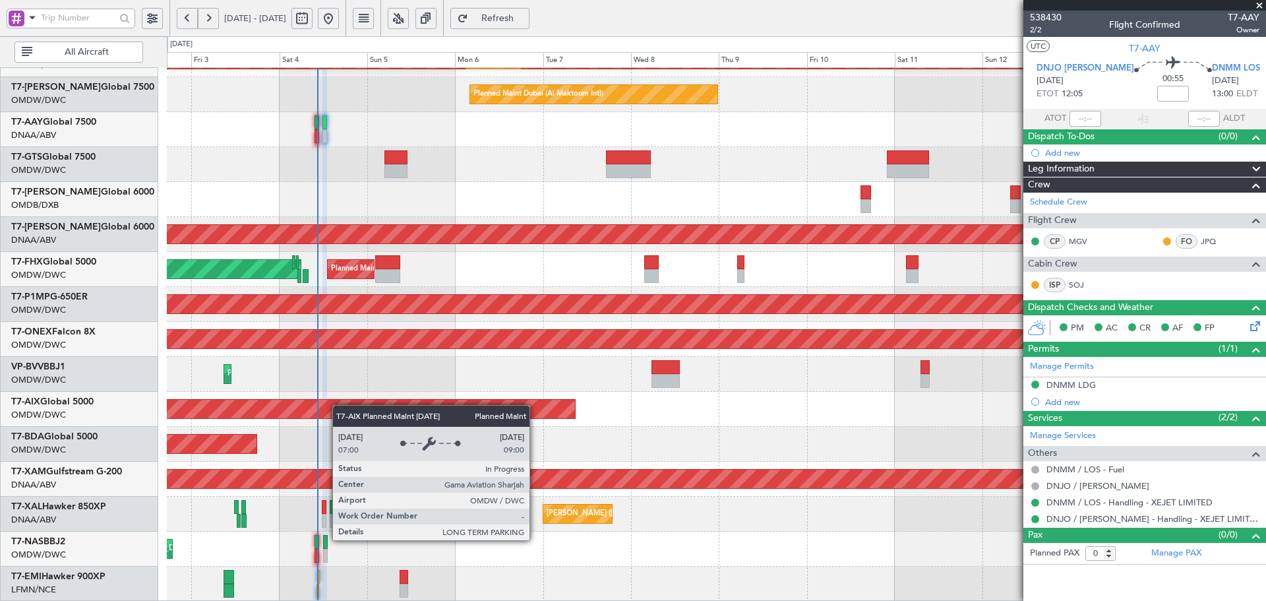
click at [346, 382] on div "Planned Maint Dubai (Al Maktoum Intl) Planned Maint [GEOGRAPHIC_DATA] (Al Makto…" at bounding box center [716, 216] width 1099 height 769
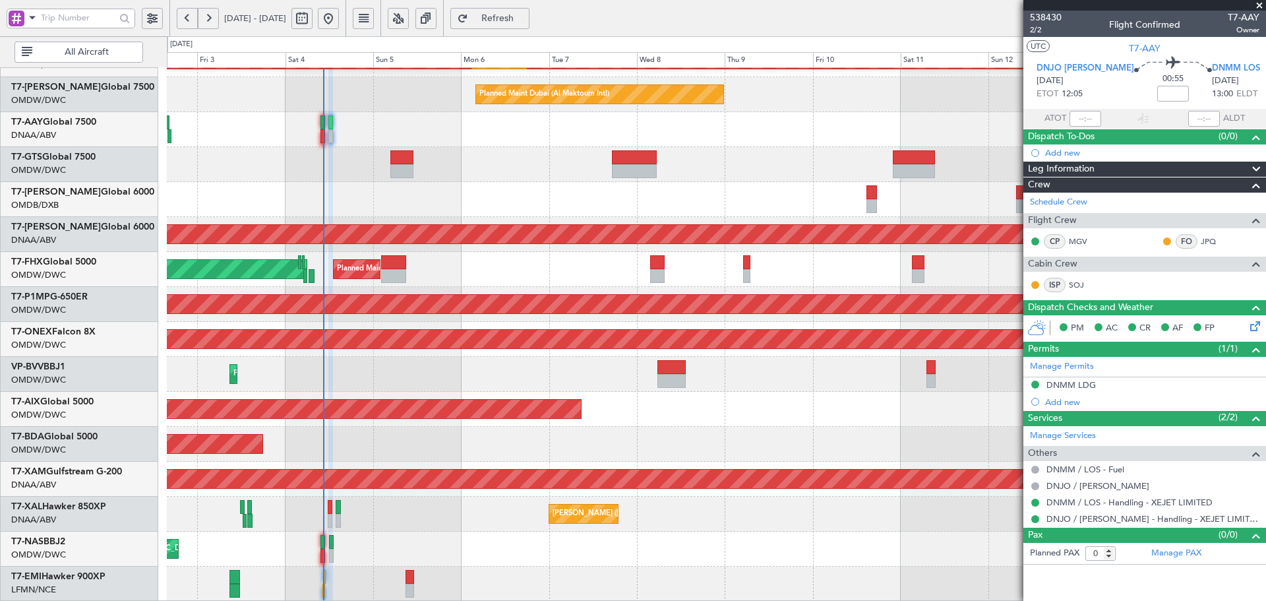
click at [525, 19] on span "Refresh" at bounding box center [498, 18] width 54 height 9
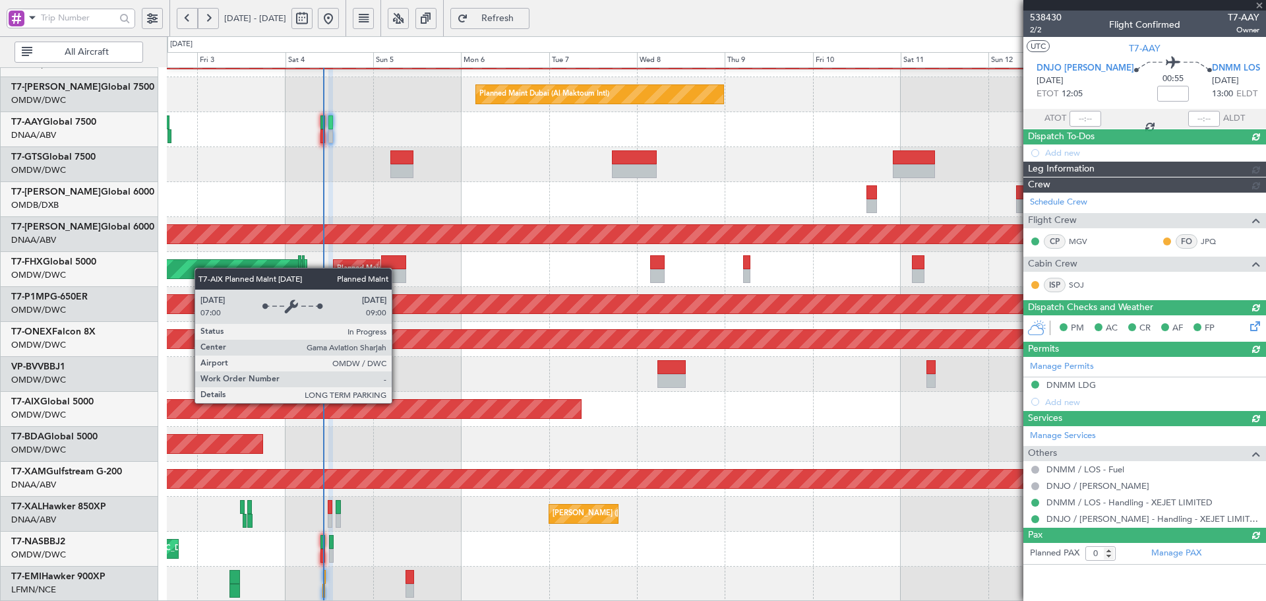
type input "[PERSON_NAME] (ANI)"
type input "7453"
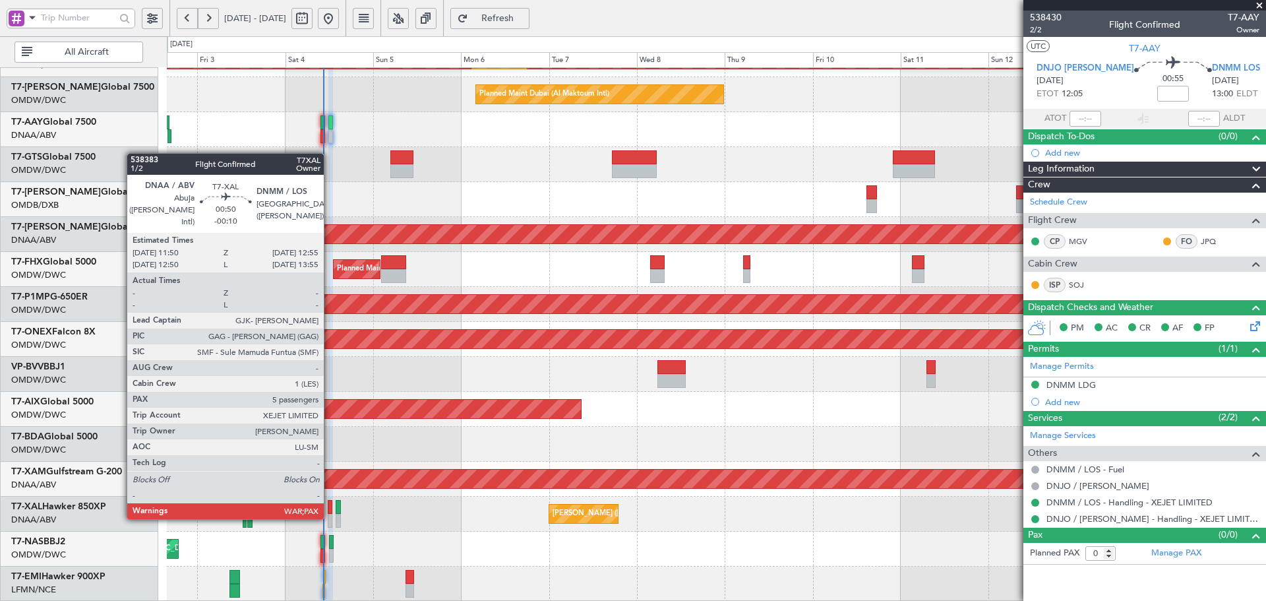
click at [330, 516] on div at bounding box center [330, 521] width 5 height 14
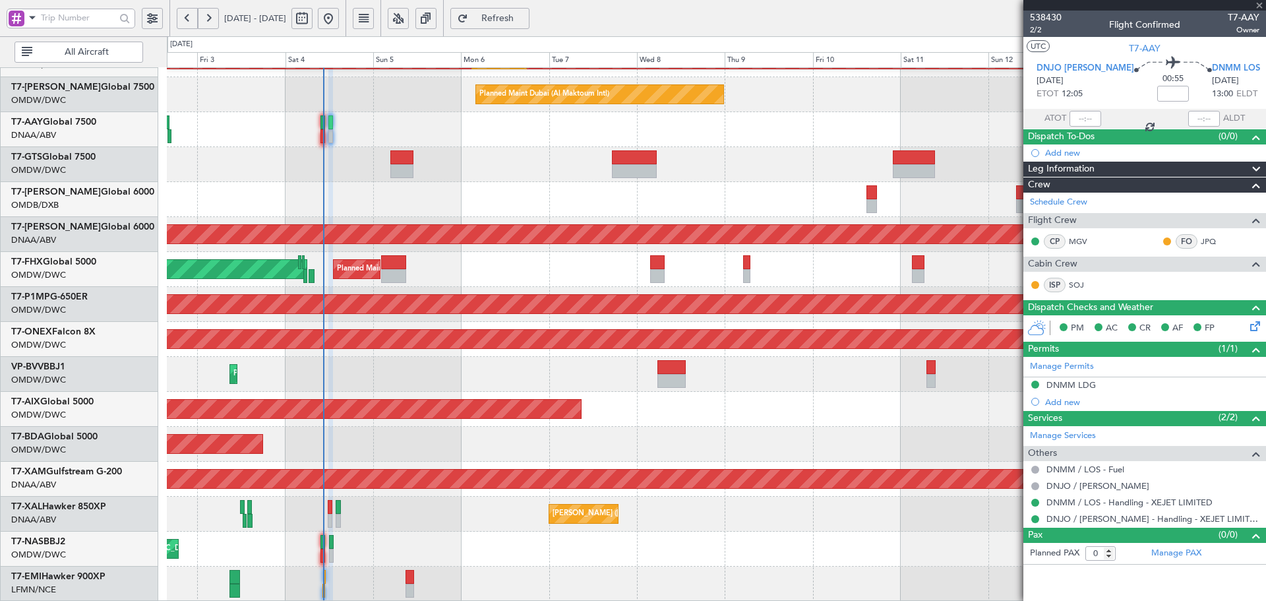
type input "-00:10"
type input "5"
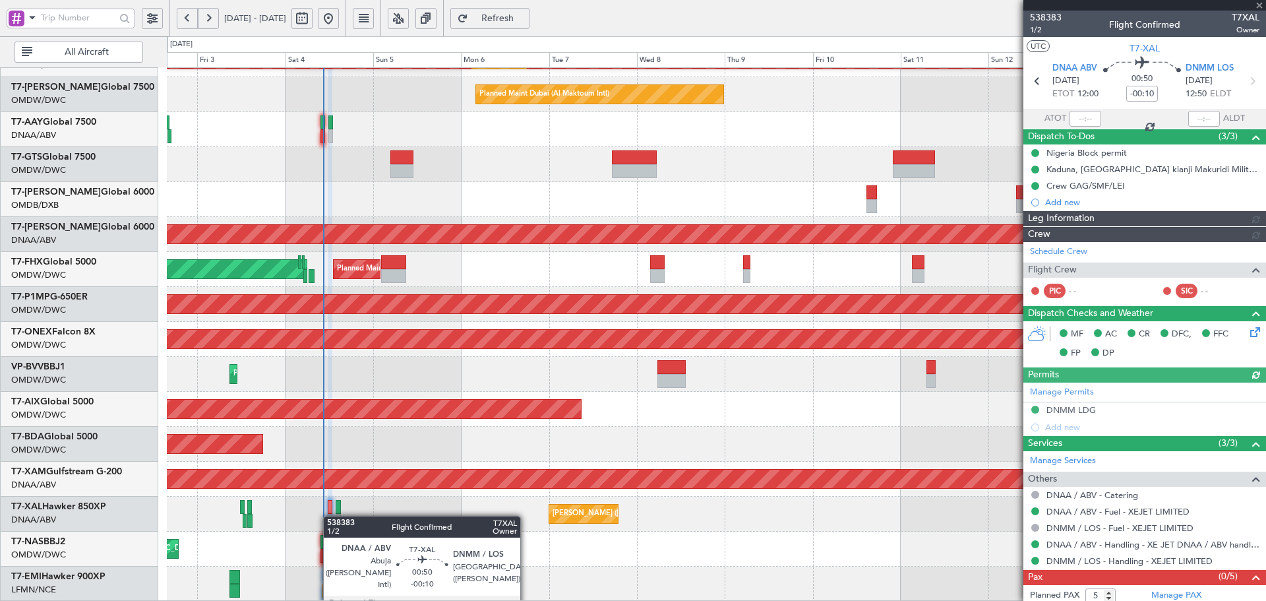
type input "[PERSON_NAME] (ANI)"
type input "7450"
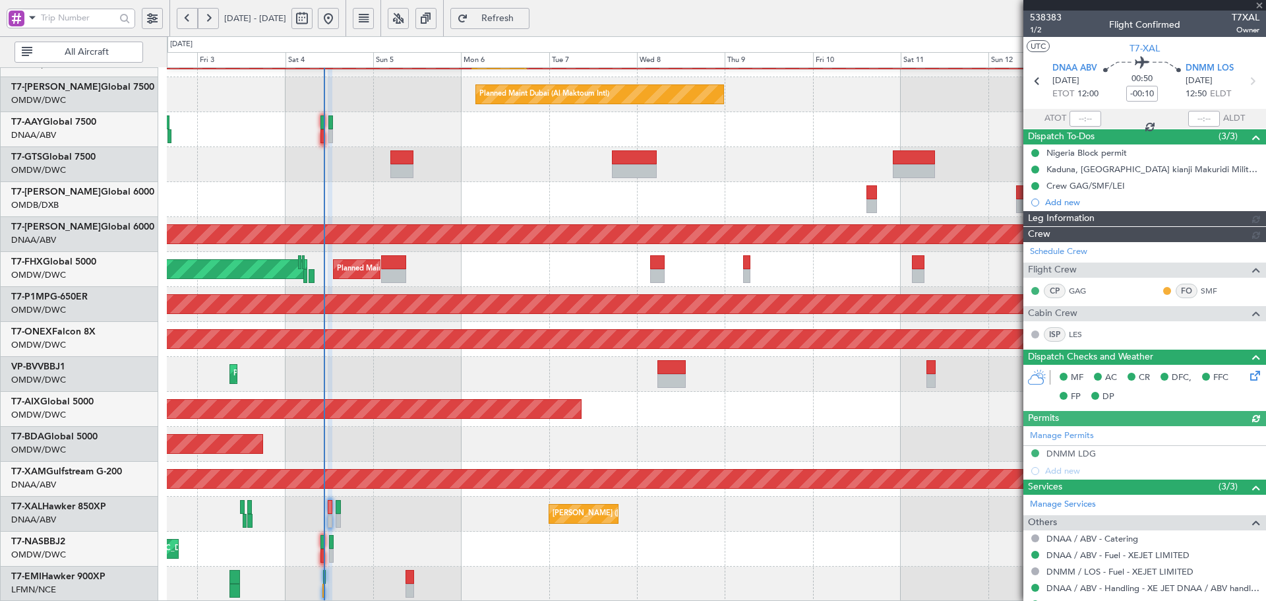
type input "[PERSON_NAME] (ANI)"
type input "7450"
type input "[PERSON_NAME] (ANI)"
type input "7450"
type input "[PERSON_NAME] (ANI)"
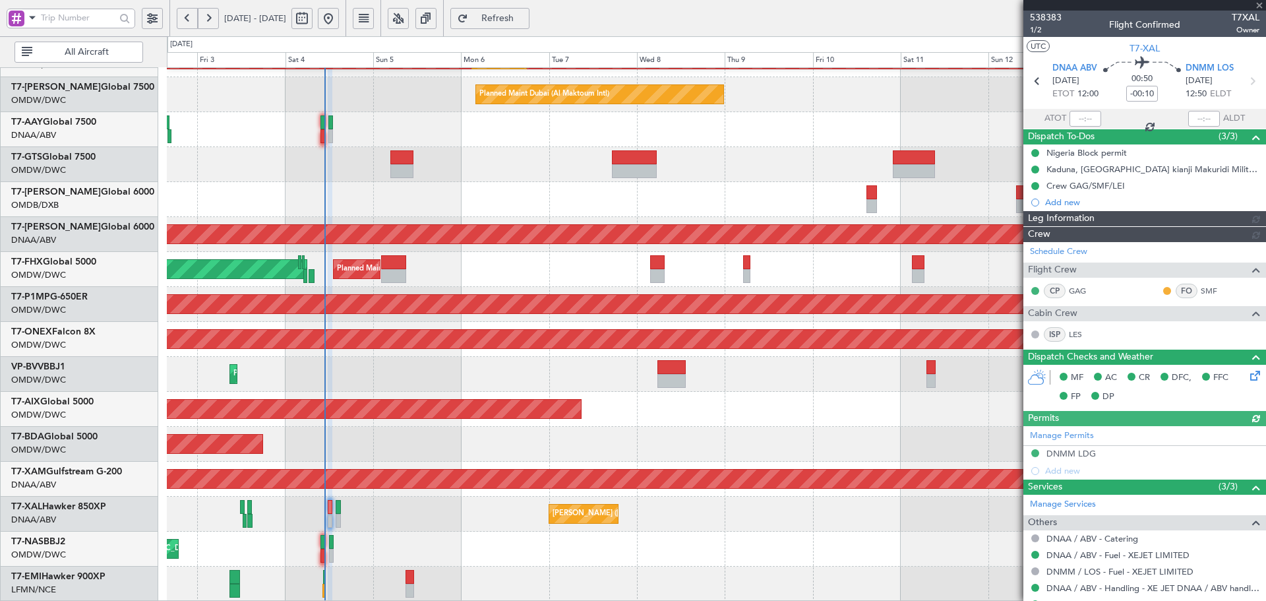
type input "7450"
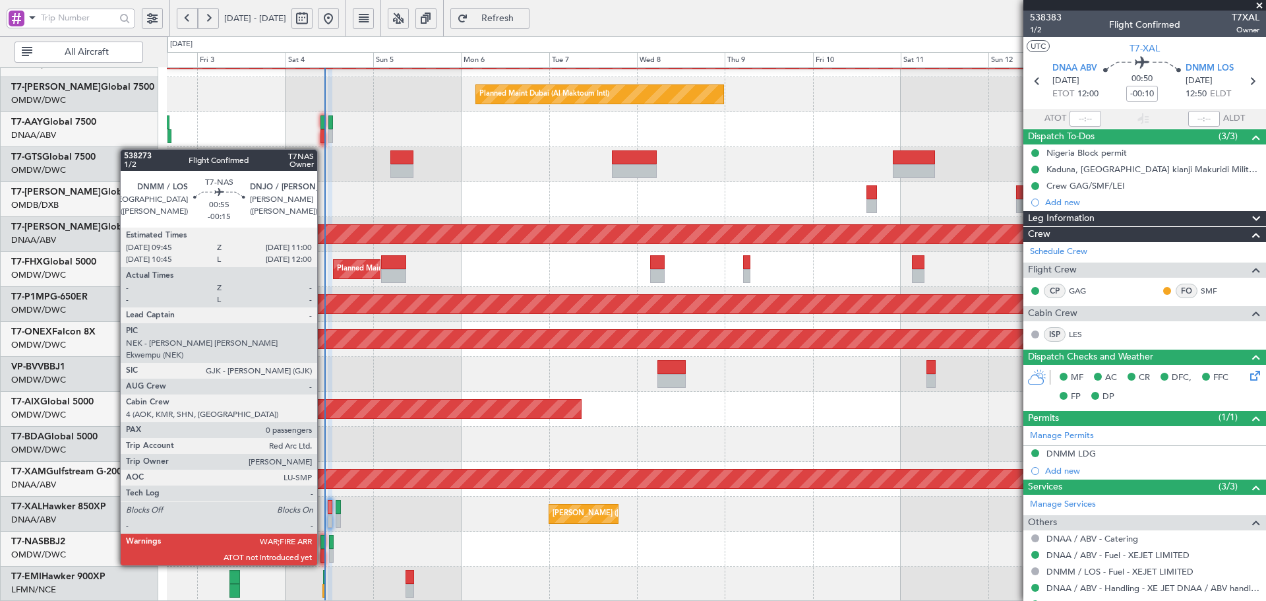
click at [323, 540] on div at bounding box center [323, 542] width 5 height 14
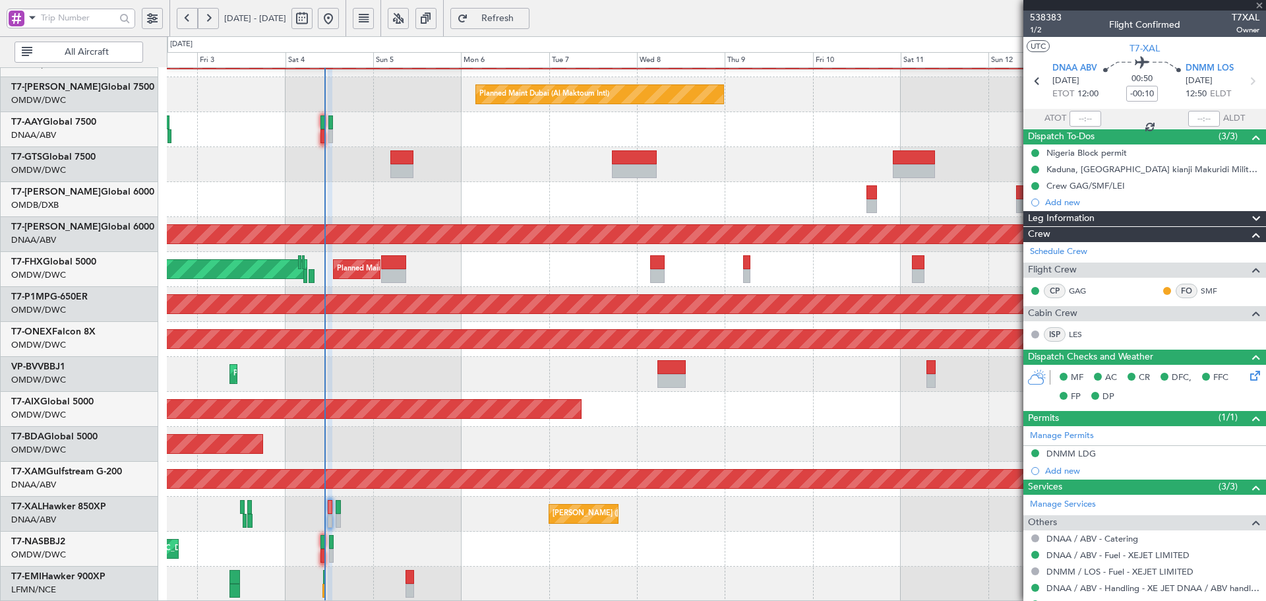
type input "-00:15"
type input "0"
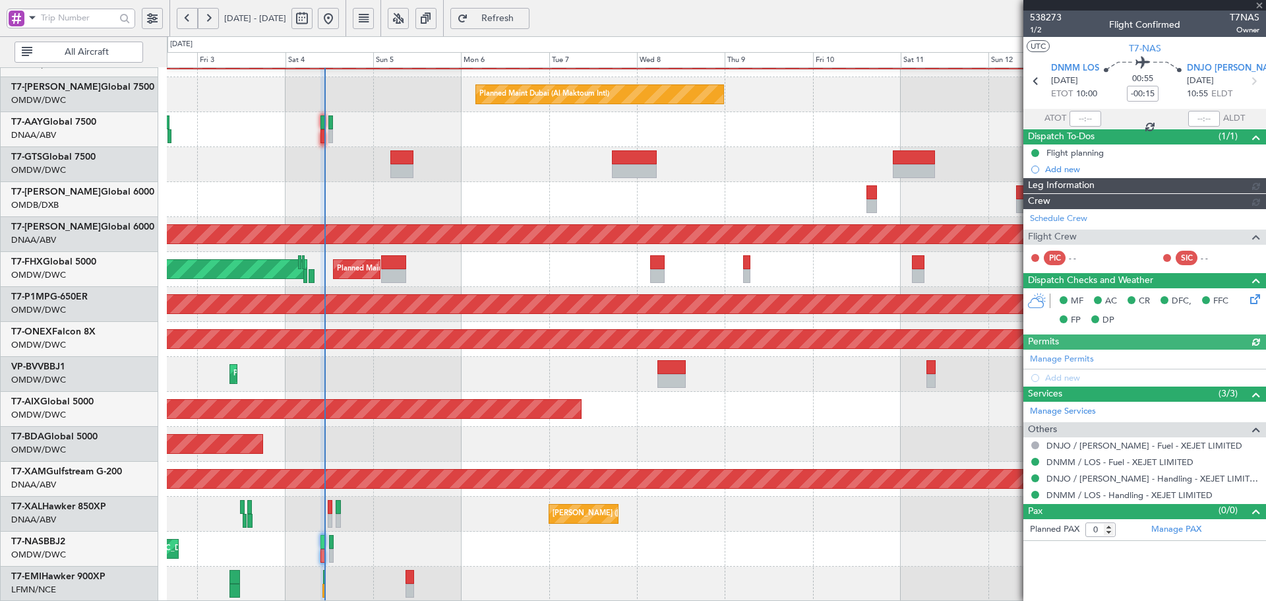
type input "[PERSON_NAME] (ANI)"
type input "7435"
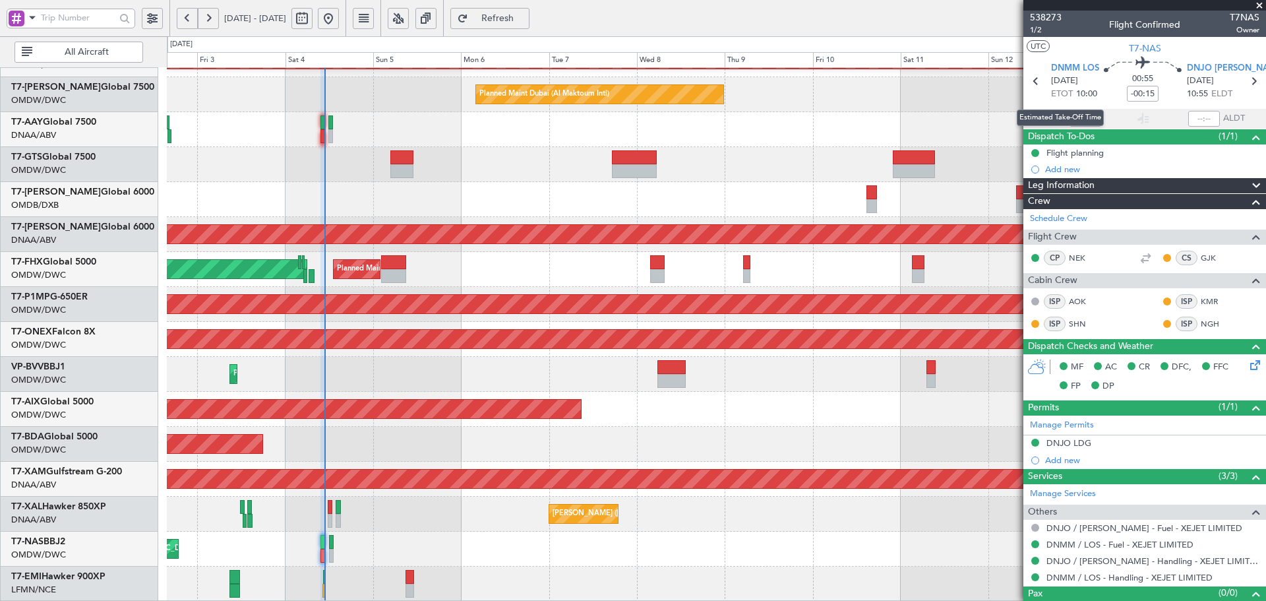
drag, startPoint x: 1082, startPoint y: 118, endPoint x: 1114, endPoint y: 141, distance: 39.7
click at [1081, 118] on div "Estimated Take-Off Time" at bounding box center [1060, 117] width 87 height 16
click at [1085, 115] on input "text" at bounding box center [1086, 119] width 32 height 16
type input "10:46"
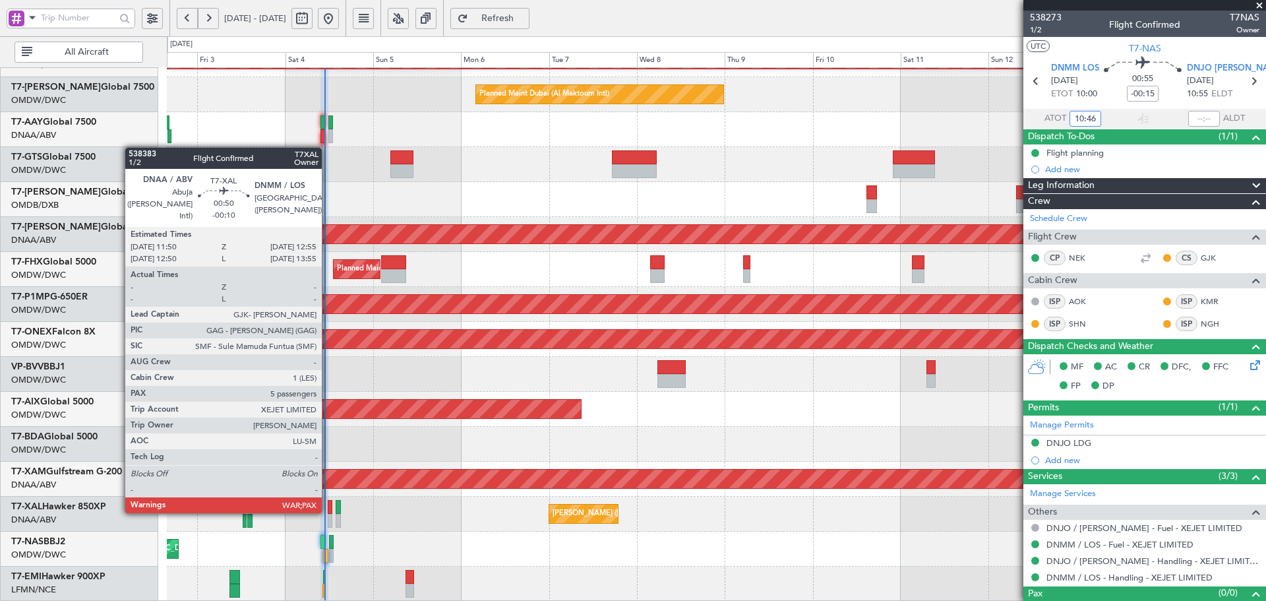
click at [328, 510] on div at bounding box center [330, 507] width 5 height 14
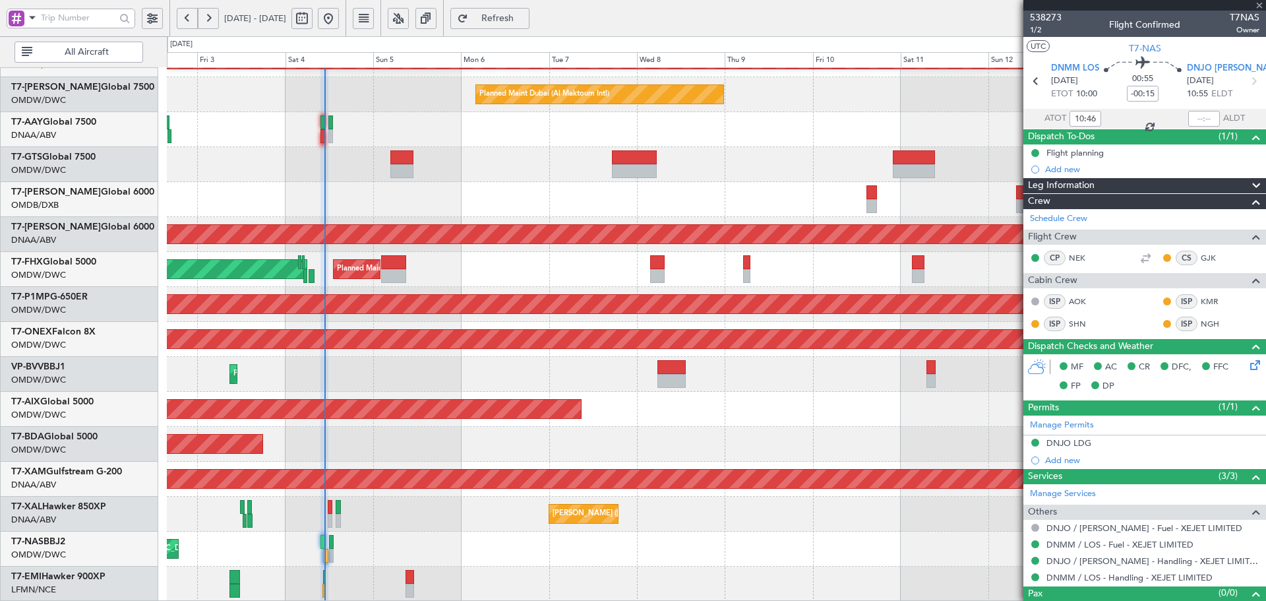
type input "-00:10"
type input "5"
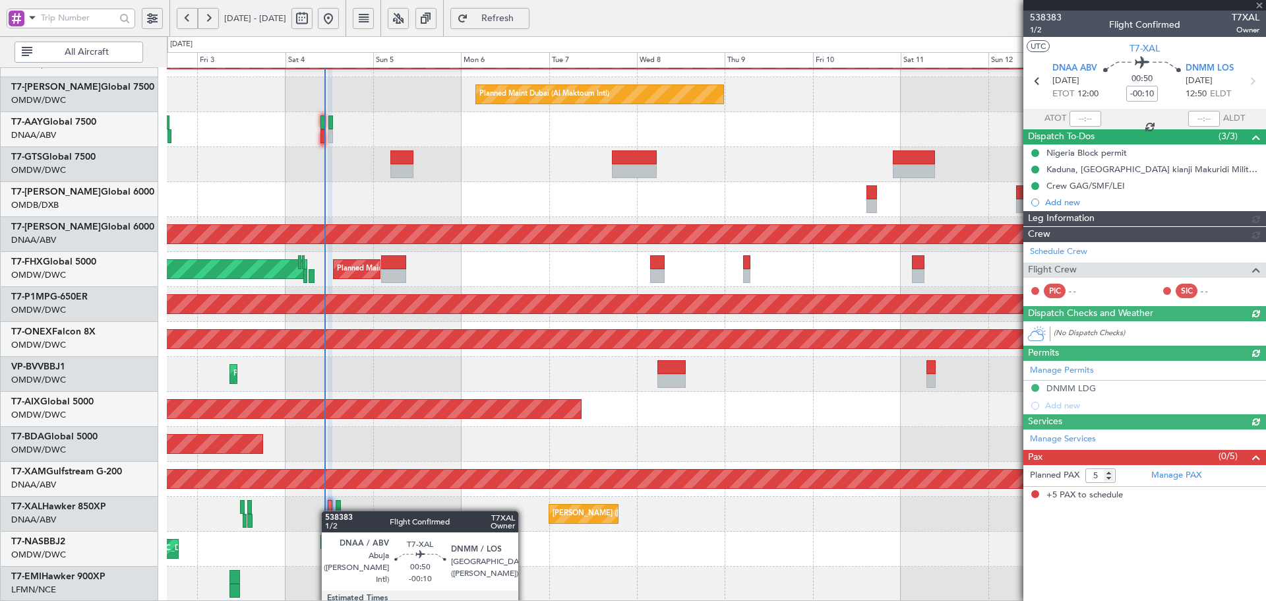
type input "[PERSON_NAME] (ANI)"
type input "7450"
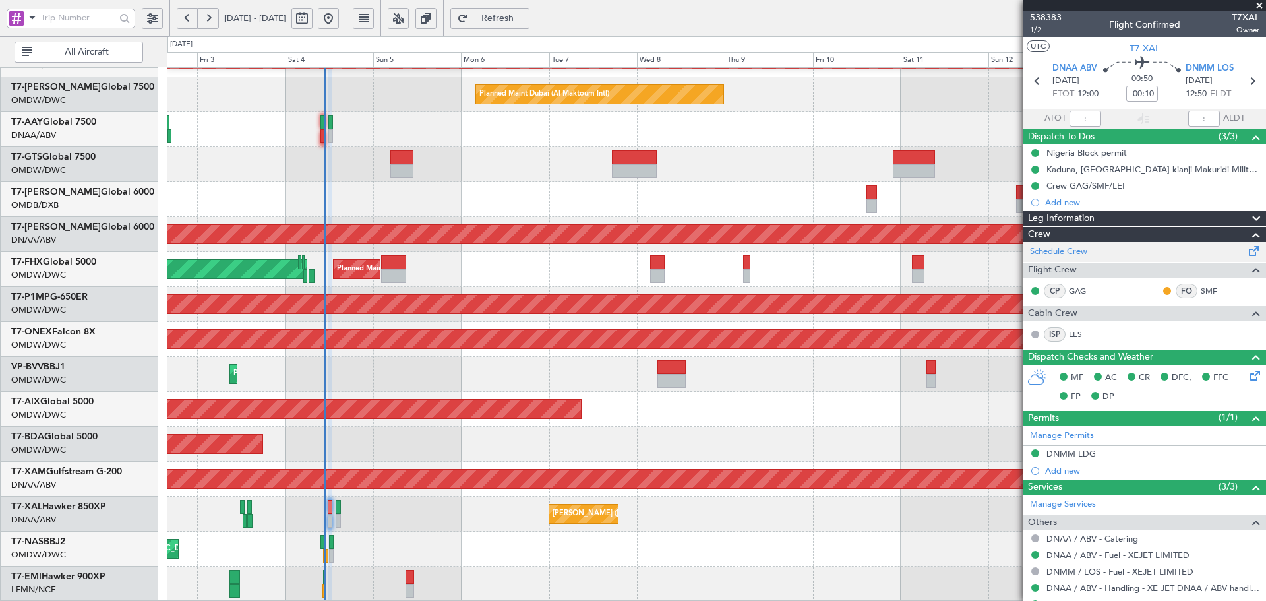
click at [1035, 255] on link "Schedule Crew" at bounding box center [1058, 251] width 57 height 13
click at [522, 18] on span "Refresh" at bounding box center [498, 18] width 54 height 9
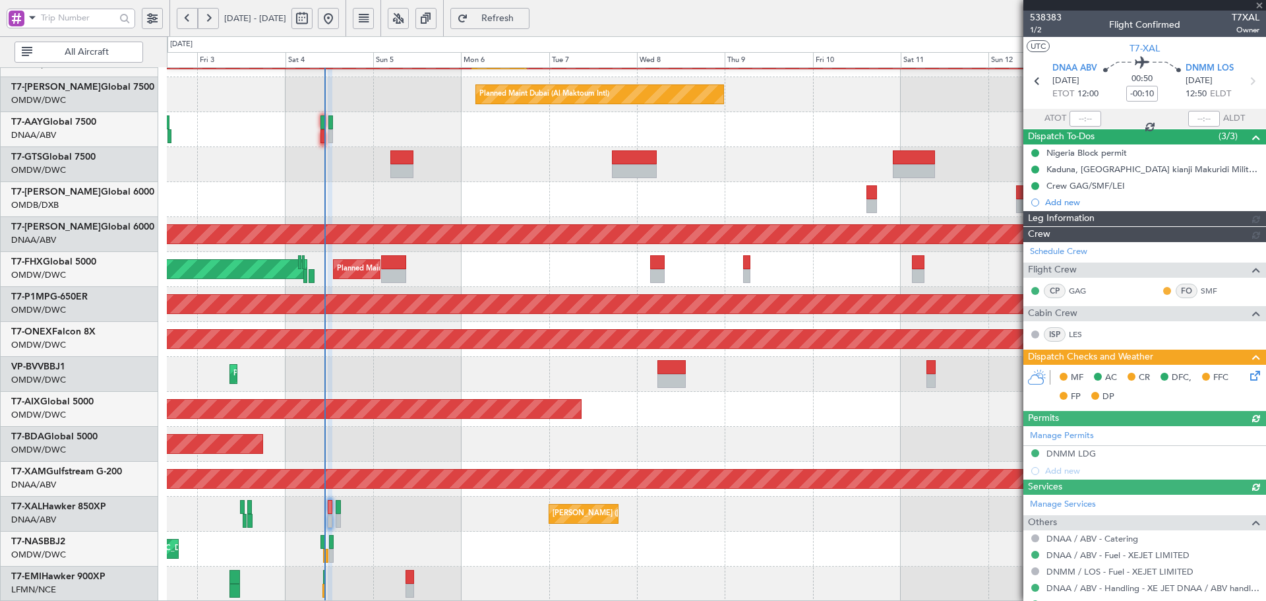
type input "[PERSON_NAME] (ANI)"
type input "7450"
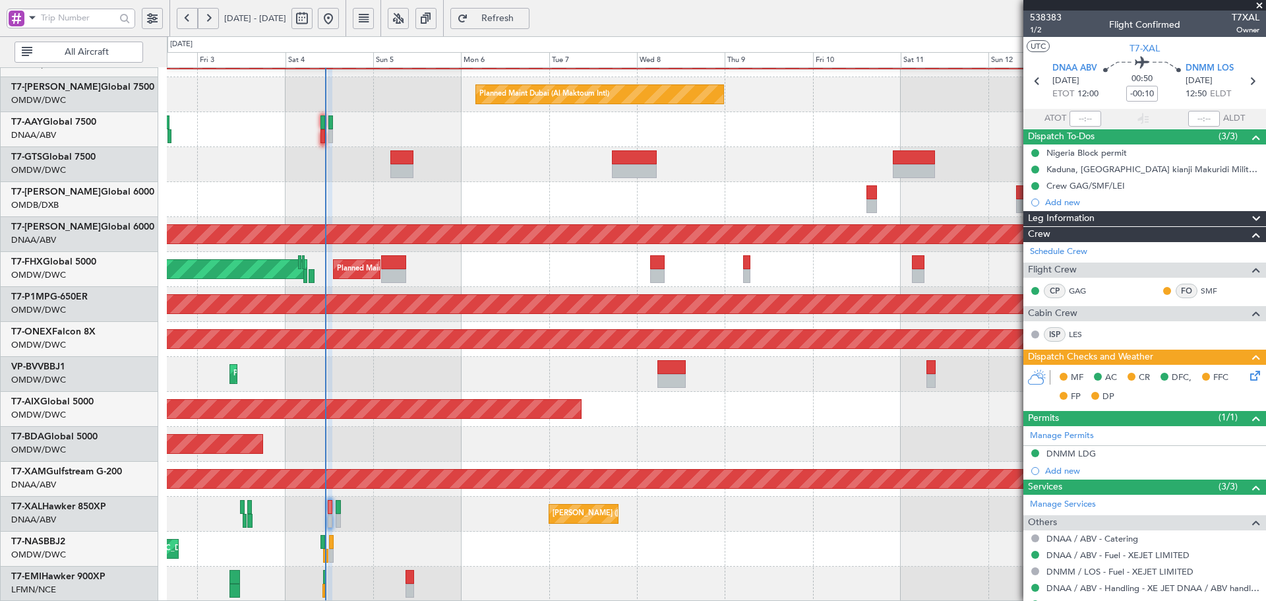
click at [525, 20] on span "Refresh" at bounding box center [498, 18] width 54 height 9
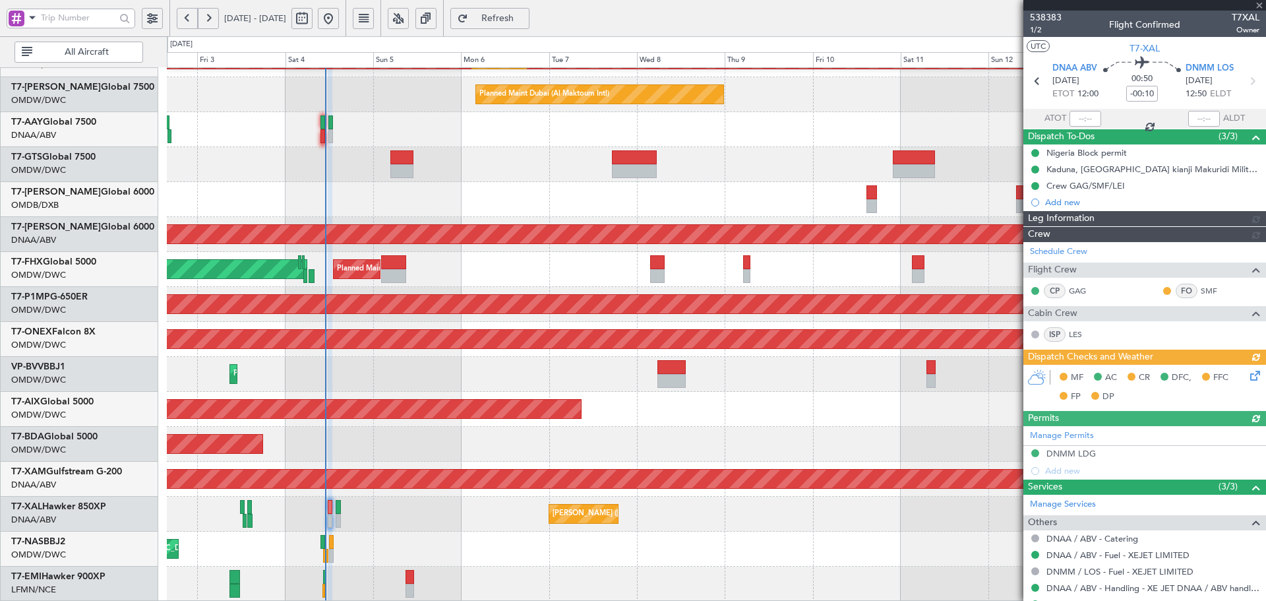
type input "[PERSON_NAME] (ANI)"
type input "7450"
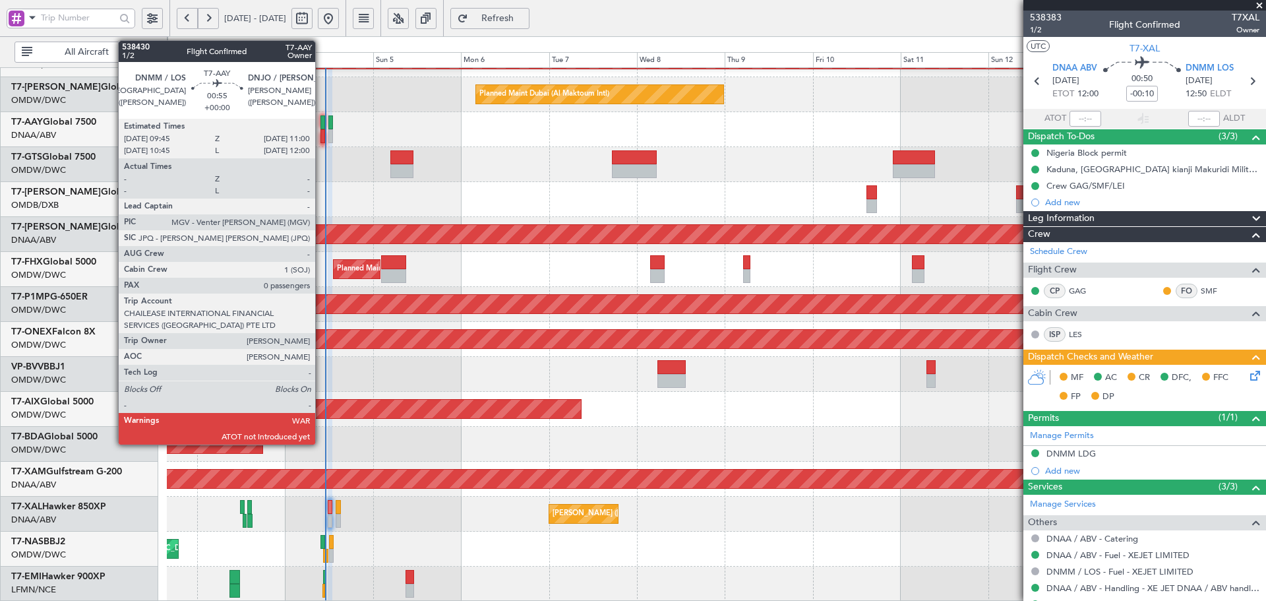
click at [321, 122] on div at bounding box center [323, 122] width 5 height 14
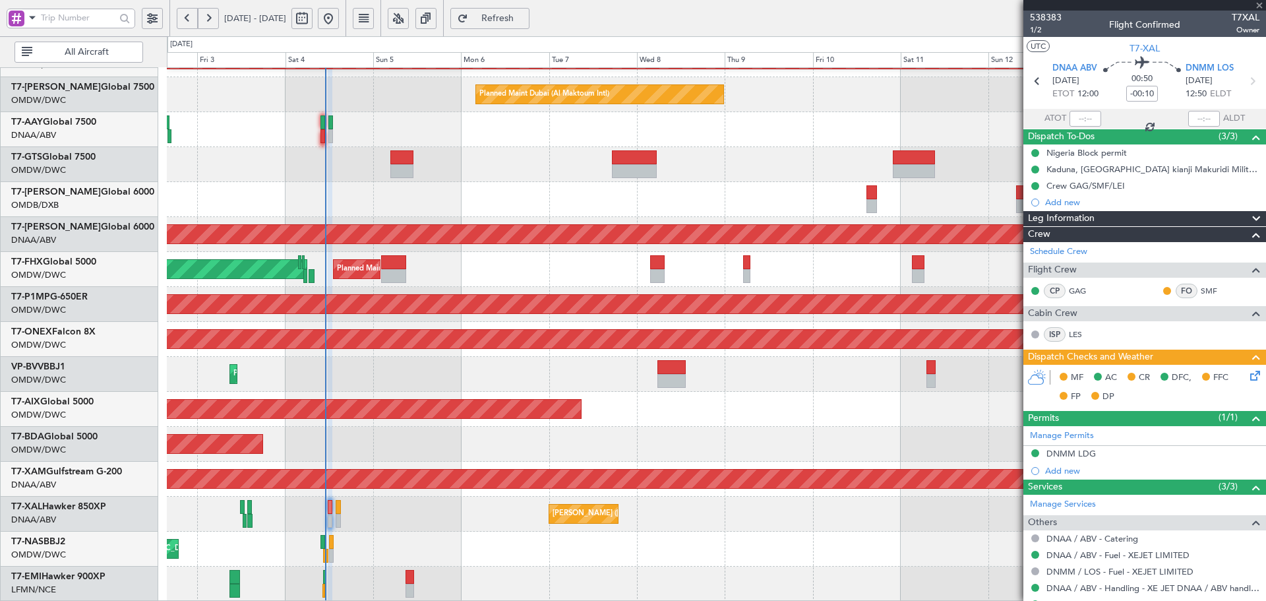
type input "0"
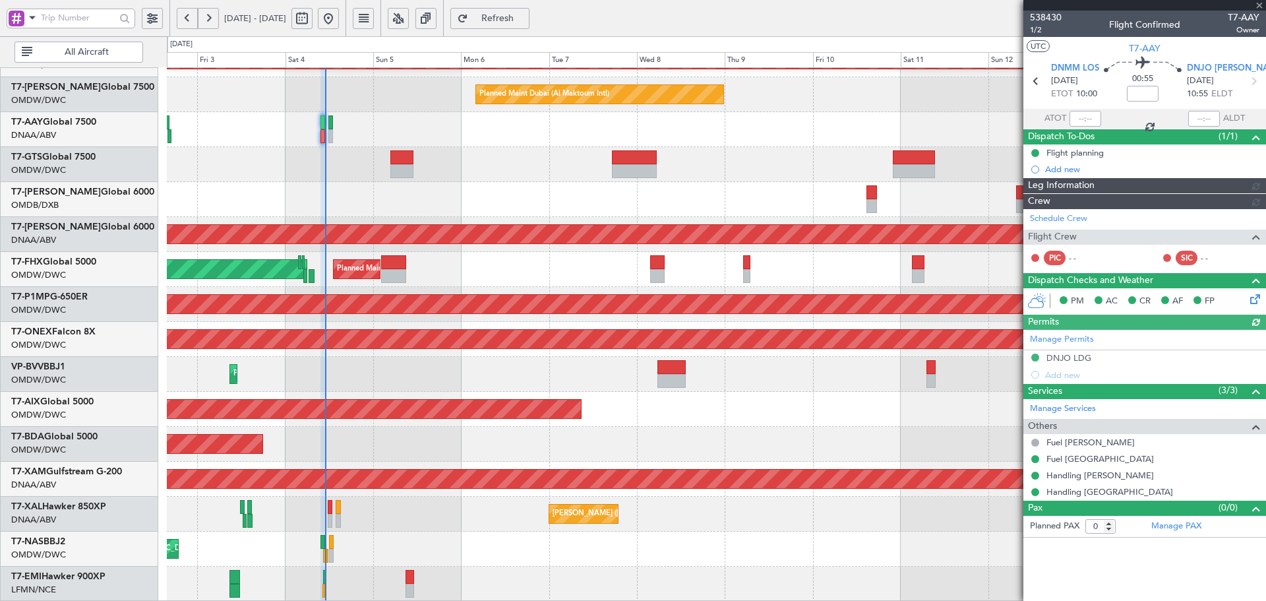
type input "[PERSON_NAME] (ANI)"
type input "7452"
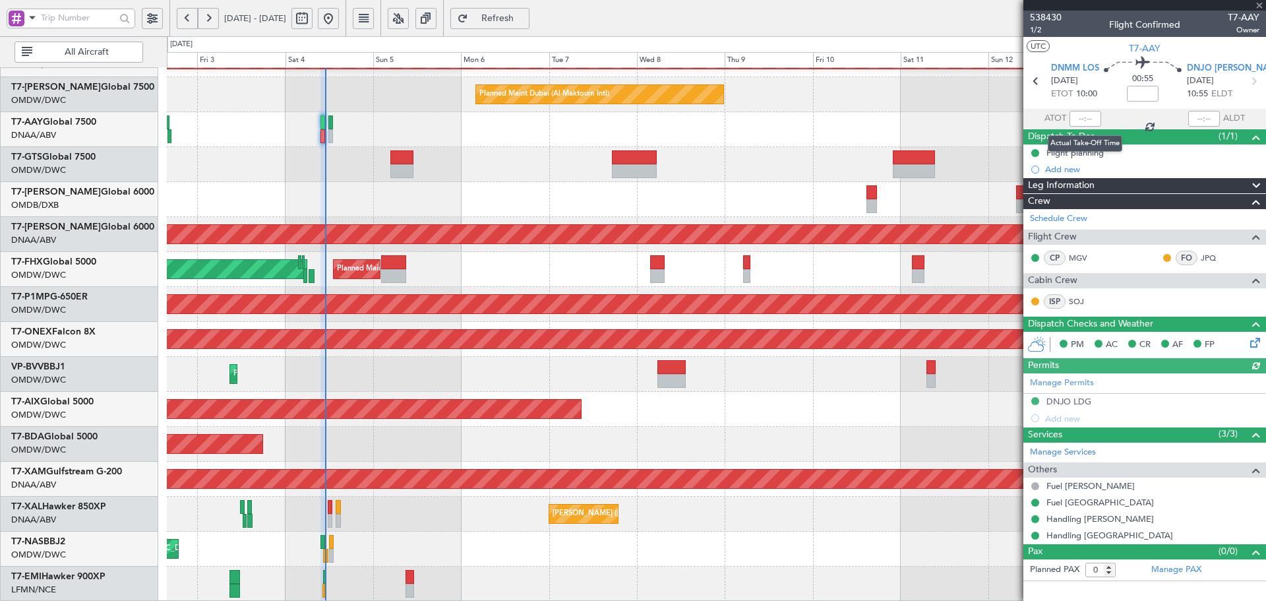
click at [1084, 117] on div at bounding box center [1086, 119] width 32 height 16
click at [1084, 115] on input "text" at bounding box center [1086, 119] width 32 height 16
click at [1084, 119] on input "text" at bounding box center [1086, 119] width 32 height 16
type input "10:52"
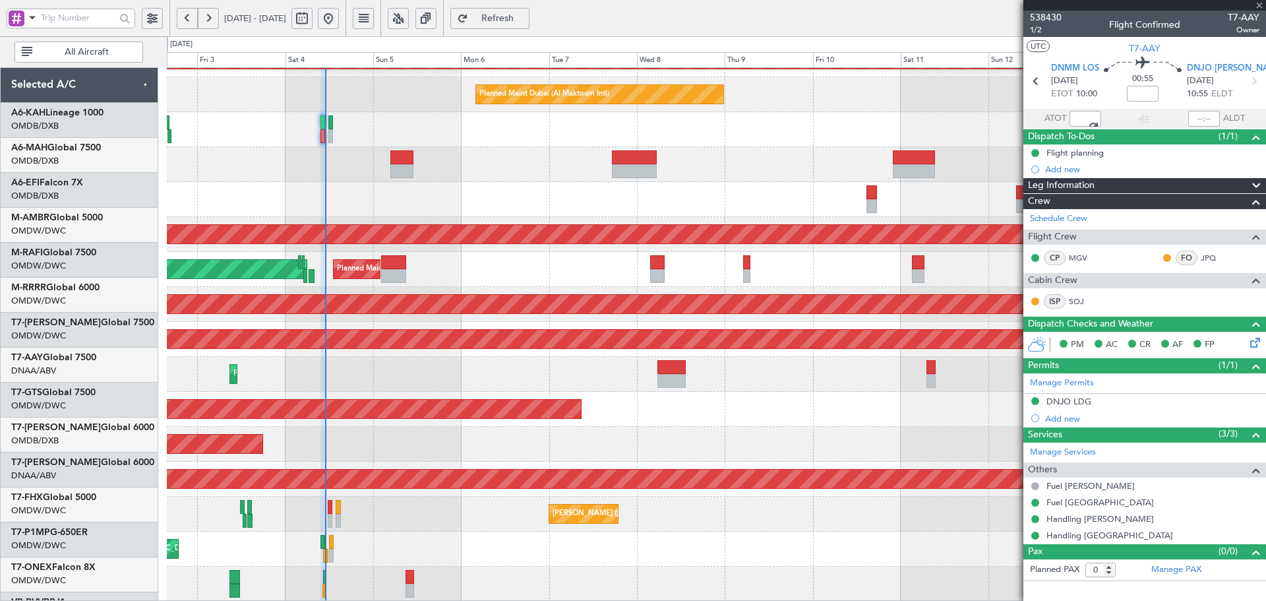
scroll to position [235, 0]
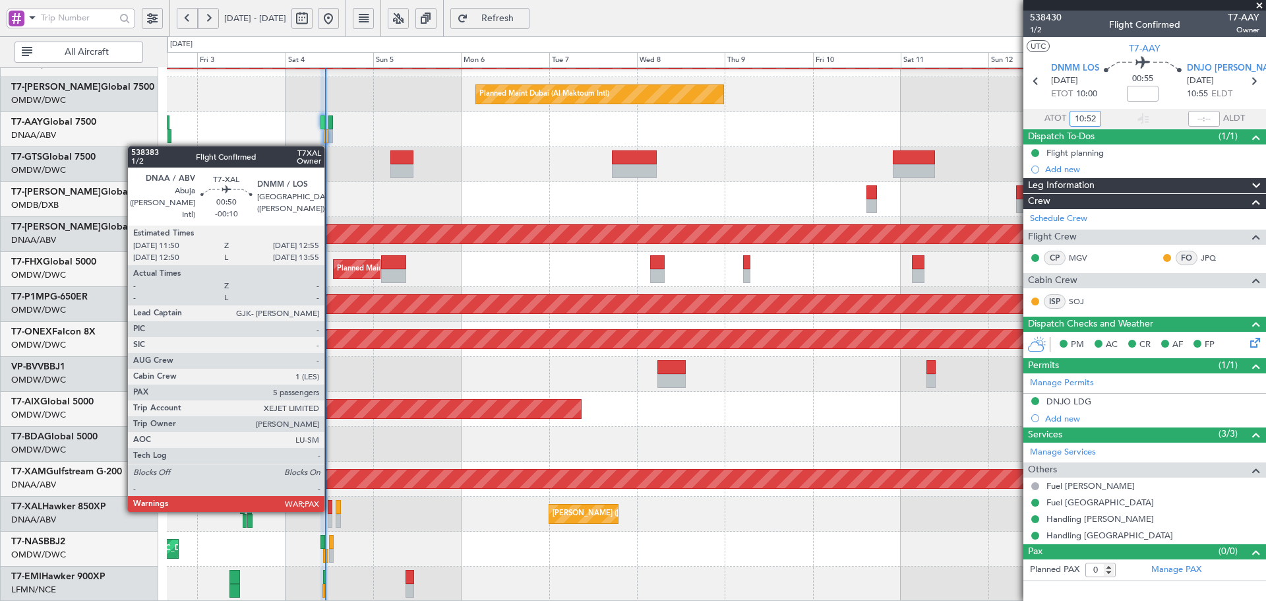
click at [330, 509] on div at bounding box center [330, 507] width 5 height 14
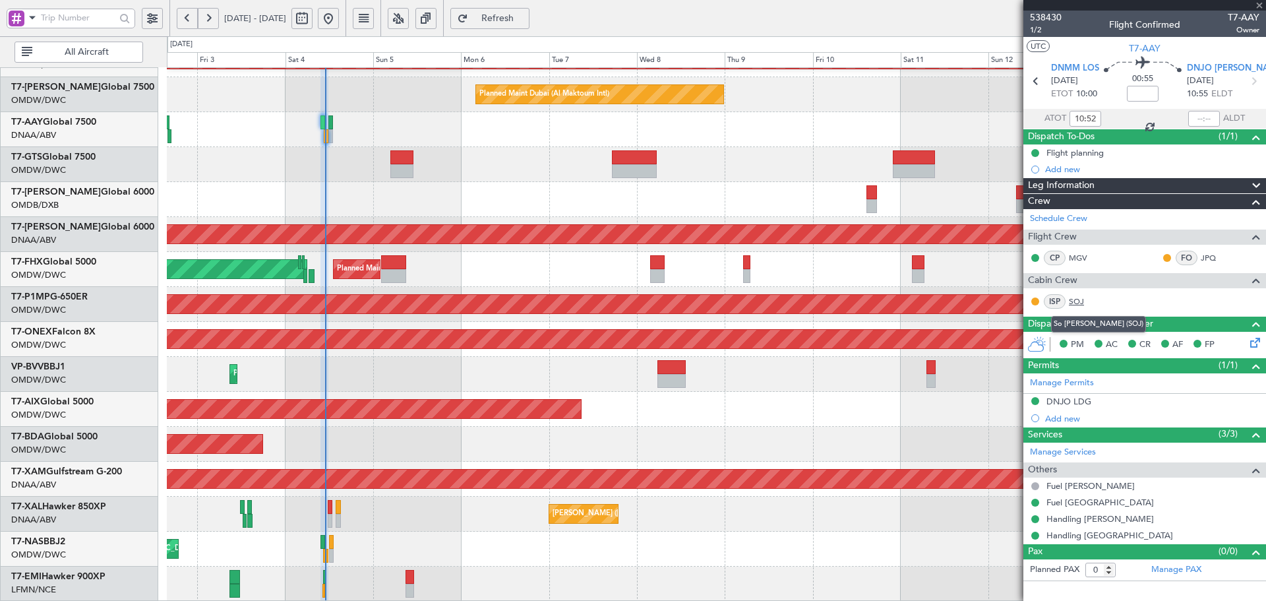
type input "-00:10"
type input "5"
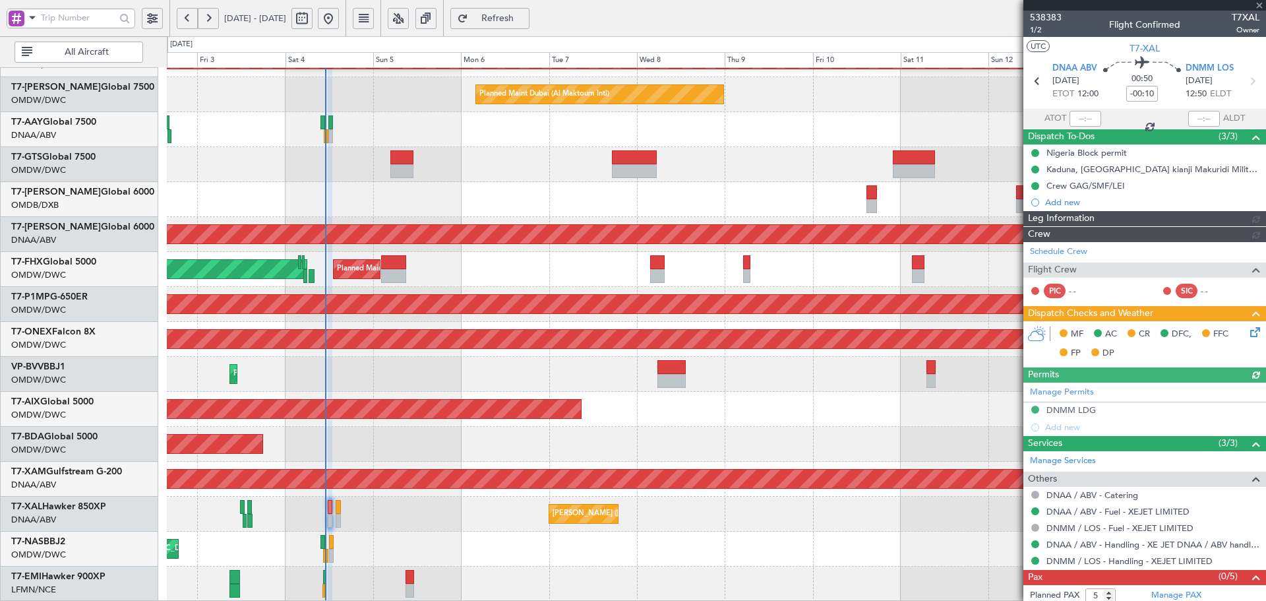
type input "[PERSON_NAME] (ANI)"
type input "7450"
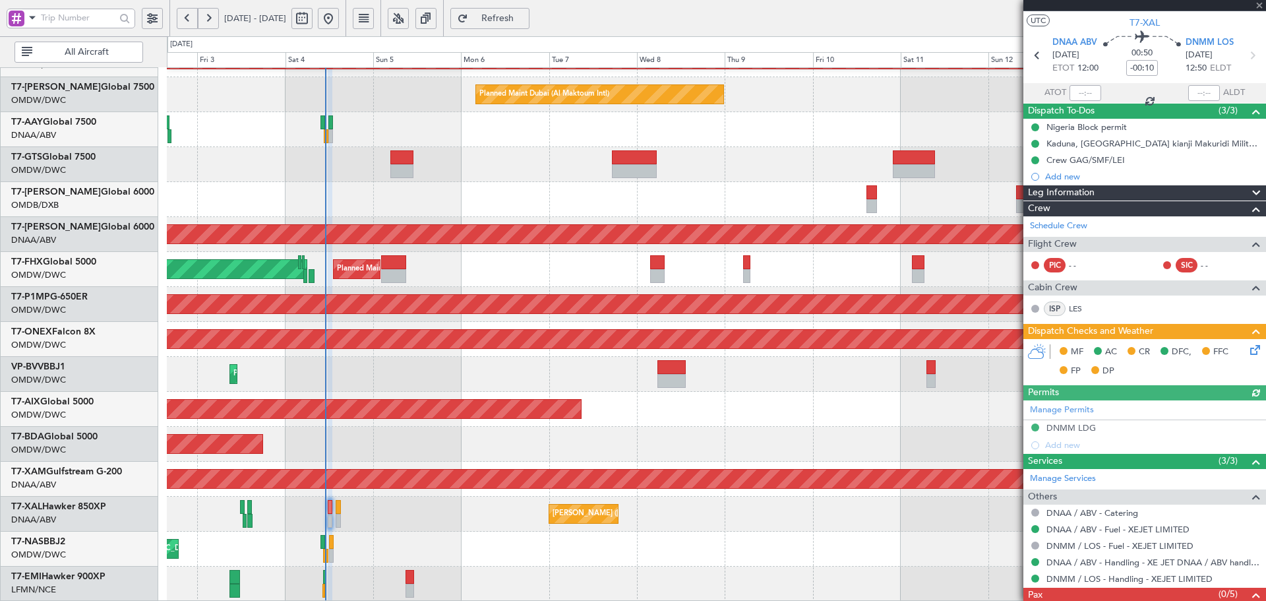
scroll to position [65, 0]
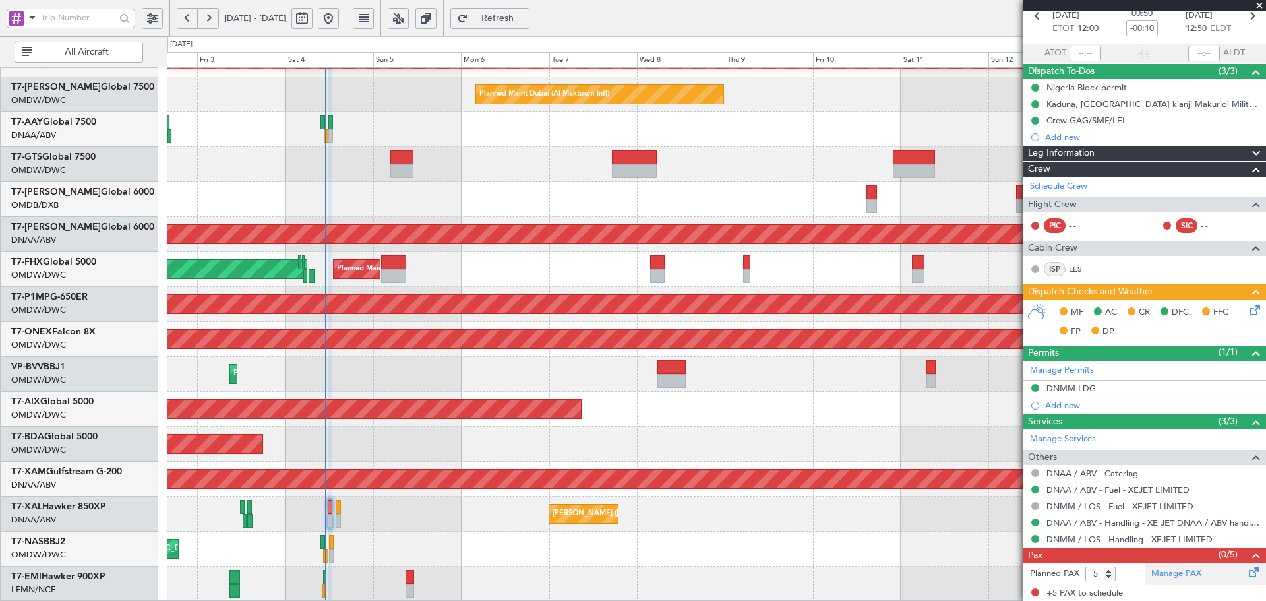
click at [1191, 577] on link "Manage PAX" at bounding box center [1176, 573] width 50 height 13
click at [525, 18] on span "Refresh" at bounding box center [498, 18] width 54 height 9
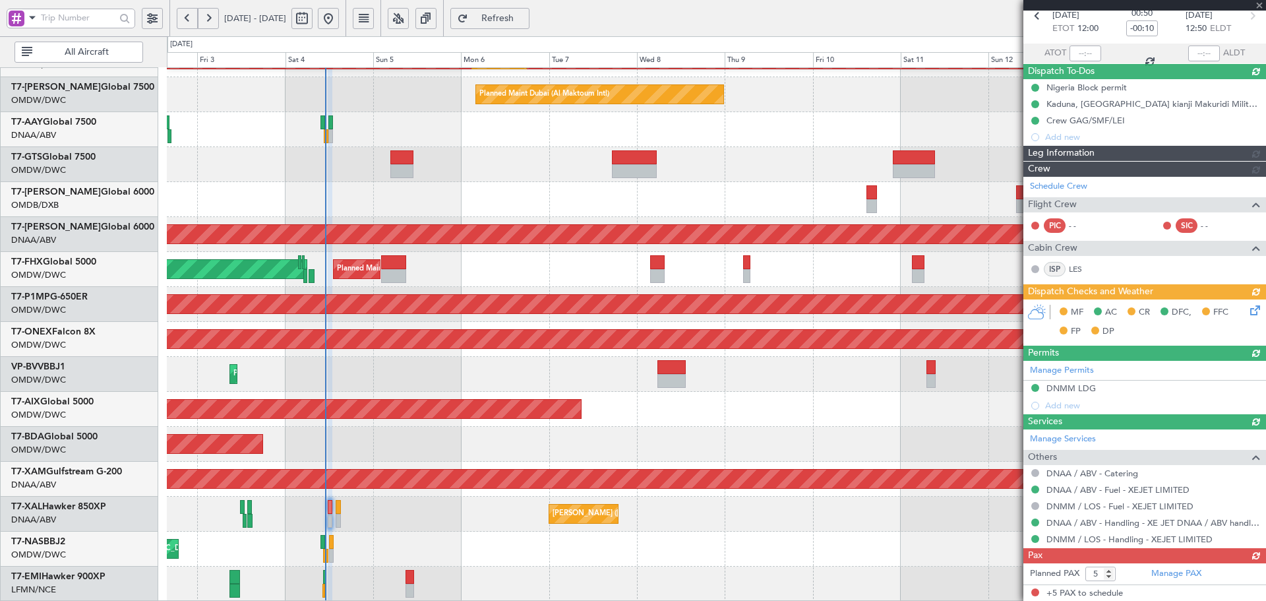
scroll to position [22, 0]
type input "[PERSON_NAME] (ANI)"
type input "7450"
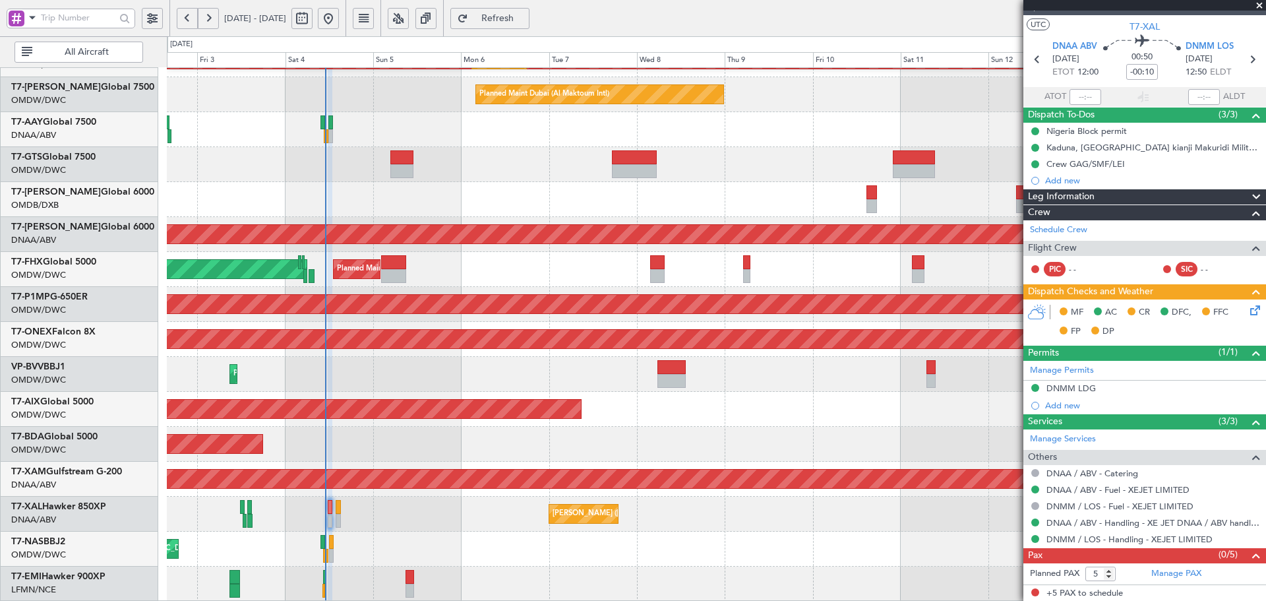
click at [410, 527] on div "[PERSON_NAME] ([PERSON_NAME] Intl)" at bounding box center [716, 514] width 1099 height 35
click at [501, 15] on button "Refresh" at bounding box center [489, 18] width 79 height 21
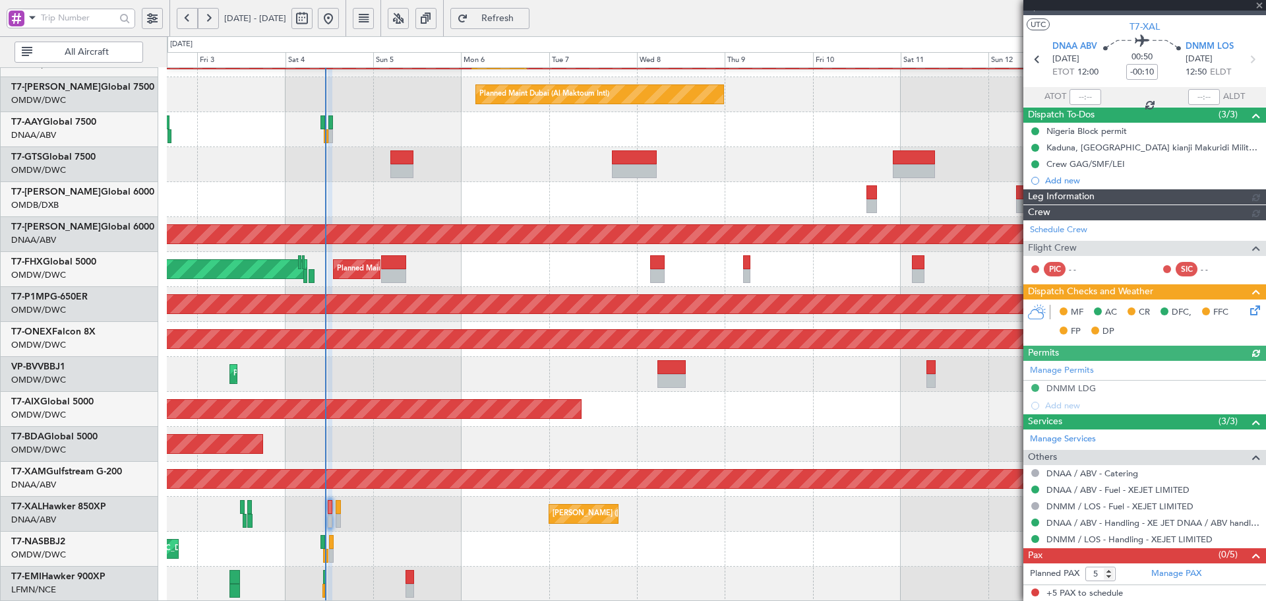
type input "[PERSON_NAME] (ANI)"
type input "7450"
type input "[PERSON_NAME] (ANI)"
type input "7450"
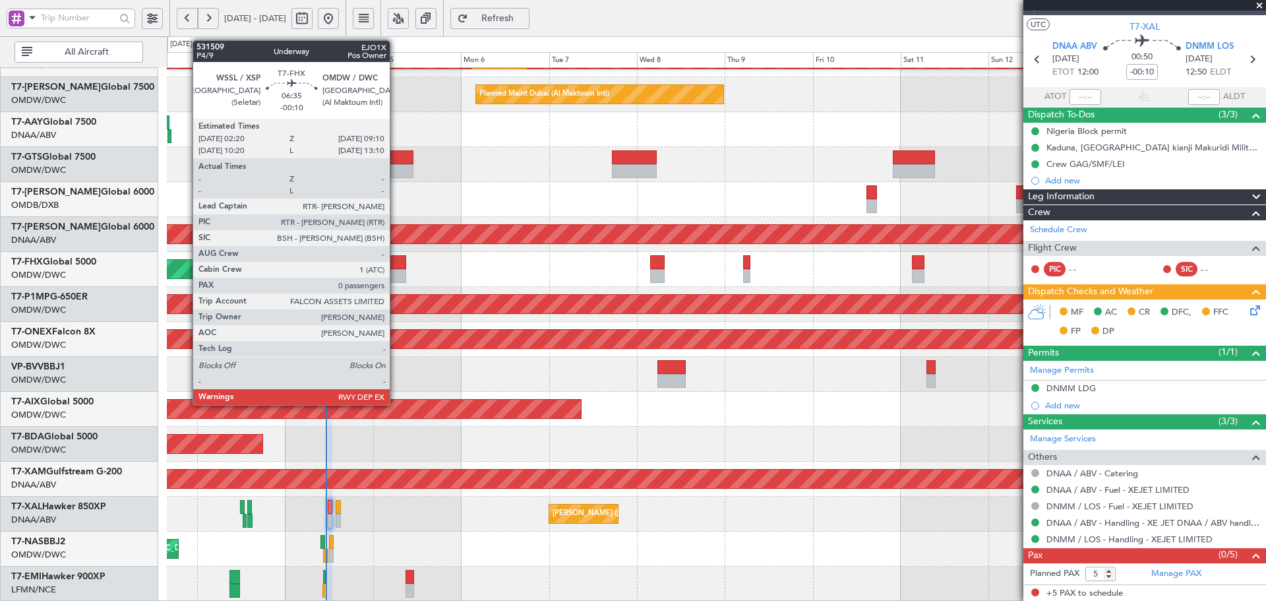
click at [396, 264] on div at bounding box center [393, 262] width 25 height 14
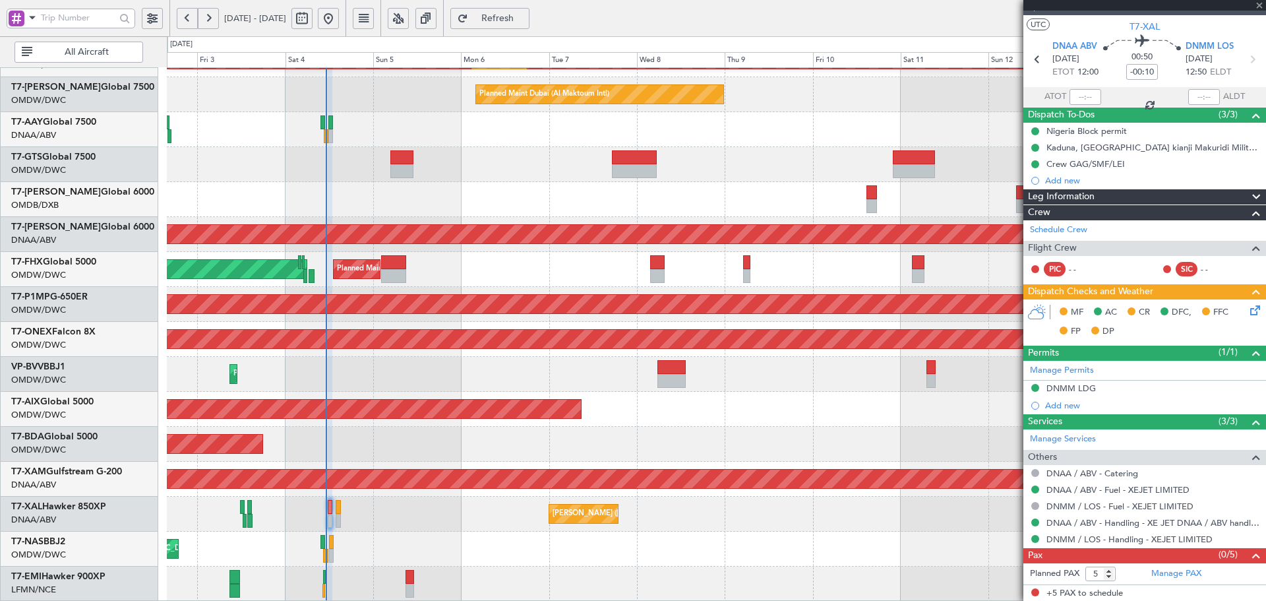
type input "0"
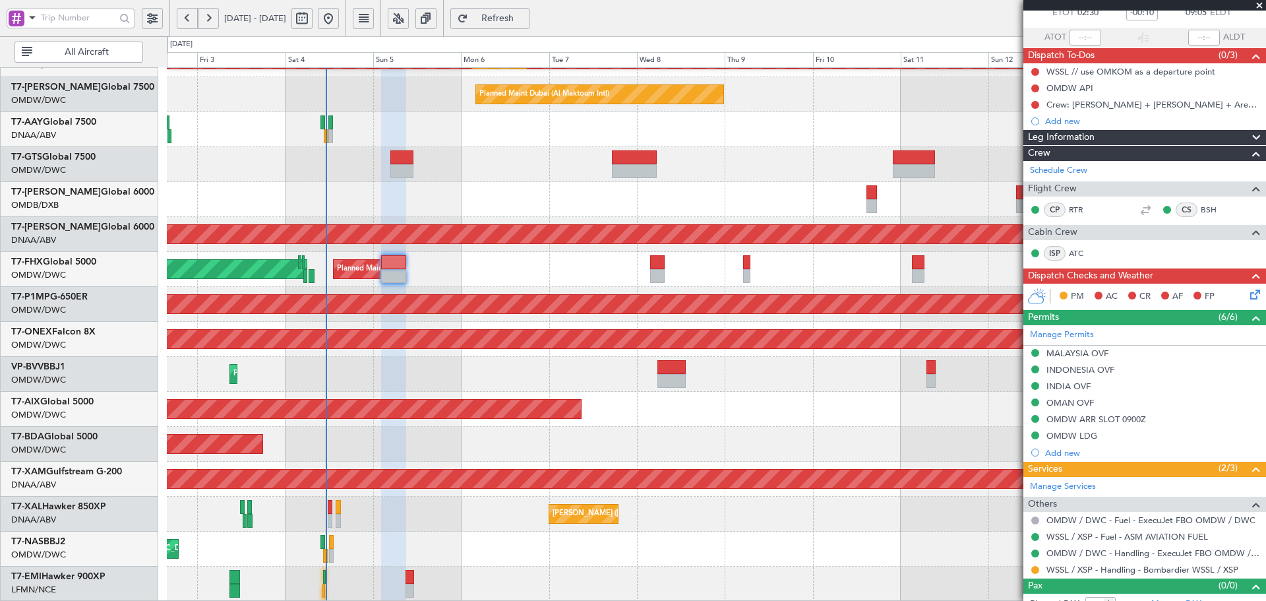
scroll to position [95, 0]
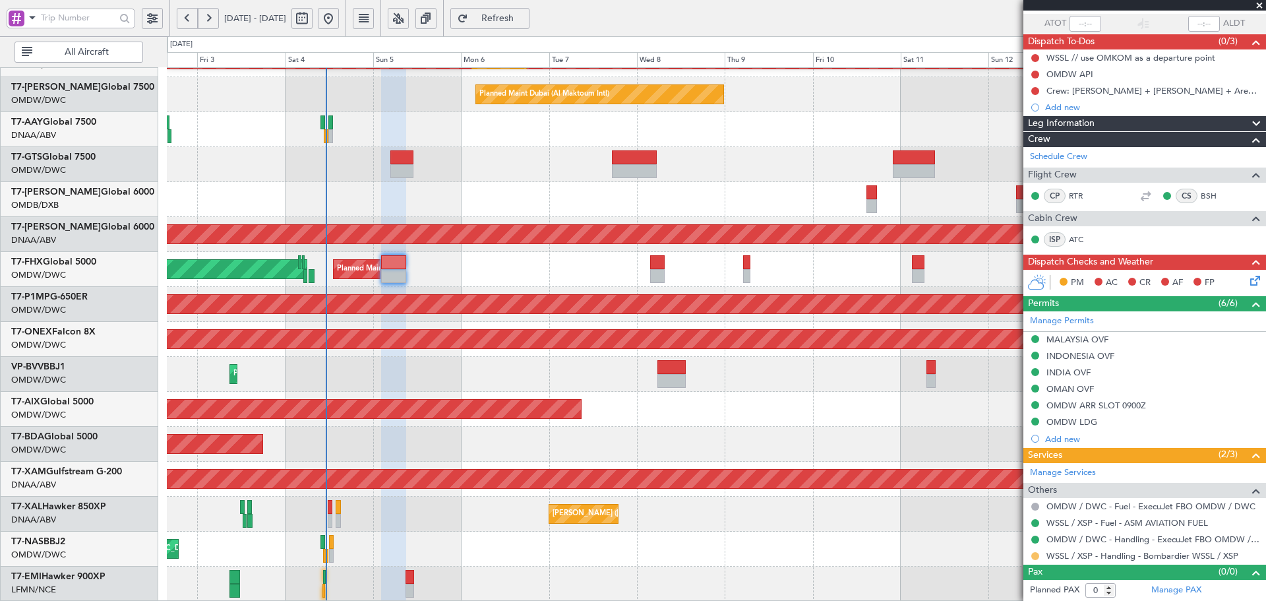
click at [1034, 555] on button at bounding box center [1035, 556] width 8 height 8
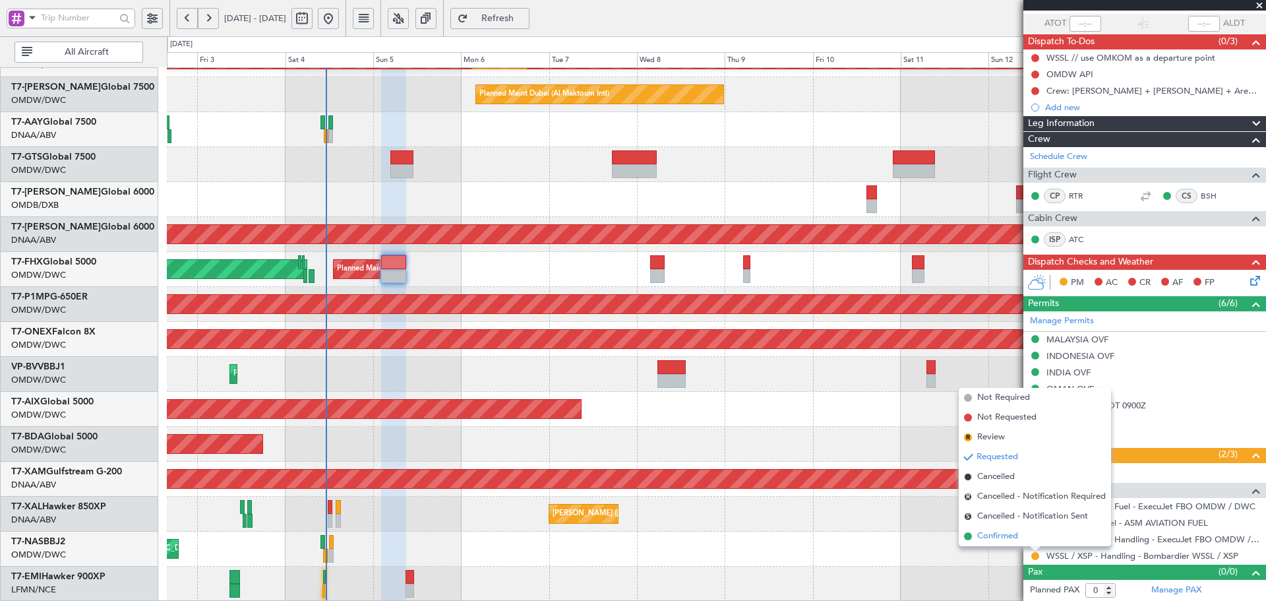
click at [993, 536] on span "Confirmed" at bounding box center [997, 536] width 41 height 13
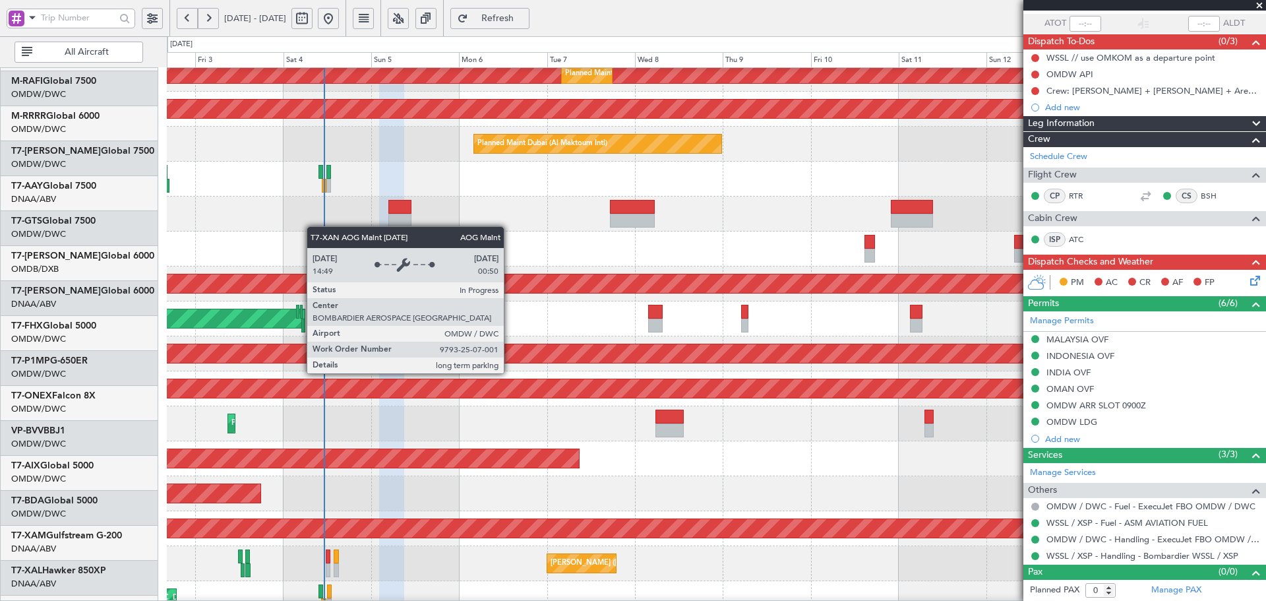
scroll to position [160, 0]
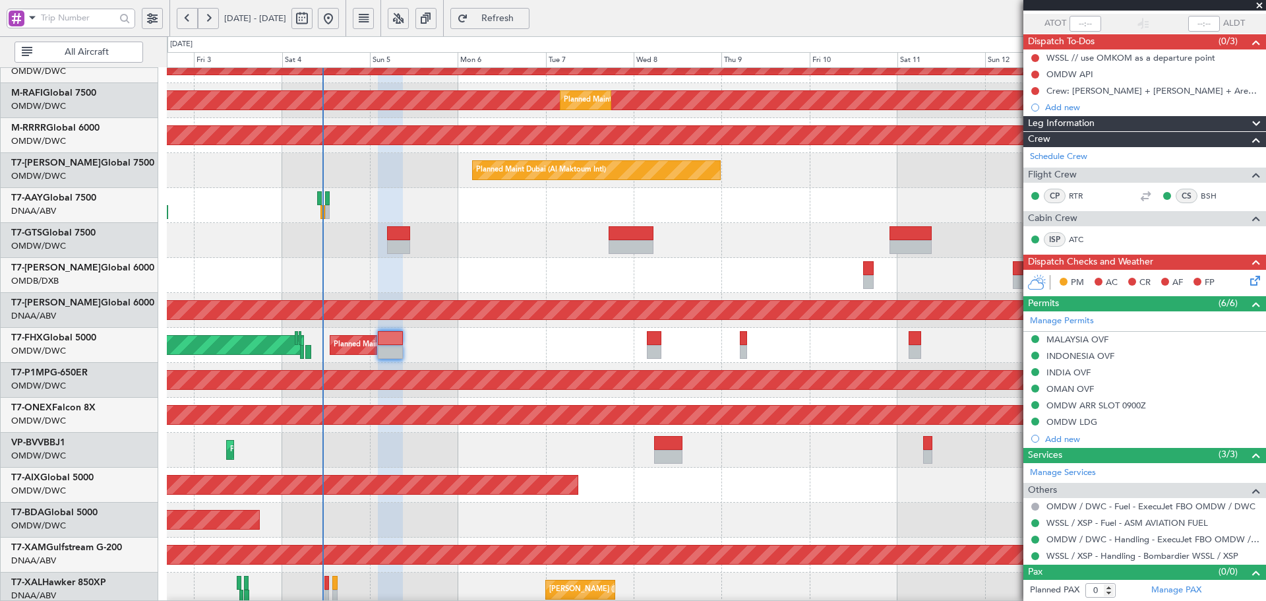
click at [310, 297] on div "AOG Maint Dubai (Al Maktoum Intl)" at bounding box center [716, 310] width 1099 height 35
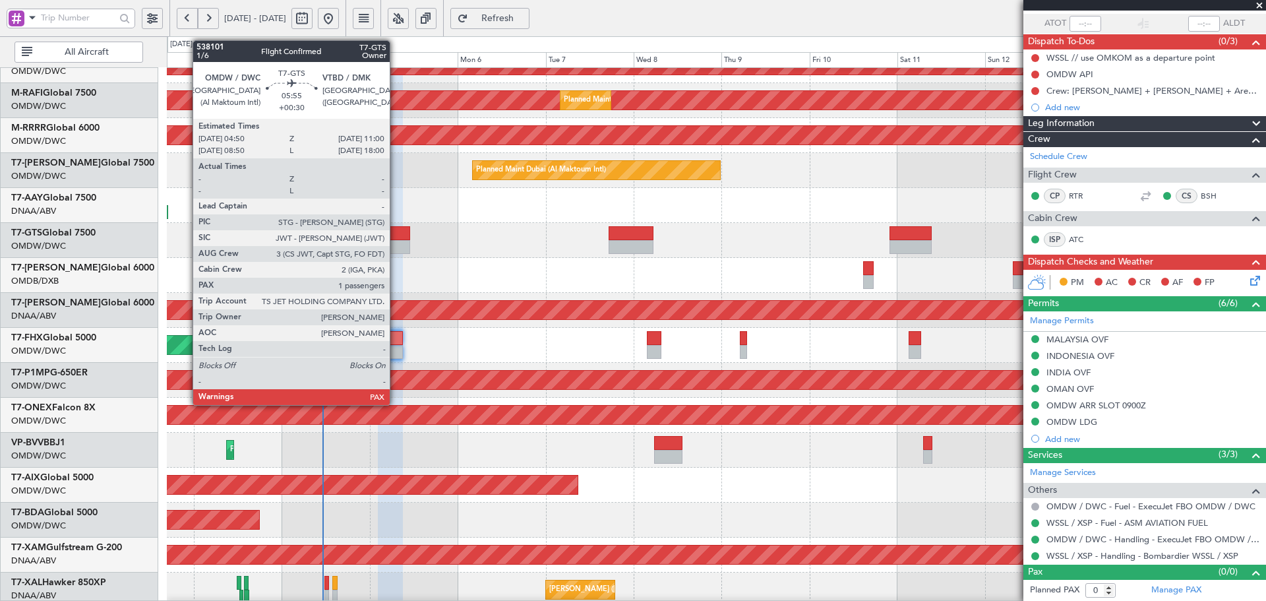
click at [396, 239] on div at bounding box center [398, 233] width 23 height 14
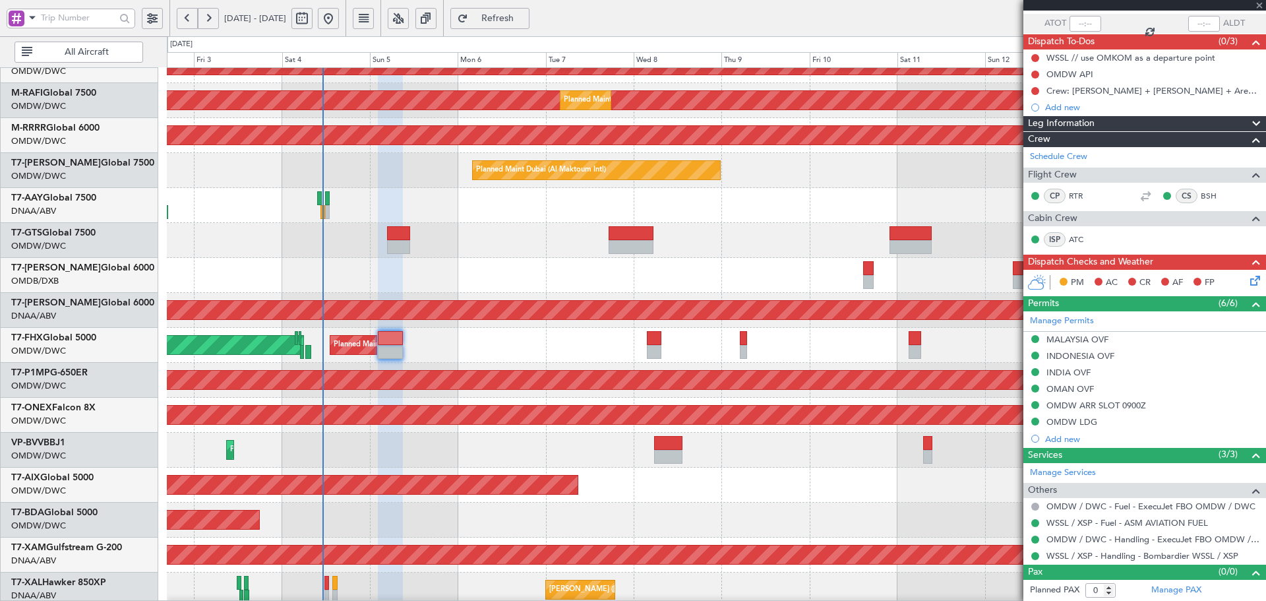
type input "+00:30"
type input "1"
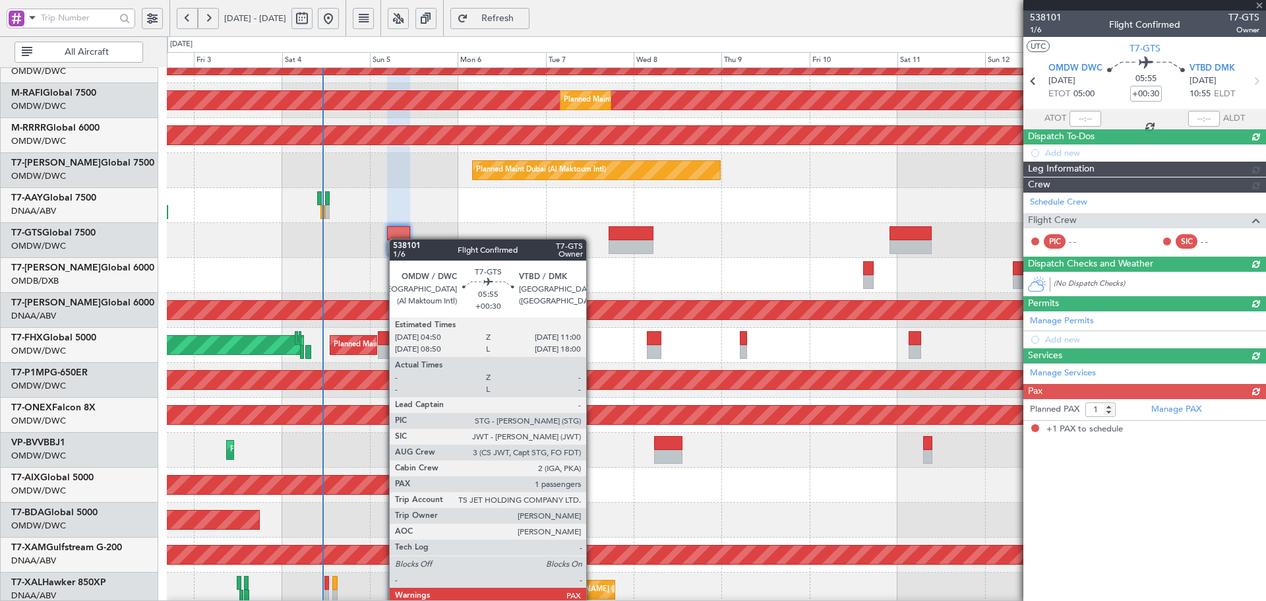
scroll to position [0, 0]
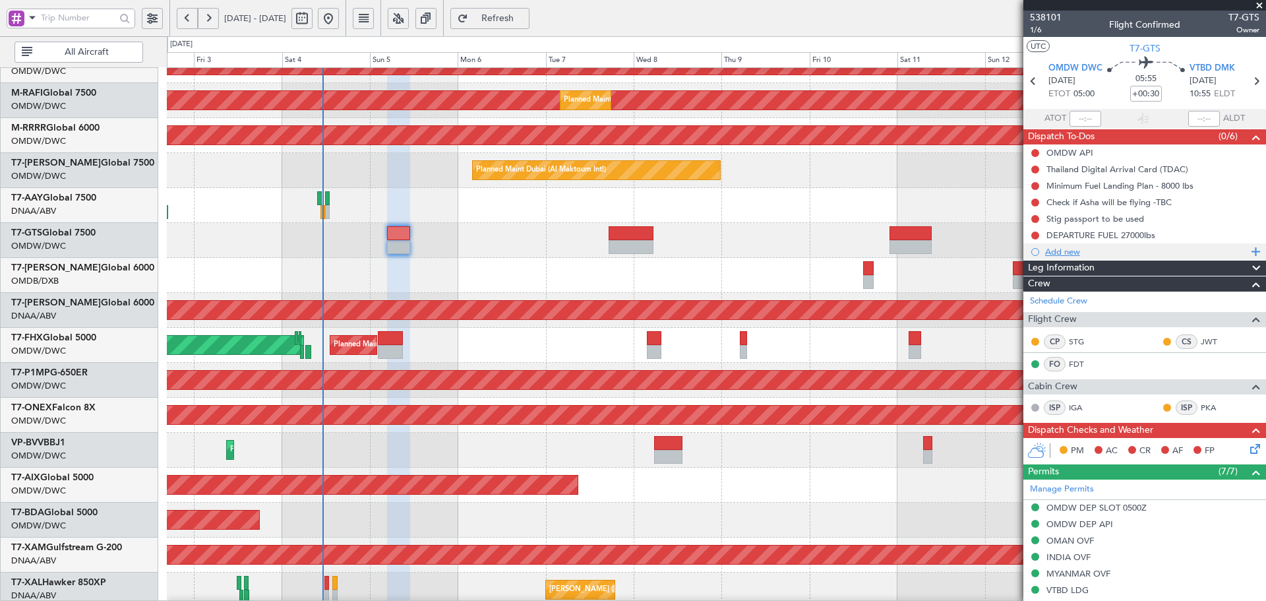
click at [1082, 251] on div "Add new" at bounding box center [1146, 251] width 202 height 11
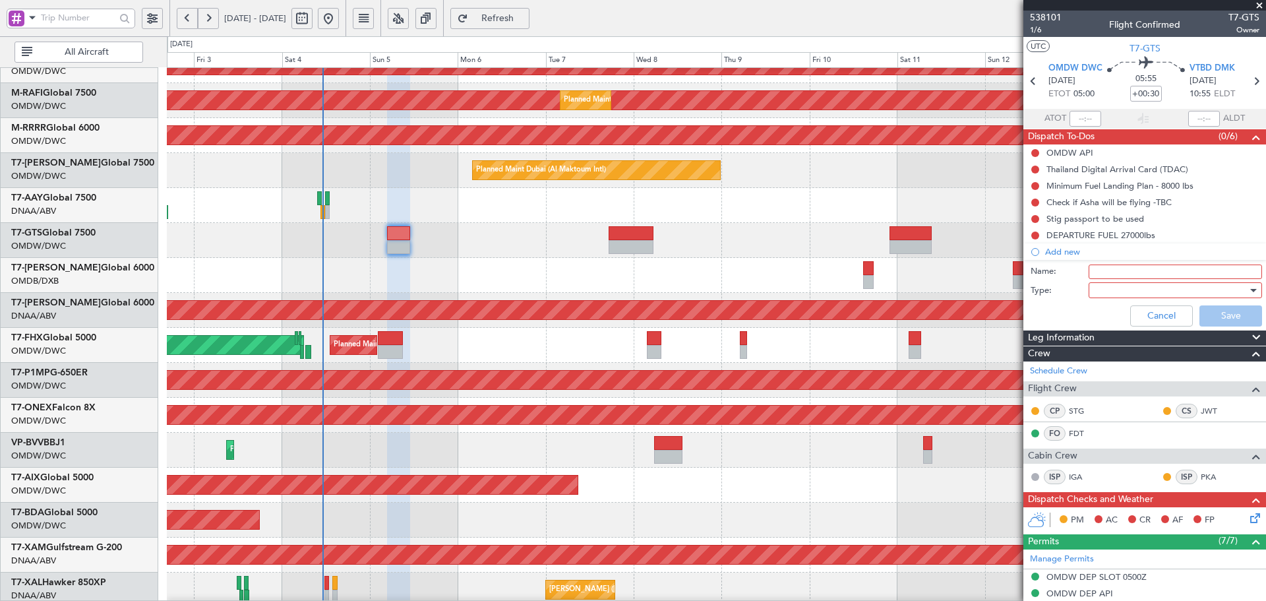
click at [1134, 269] on input "Name:" at bounding box center [1175, 271] width 173 height 15
paste input "• For tomorrow’s flight Asha will exit Dubai as passenger and enter Thailand as"
click at [1106, 291] on div at bounding box center [1171, 290] width 154 height 20
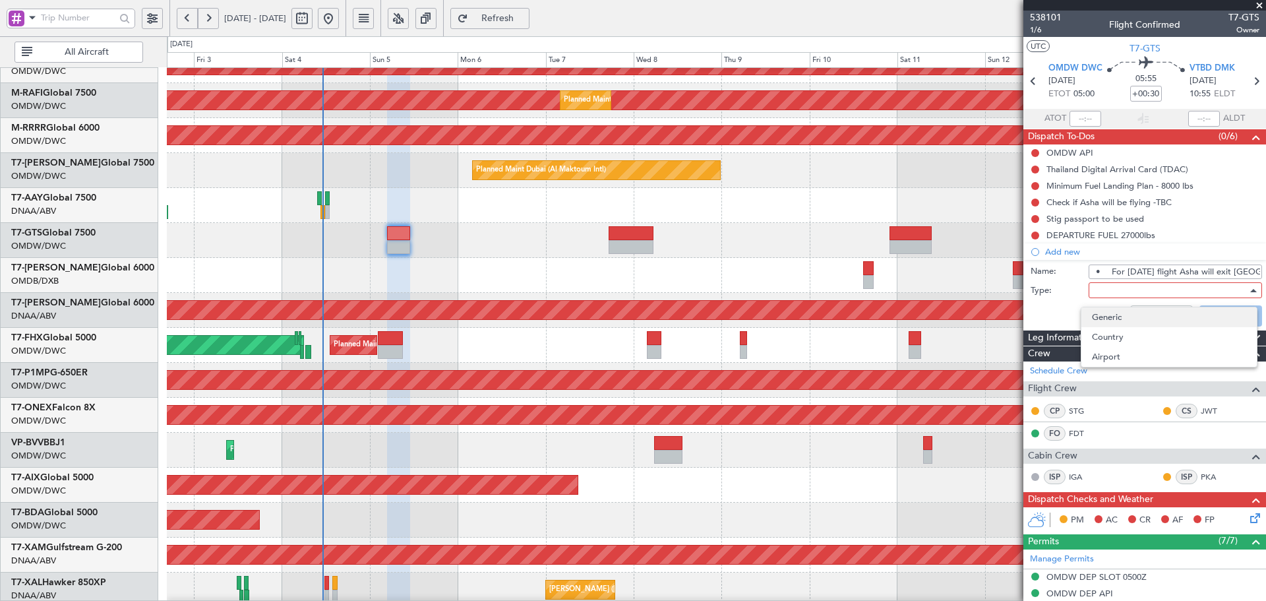
click at [1101, 317] on span "Generic" at bounding box center [1169, 317] width 154 height 20
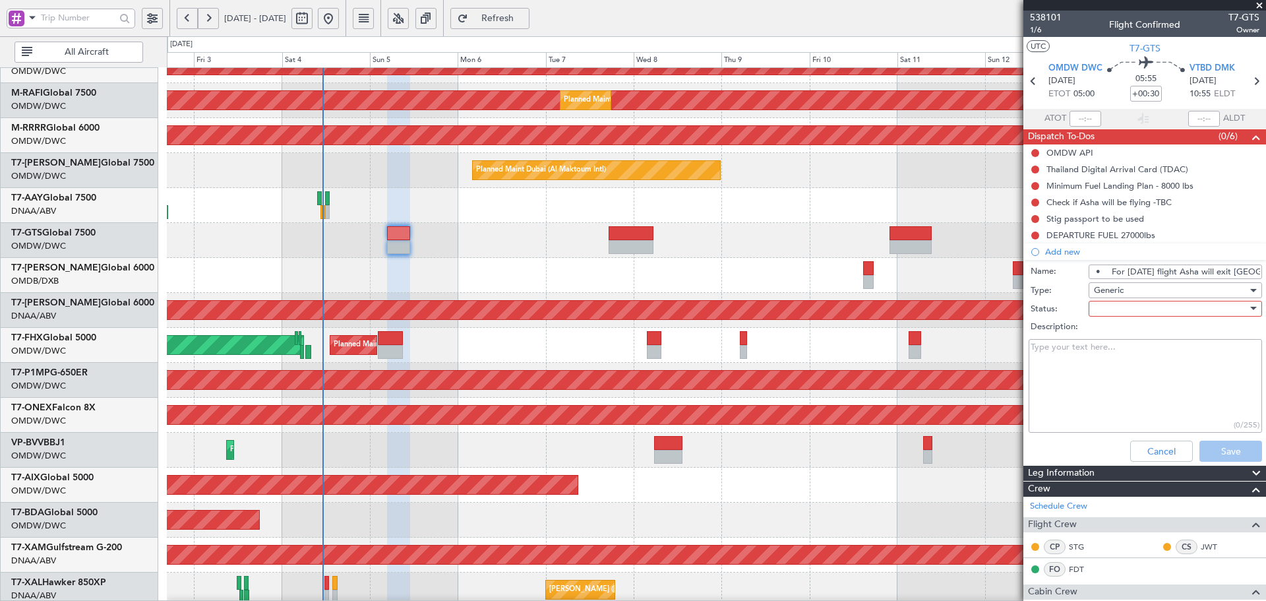
click at [1149, 271] on input "• For tomorrow’s flight Asha will exit Dubai as passenger and enter Thailand as" at bounding box center [1175, 271] width 173 height 15
click at [1111, 303] on div at bounding box center [1171, 309] width 154 height 20
drag, startPoint x: 1105, startPoint y: 336, endPoint x: 1161, endPoint y: 284, distance: 76.5
click at [1105, 335] on span "Not Started" at bounding box center [1169, 335] width 154 height 20
click at [1170, 270] on input "• For tomorrow’s flight Asha will exit Dubai as passenger and enter Thailand as" at bounding box center [1175, 271] width 173 height 15
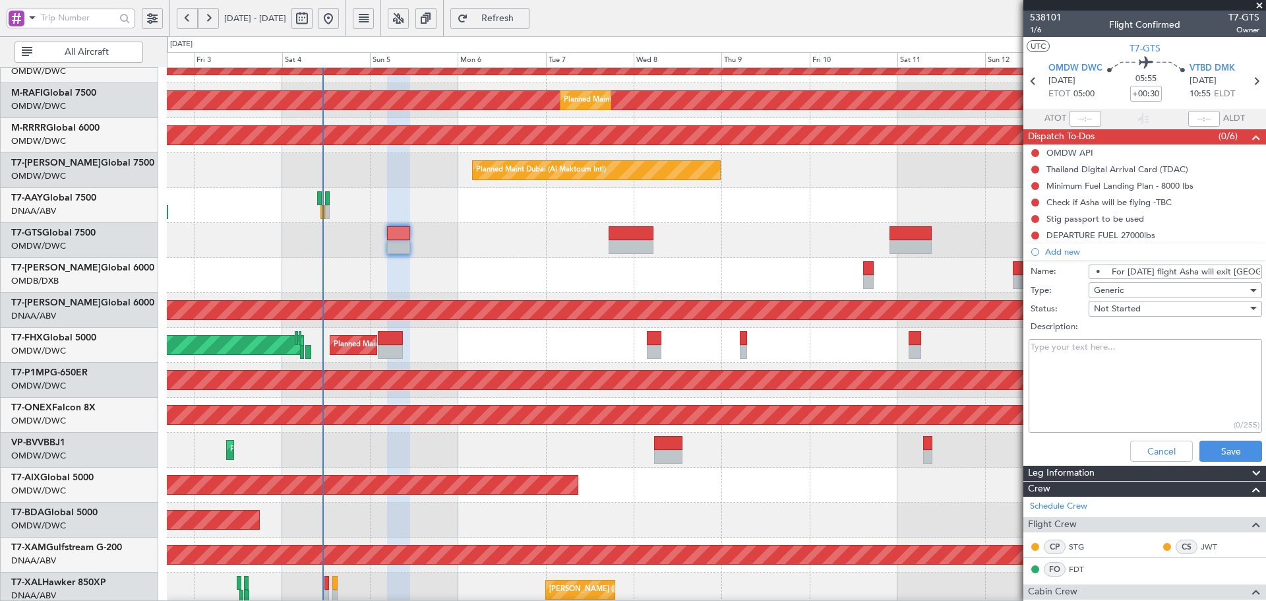
drag, startPoint x: 1192, startPoint y: 269, endPoint x: 901, endPoint y: 286, distance: 291.3
click at [903, 284] on fb-app "02 Oct 2025 - 15 Oct 2025 Refresh Quick Links All Aircraft Planned Maint Singap…" at bounding box center [633, 308] width 1266 height 585
type input "Asha will exit Dubai as passenger and enter Thailand as"
click at [1204, 450] on button "Save" at bounding box center [1231, 451] width 63 height 21
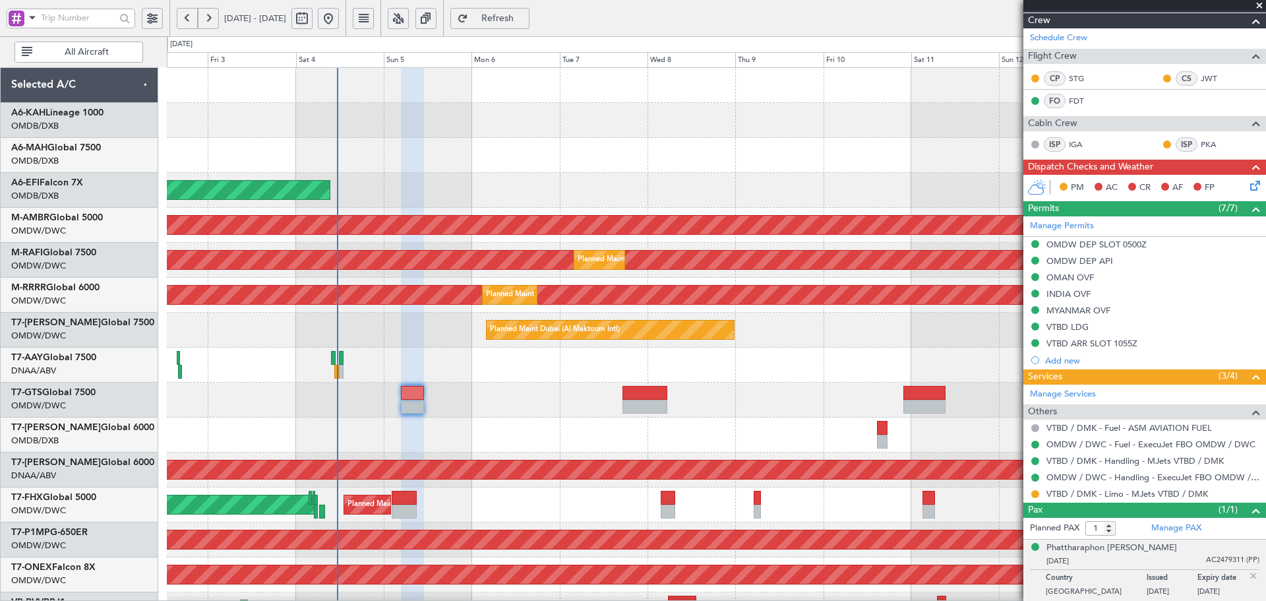
scroll to position [280, 0]
click at [1142, 495] on link "VTBD / DMK - Limo - MJets VTBD / DMK" at bounding box center [1128, 493] width 162 height 11
